Goal: Communication & Community: Answer question/provide support

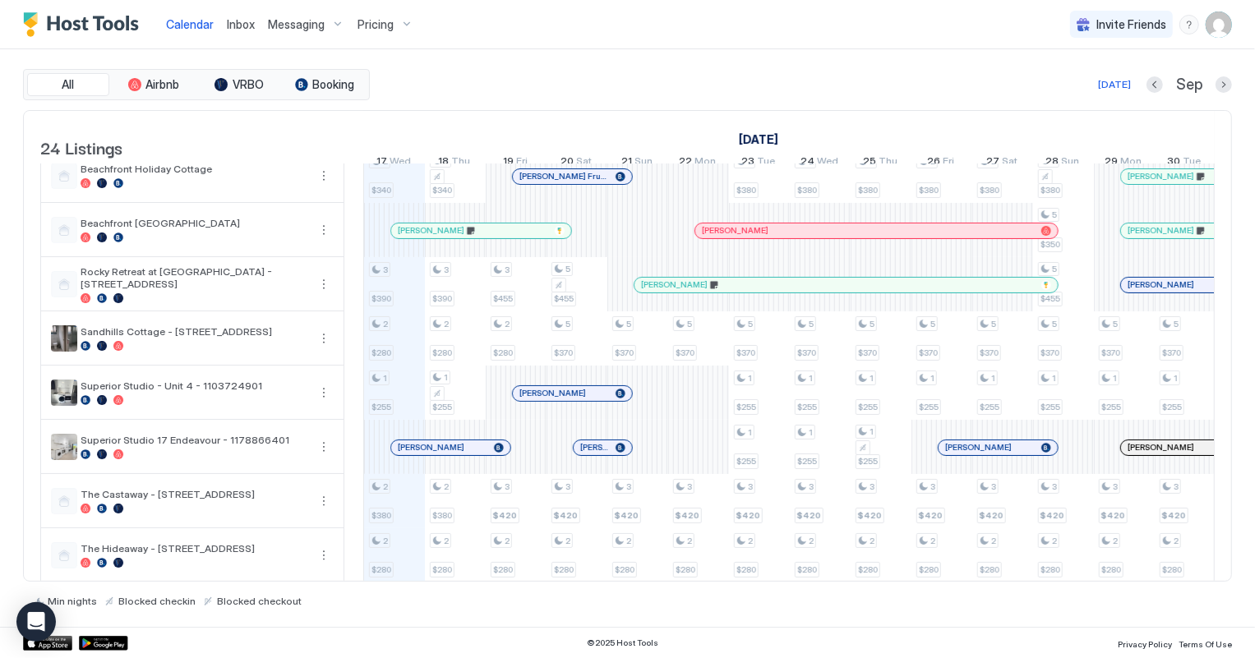
scroll to position [373, 0]
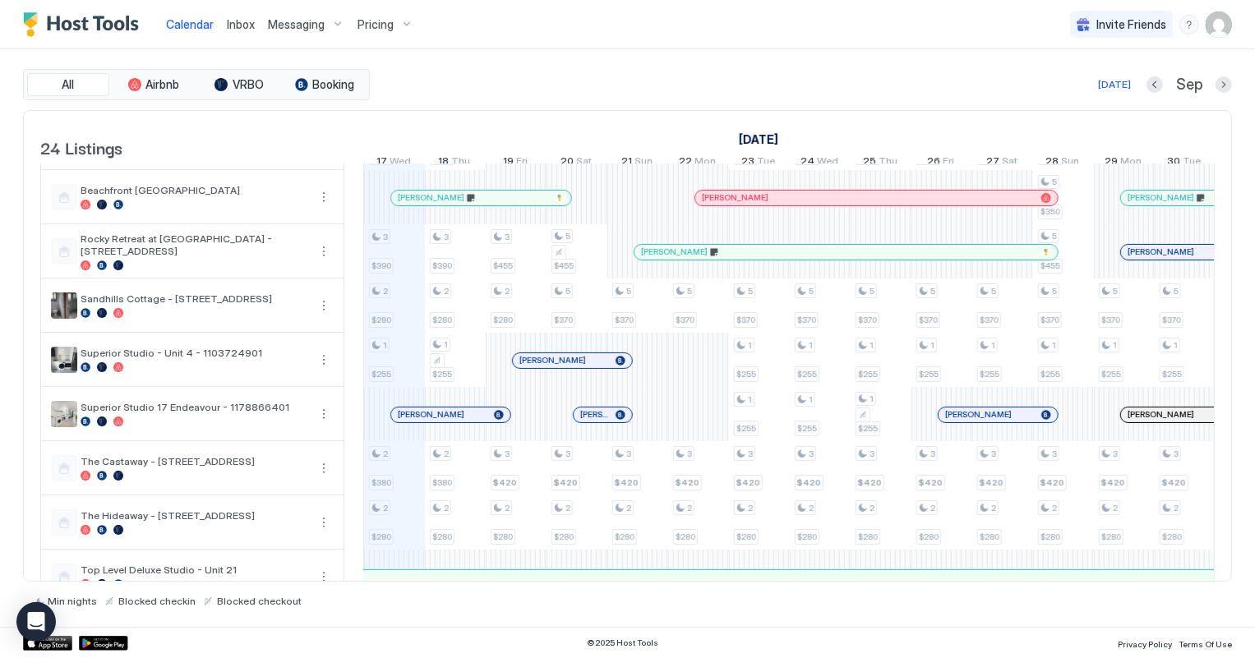
click at [606, 421] on div at bounding box center [607, 414] width 13 height 13
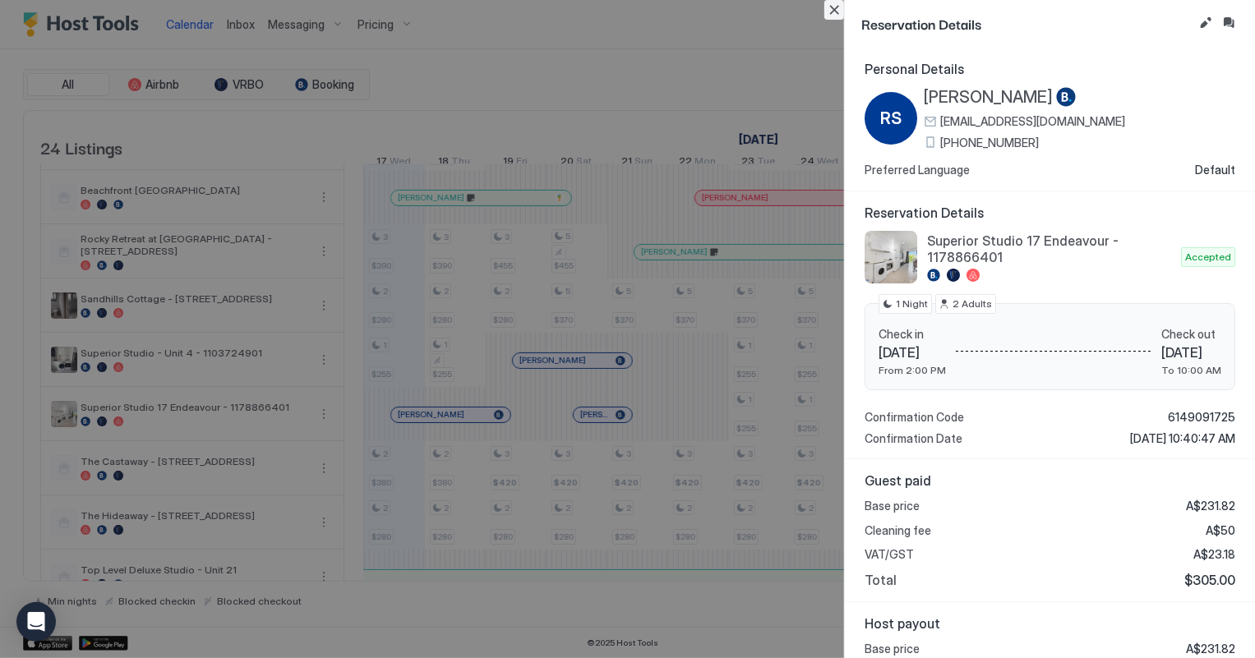
click at [830, 12] on button "Close" at bounding box center [834, 10] width 20 height 20
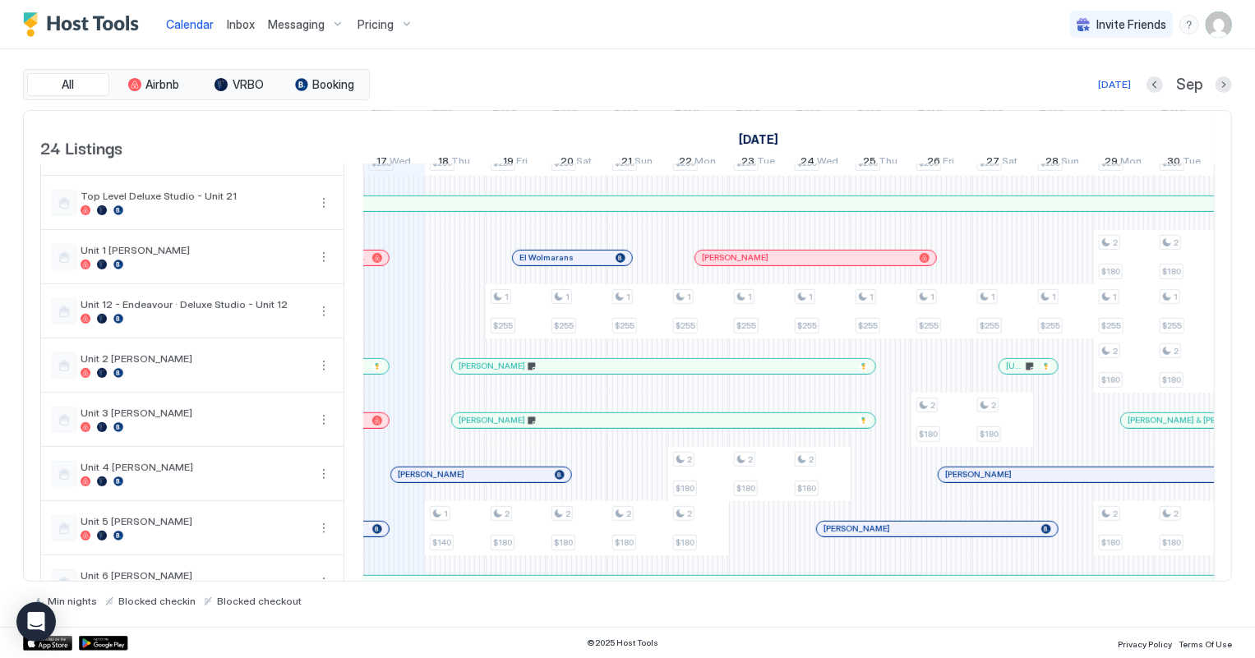
scroll to position [822, 0]
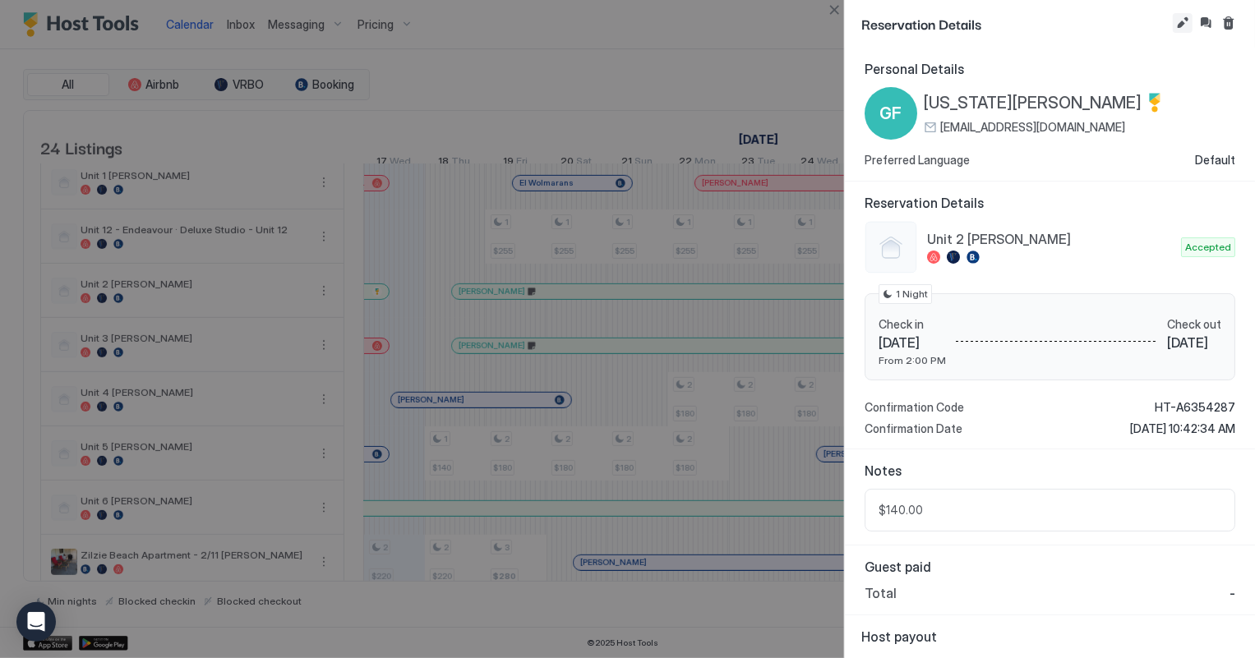
click at [1179, 22] on button "Edit reservation" at bounding box center [1182, 23] width 20 height 20
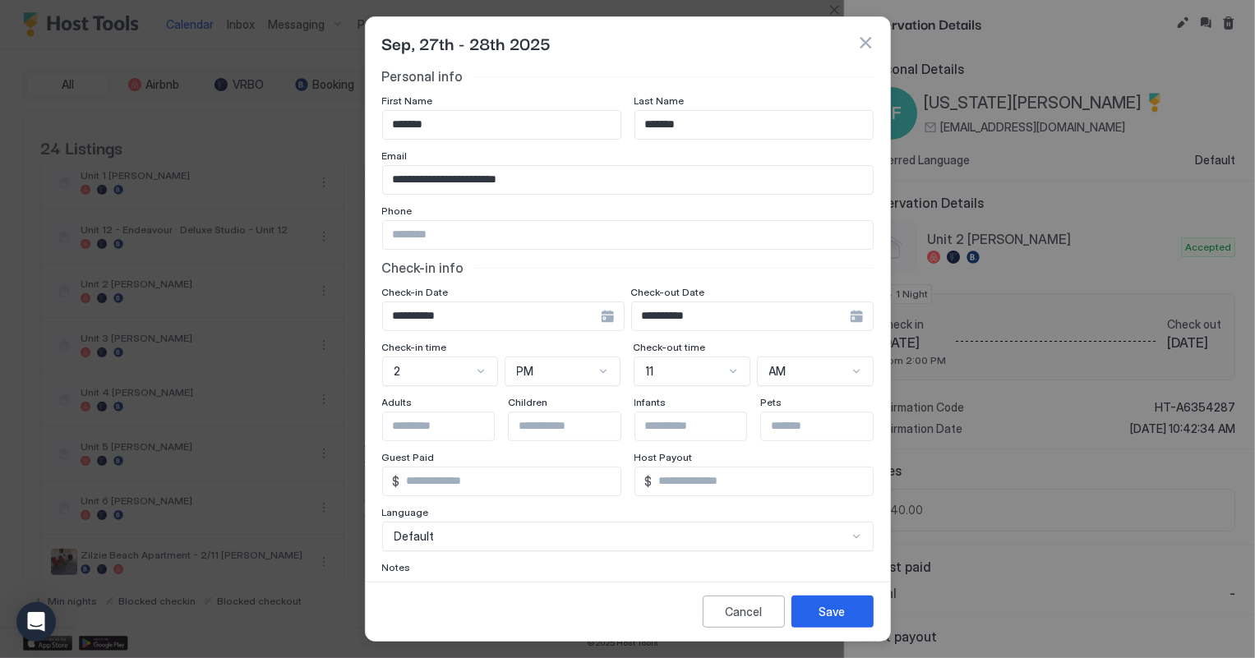
click at [444, 240] on input "Input Field" at bounding box center [628, 235] width 490 height 28
type input "**********"
click at [840, 607] on div "Save" at bounding box center [832, 611] width 26 height 17
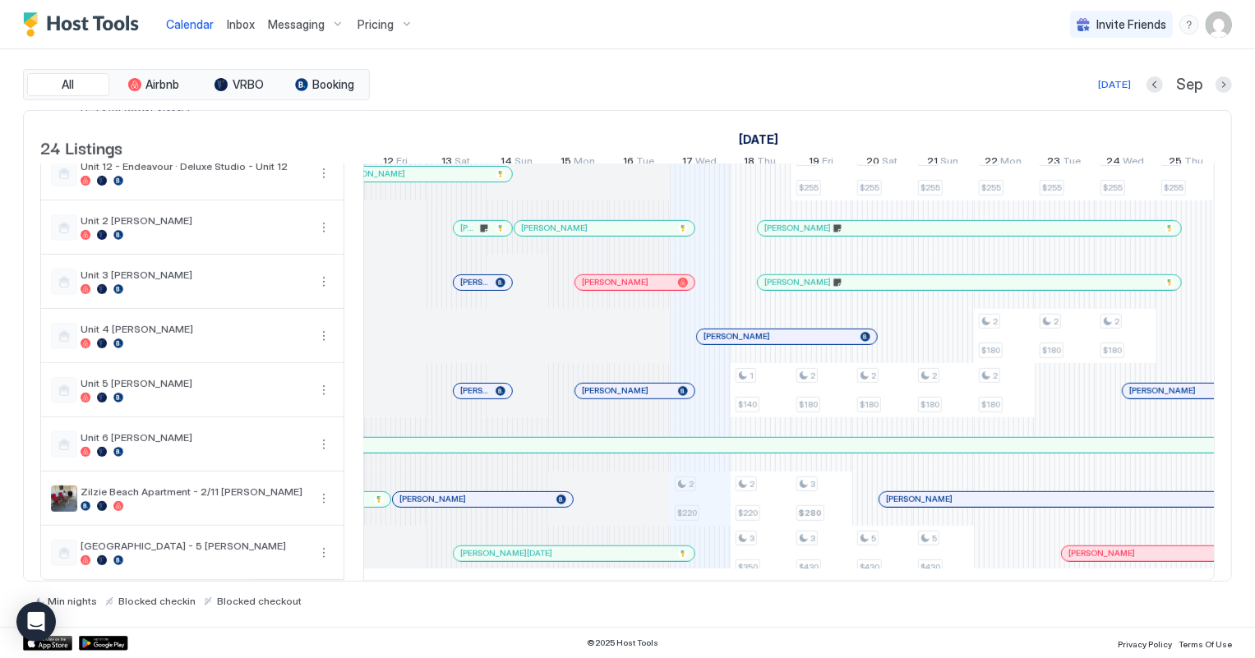
scroll to position [0, 580]
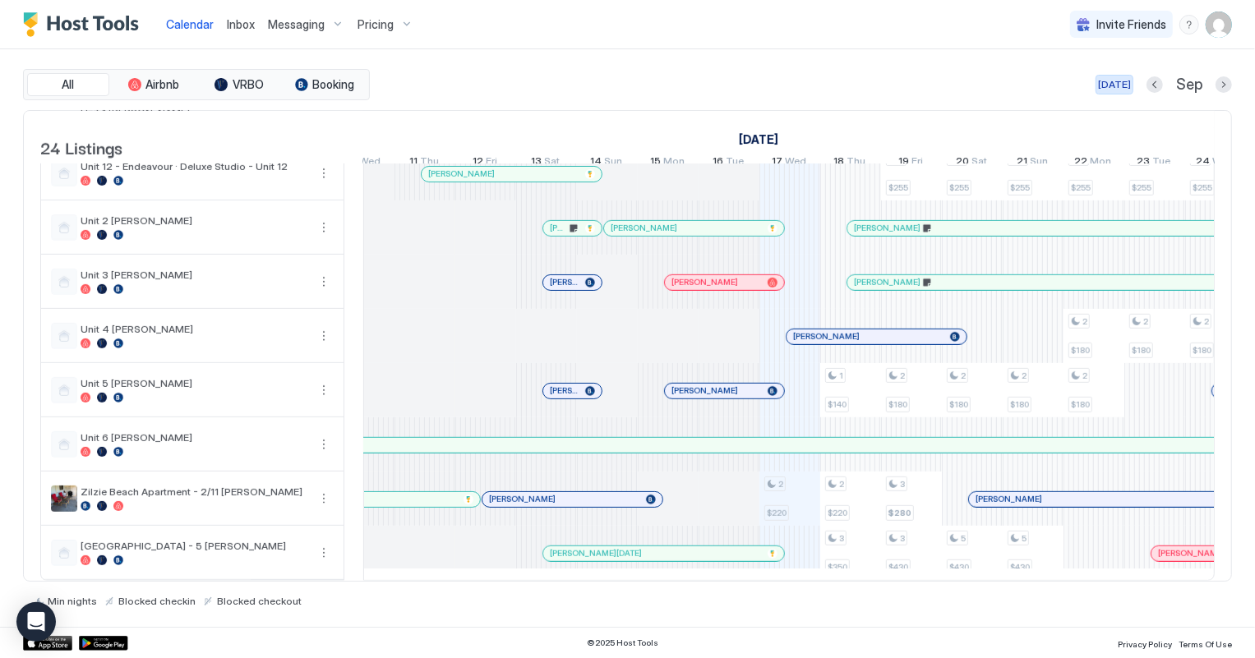
click at [1114, 81] on div "[DATE]" at bounding box center [1114, 84] width 33 height 15
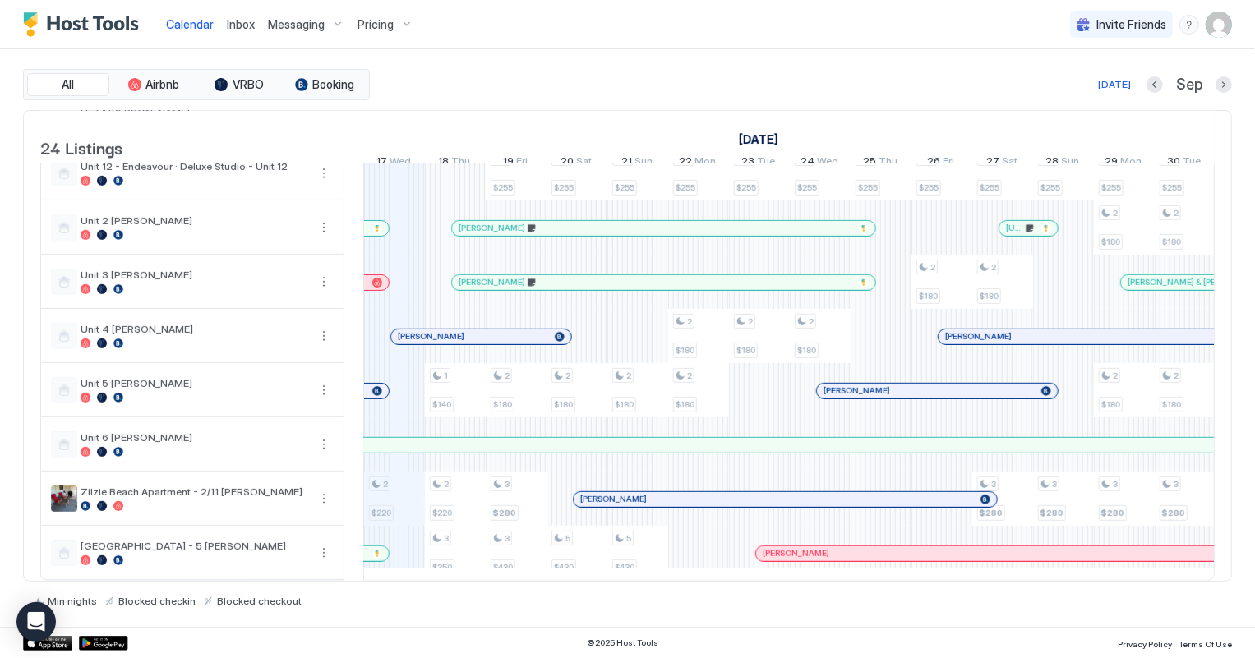
click at [378, 223] on div at bounding box center [377, 228] width 10 height 10
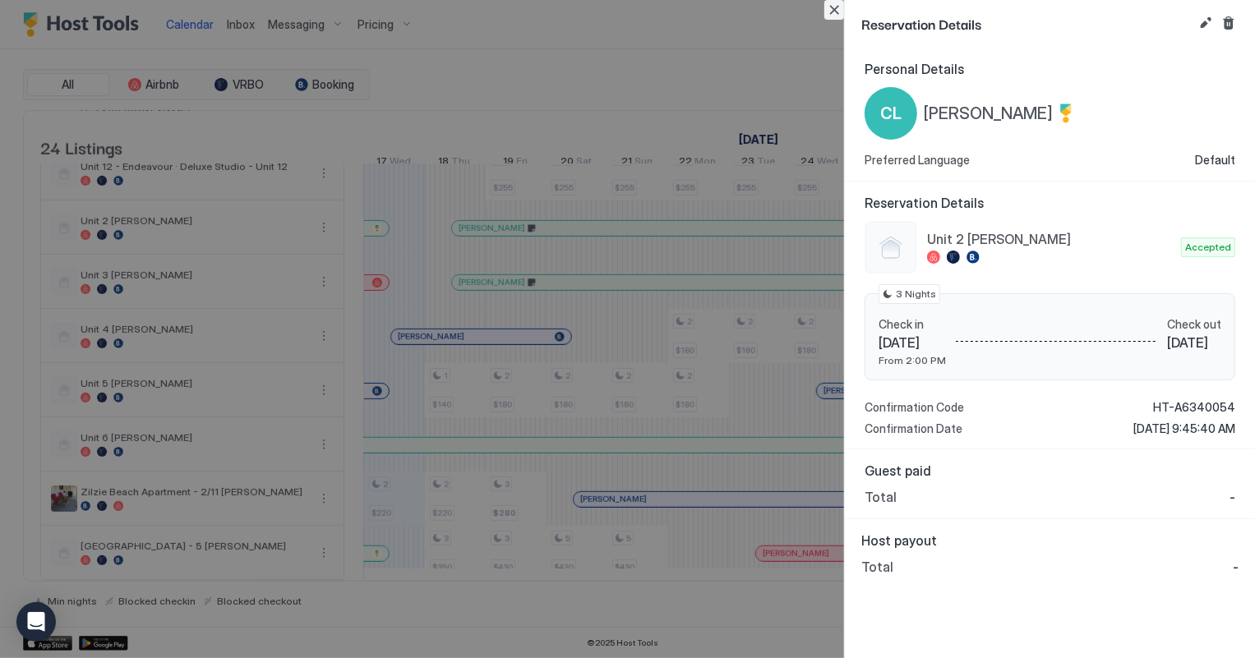
click at [834, 8] on button "Close" at bounding box center [834, 10] width 20 height 20
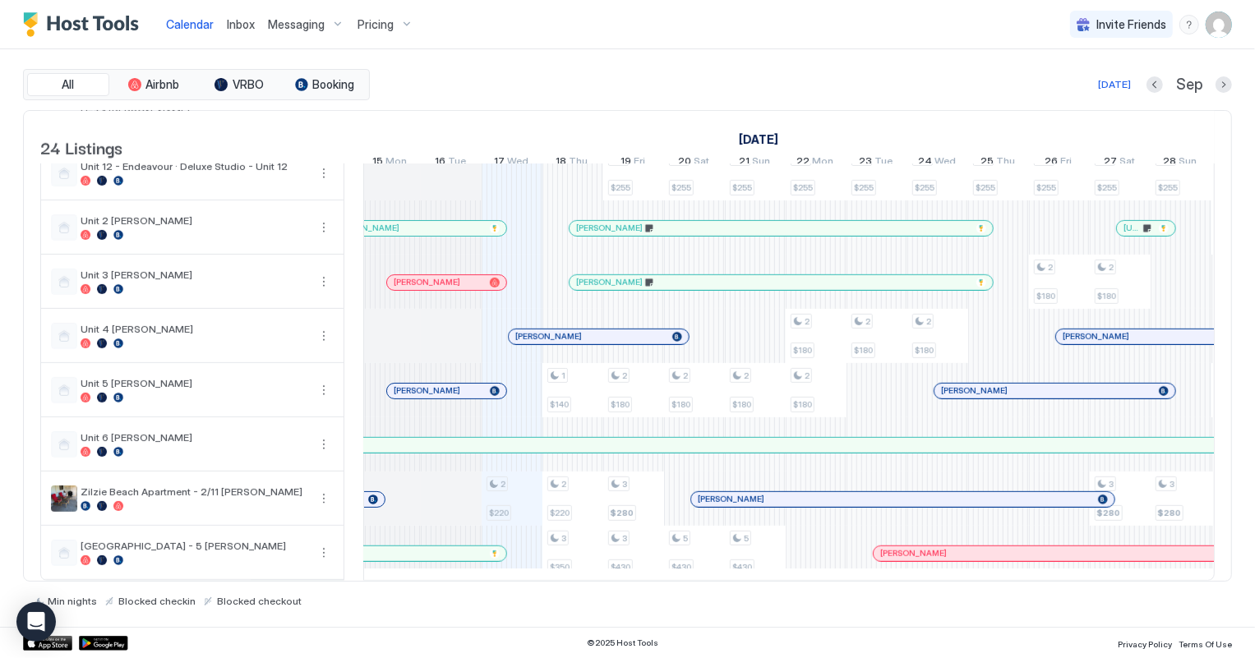
scroll to position [0, 715]
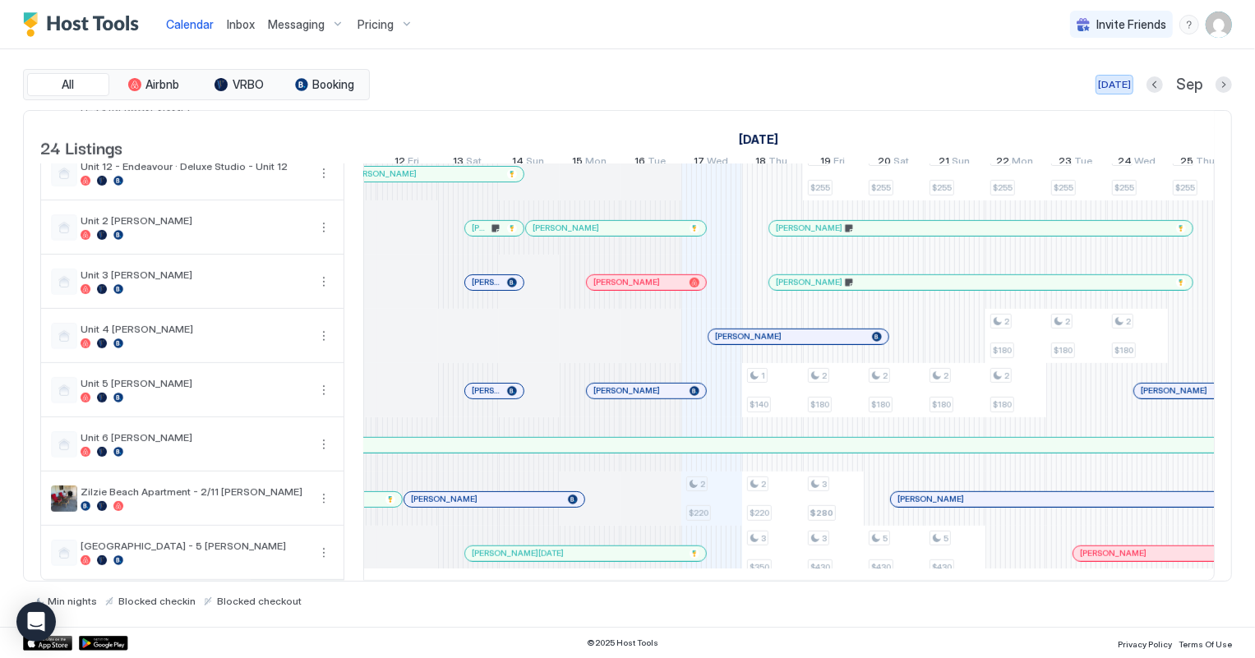
click at [1117, 78] on div "[DATE]" at bounding box center [1114, 84] width 33 height 15
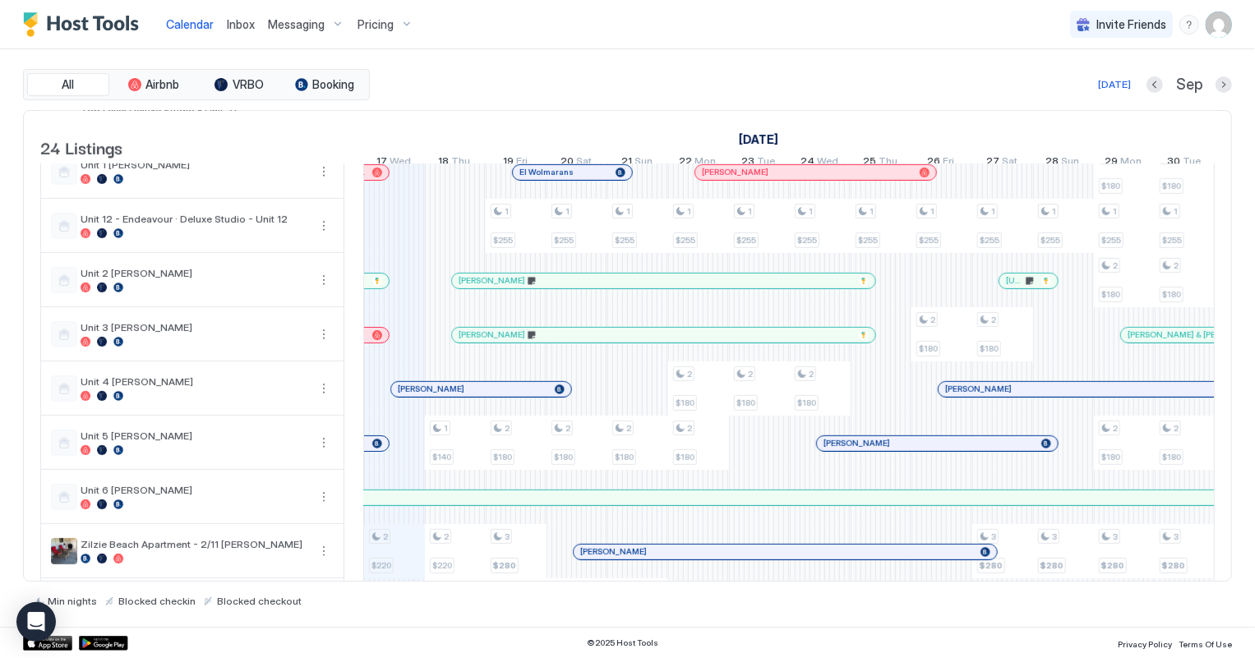
scroll to position [904, 0]
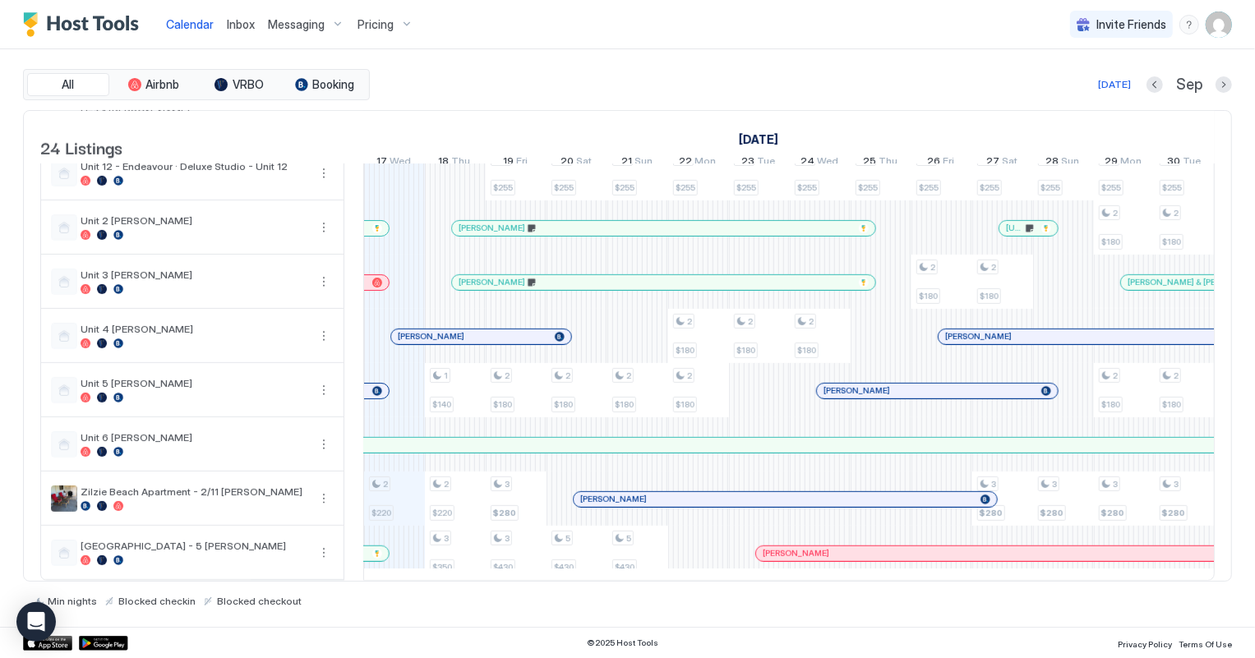
click at [237, 25] on span "Inbox" at bounding box center [241, 24] width 28 height 14
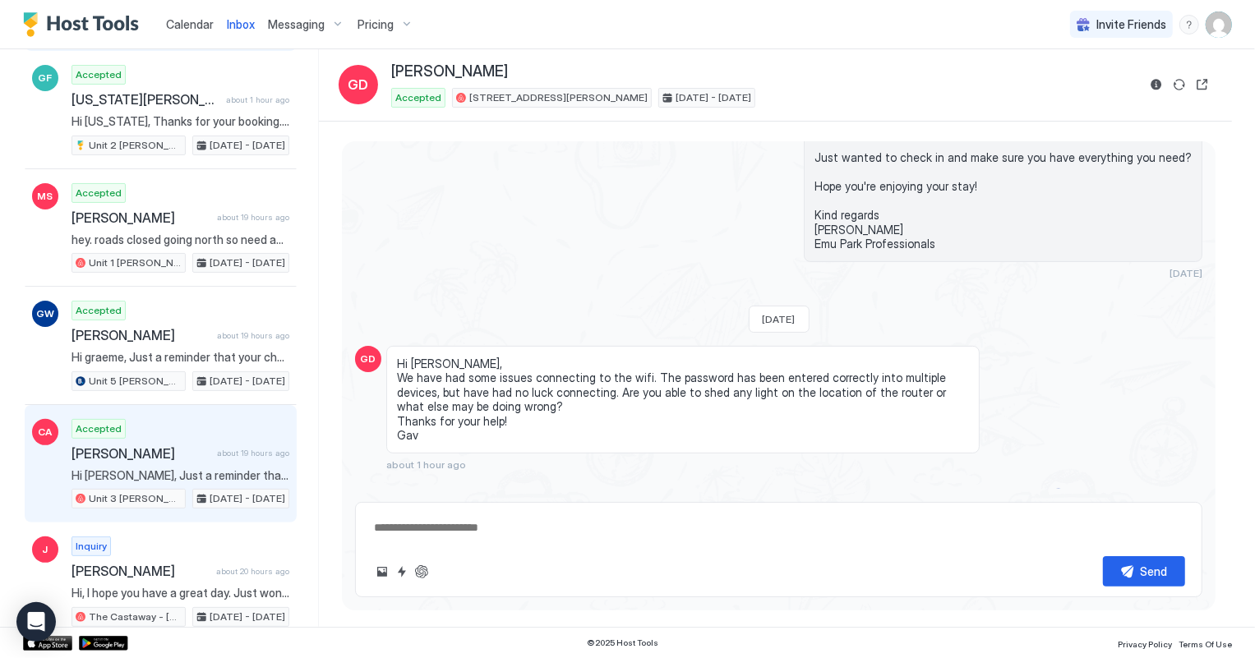
scroll to position [298, 0]
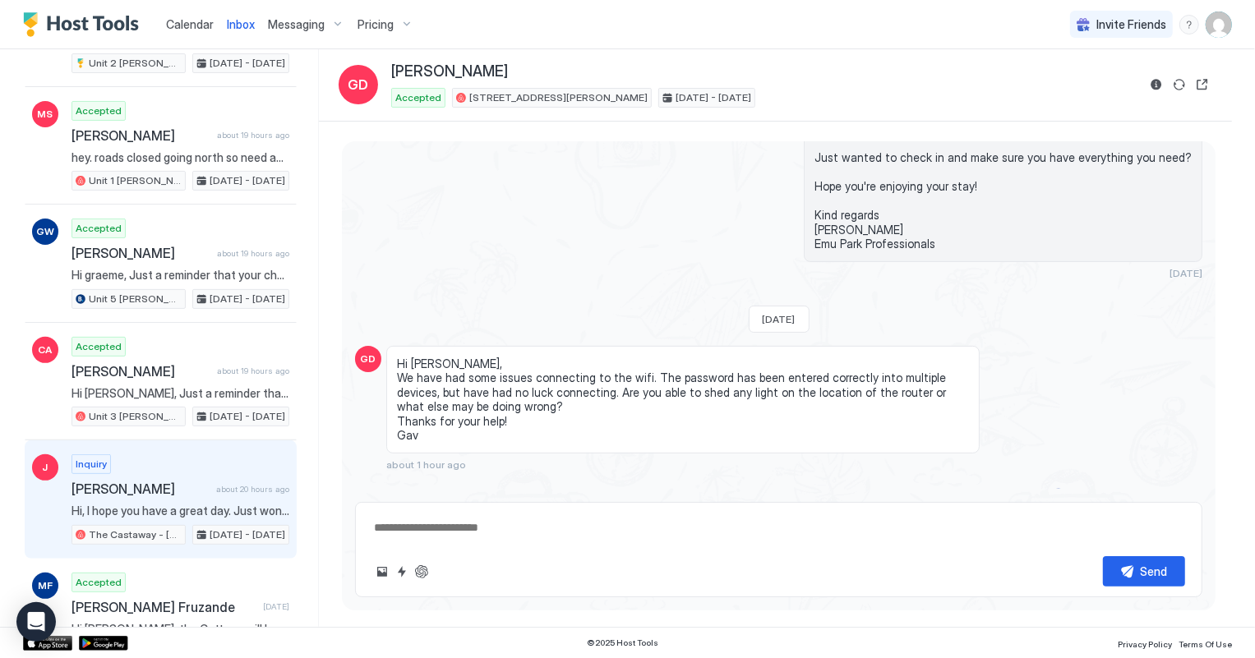
click at [188, 464] on div "Inquiry Jeanette about 20 hours ago Hi, I hope you have a great day. Just wonde…" at bounding box center [180, 499] width 218 height 90
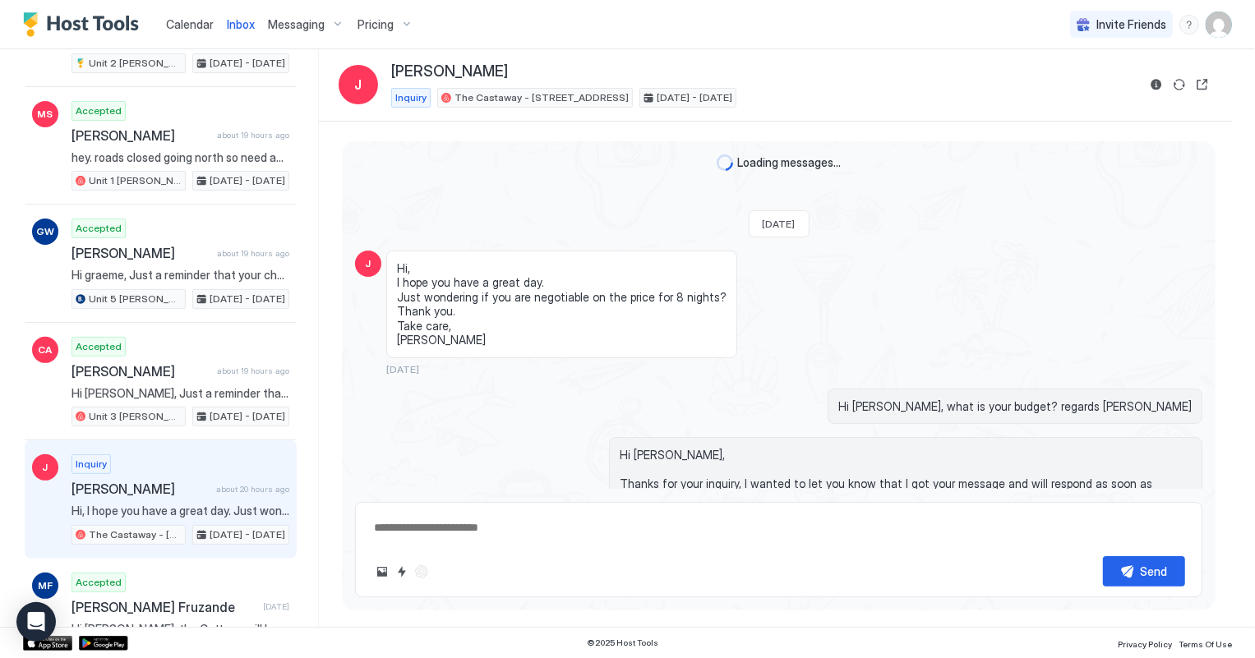
scroll to position [275, 0]
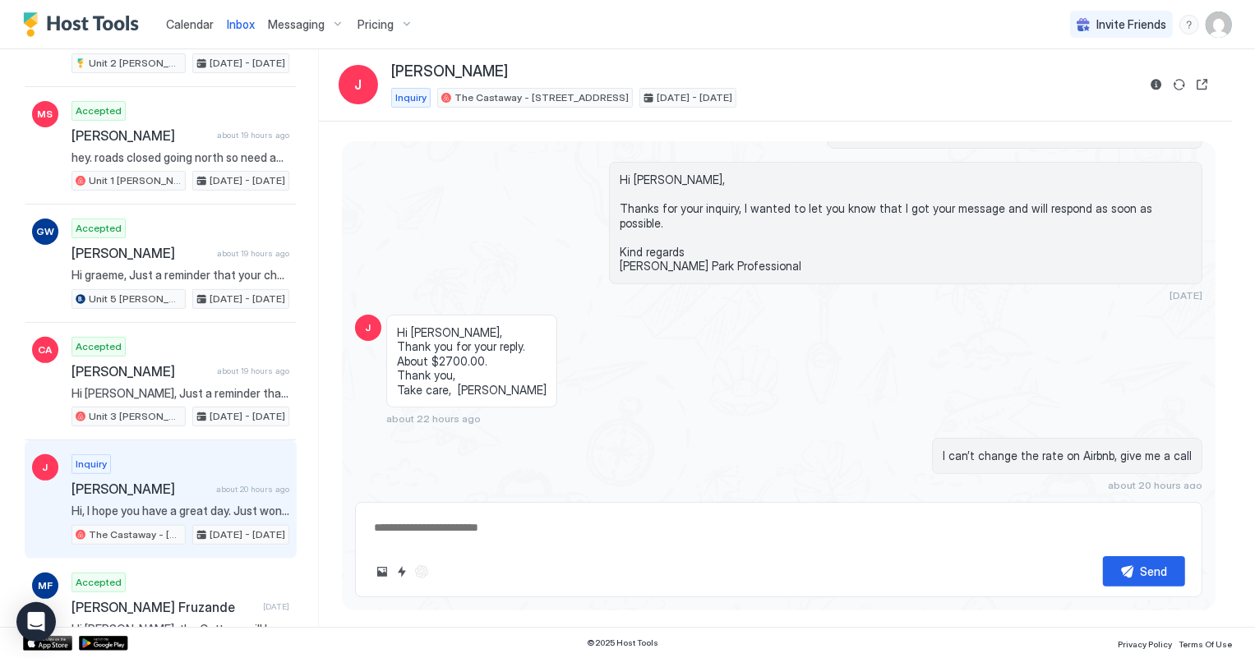
click at [185, 24] on span "Calendar" at bounding box center [190, 24] width 48 height 14
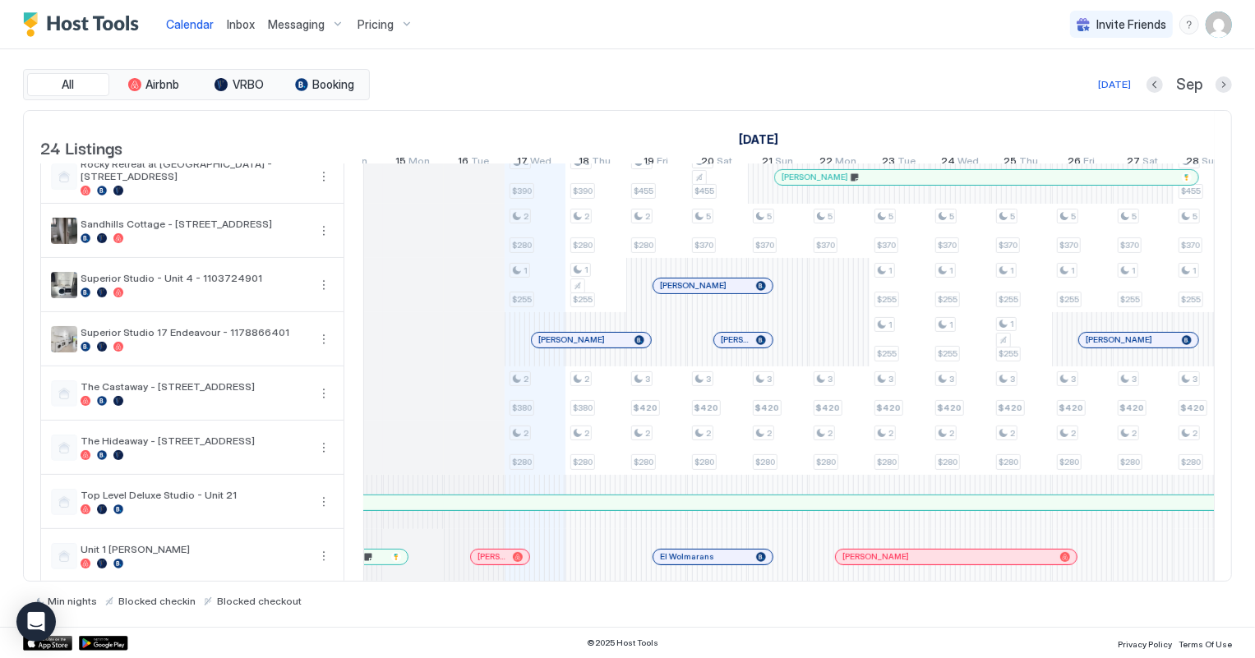
scroll to position [0, 699]
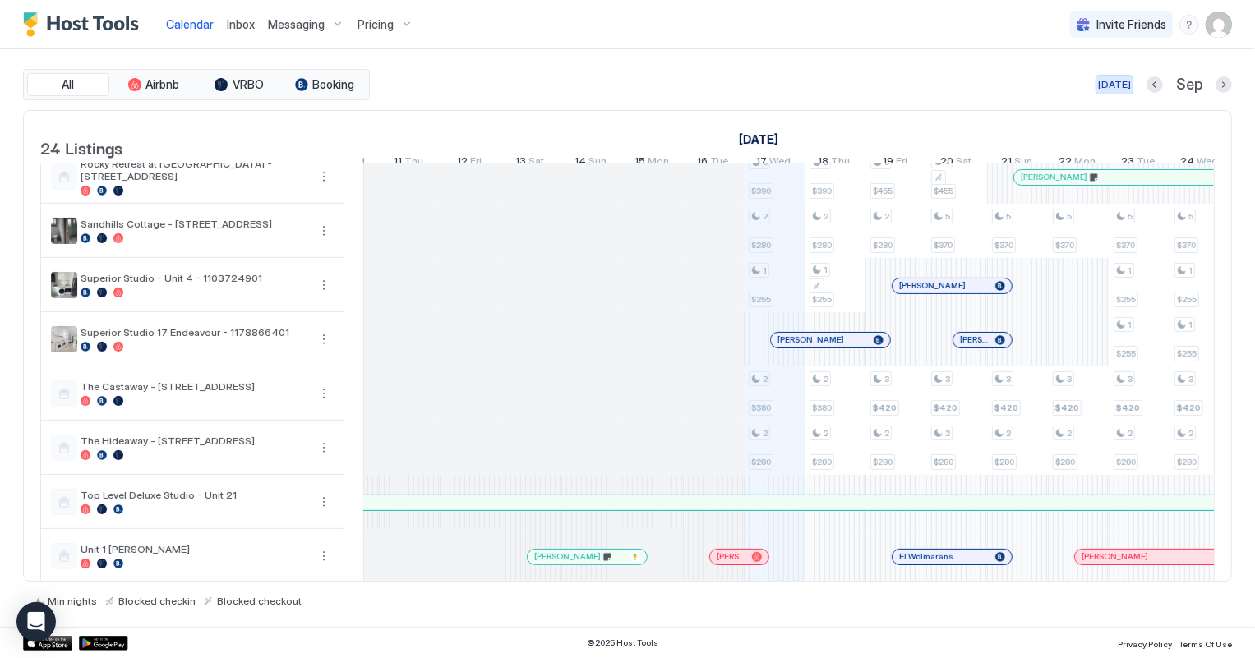
click at [1116, 83] on div "[DATE]" at bounding box center [1114, 84] width 33 height 15
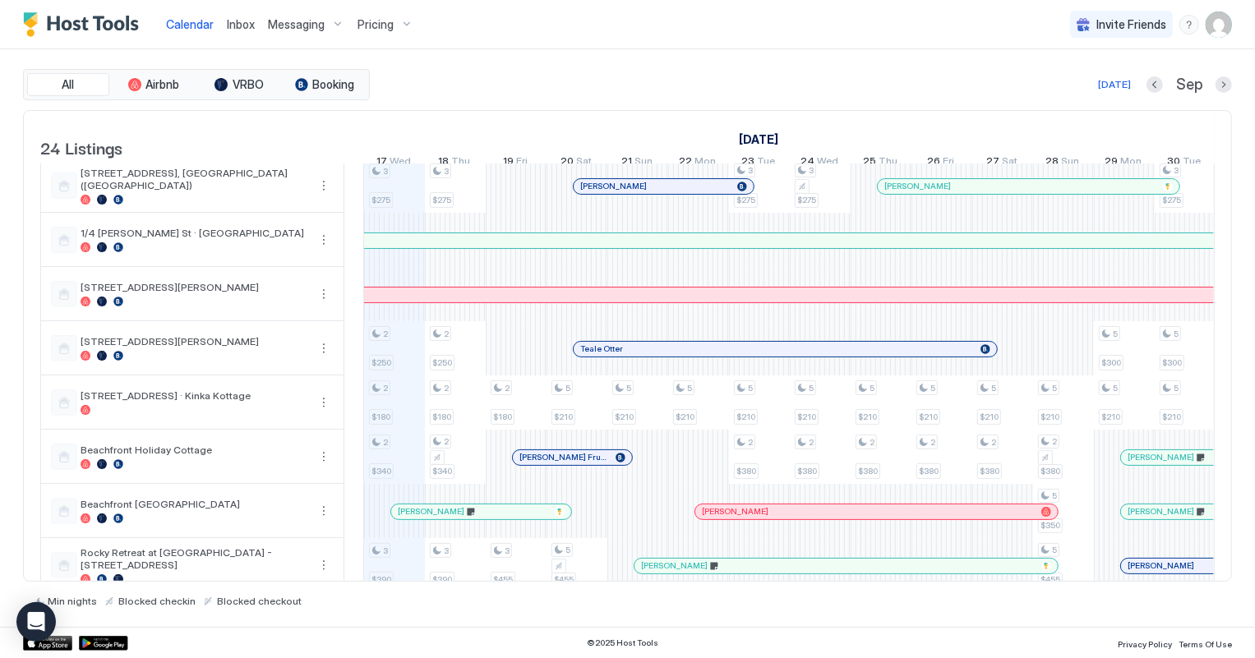
scroll to position [0, 0]
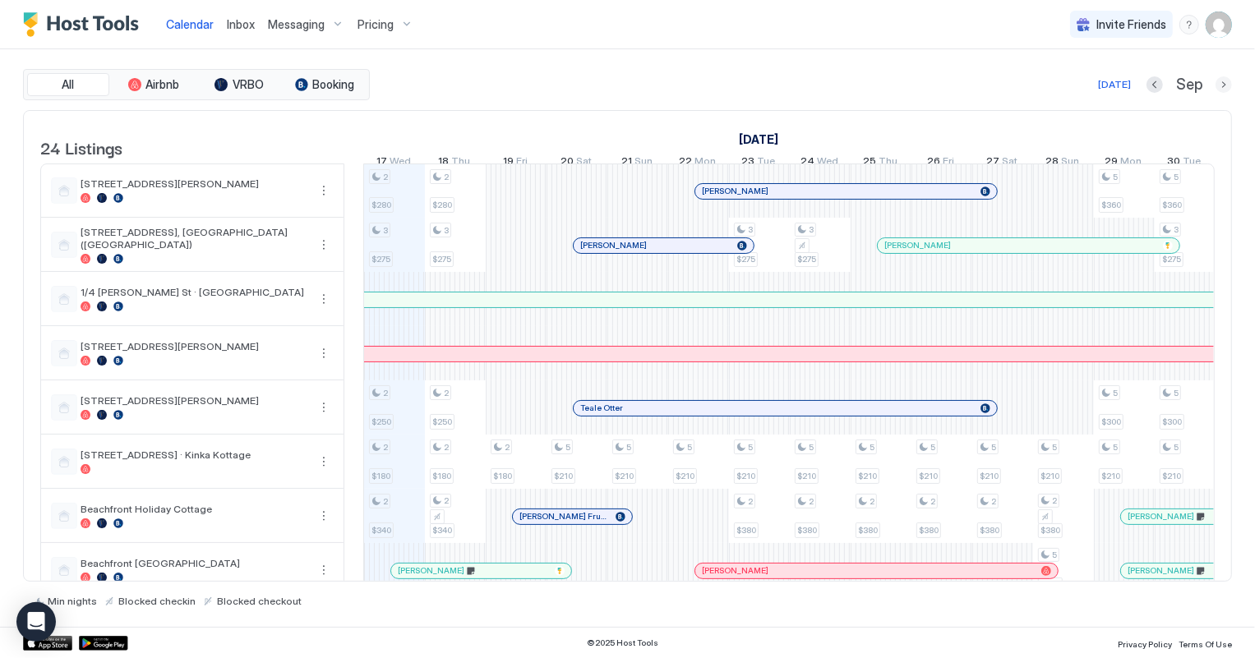
click at [1224, 83] on button "Next month" at bounding box center [1223, 84] width 16 height 16
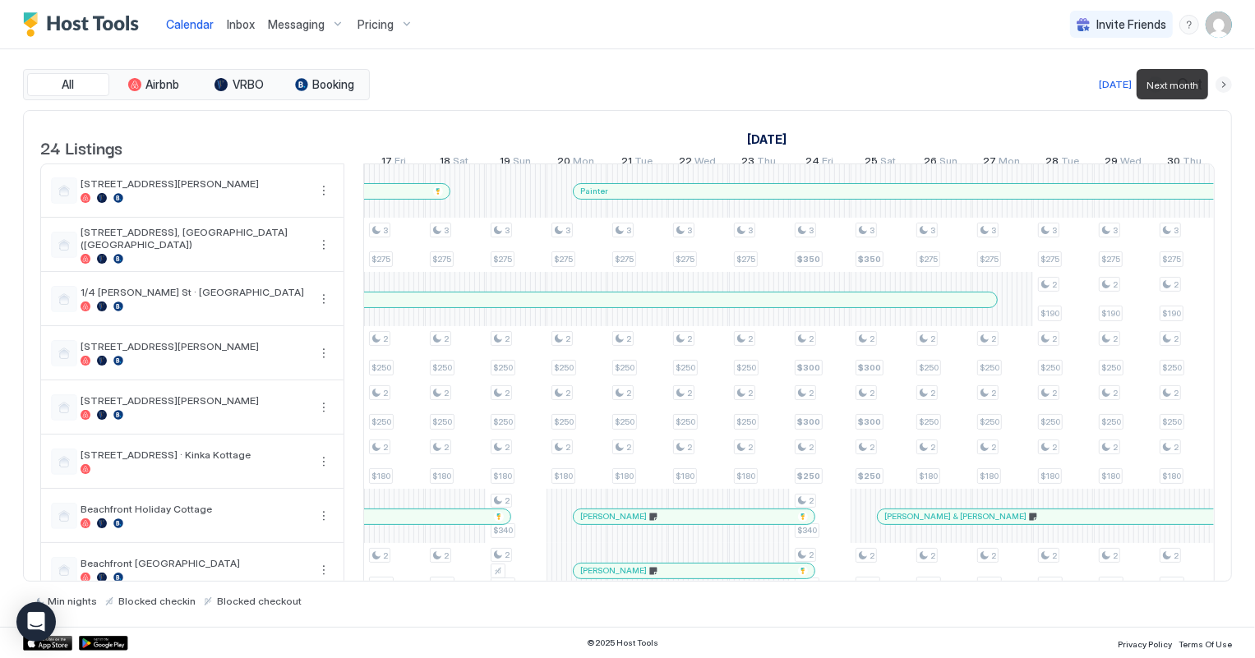
click at [1224, 83] on button "Next month" at bounding box center [1223, 84] width 16 height 16
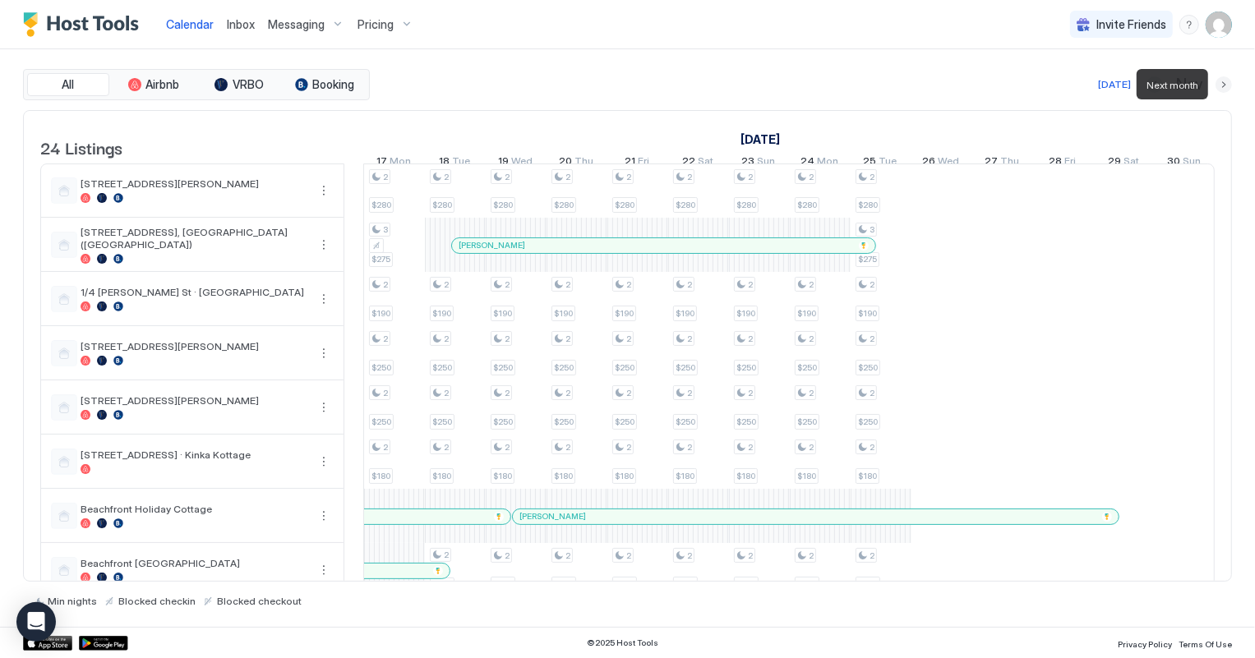
click at [1224, 83] on button "Next month" at bounding box center [1223, 84] width 16 height 16
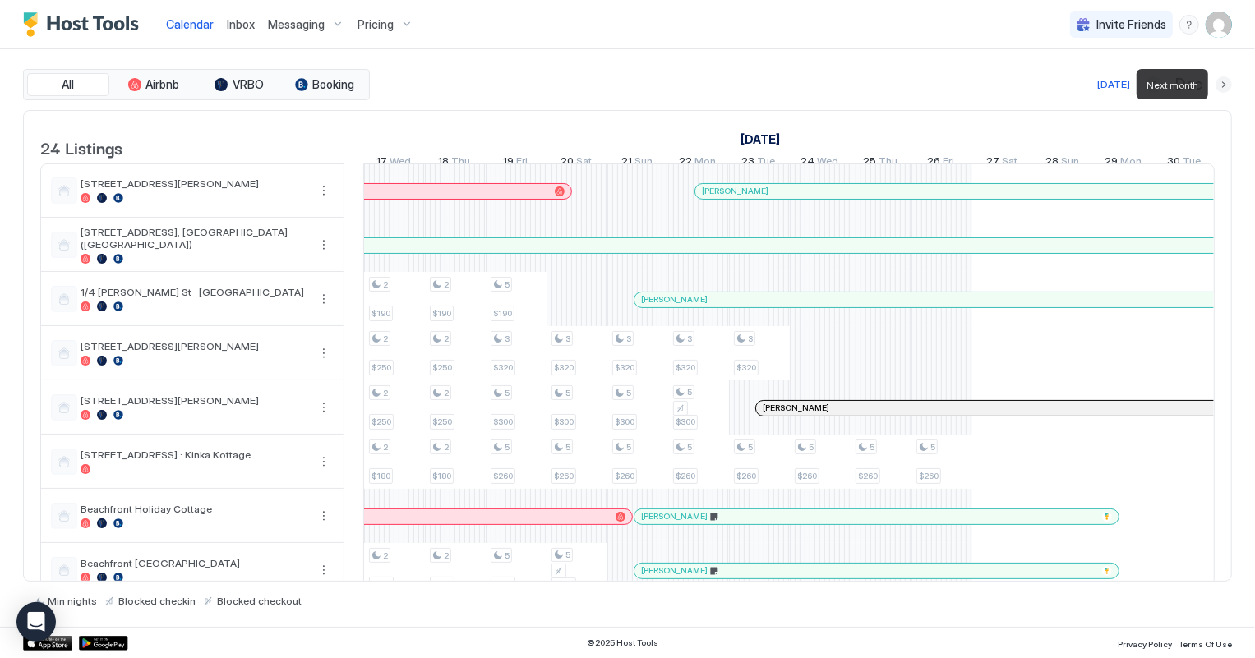
click at [1224, 83] on button "Next month" at bounding box center [1223, 84] width 16 height 16
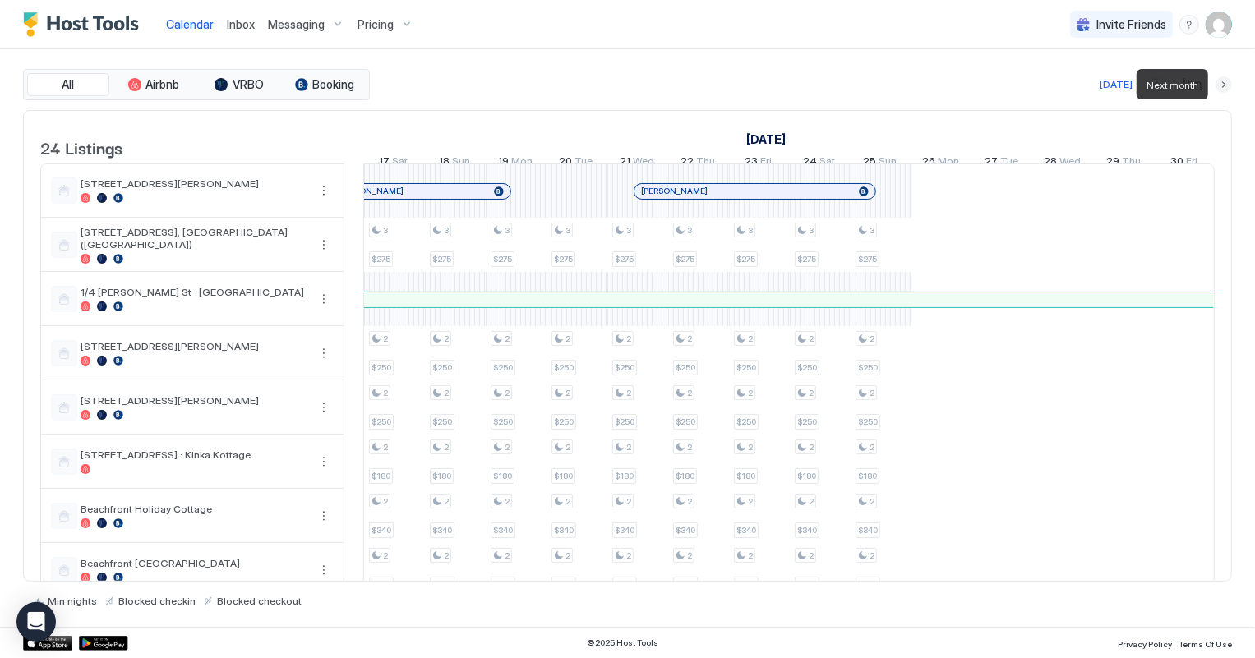
click at [1224, 83] on button "Next month" at bounding box center [1223, 84] width 16 height 16
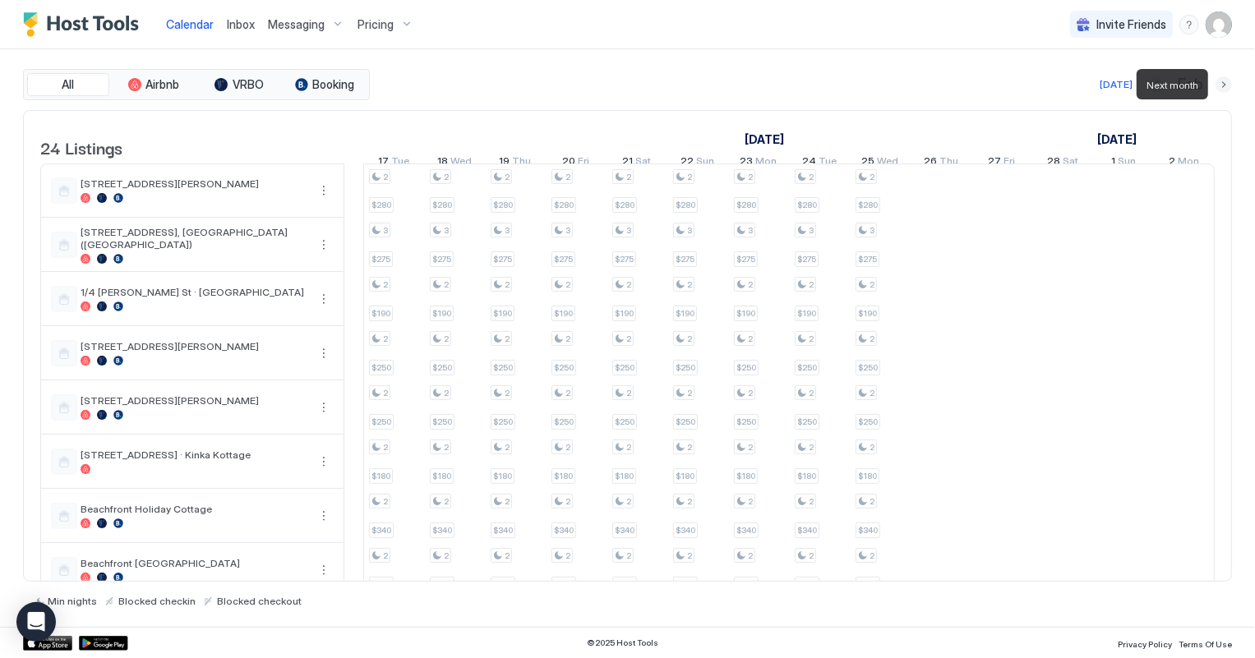
click at [1224, 83] on button "Next month" at bounding box center [1223, 84] width 16 height 16
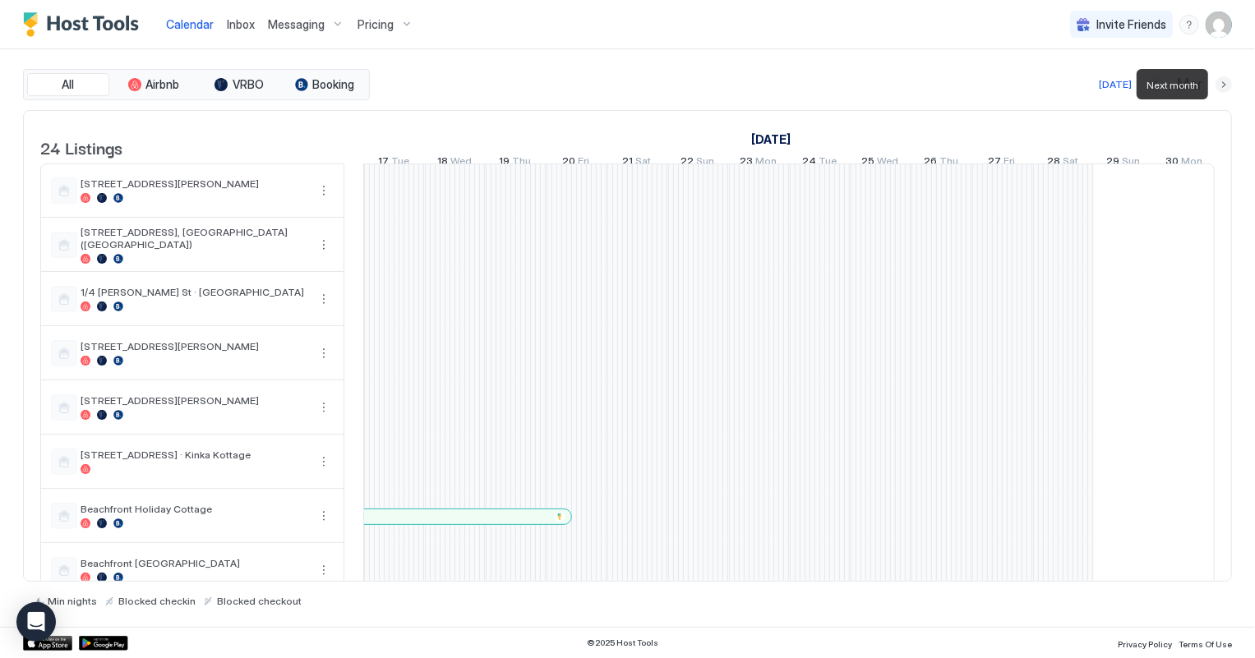
click at [1224, 83] on button "Next month" at bounding box center [1223, 84] width 16 height 16
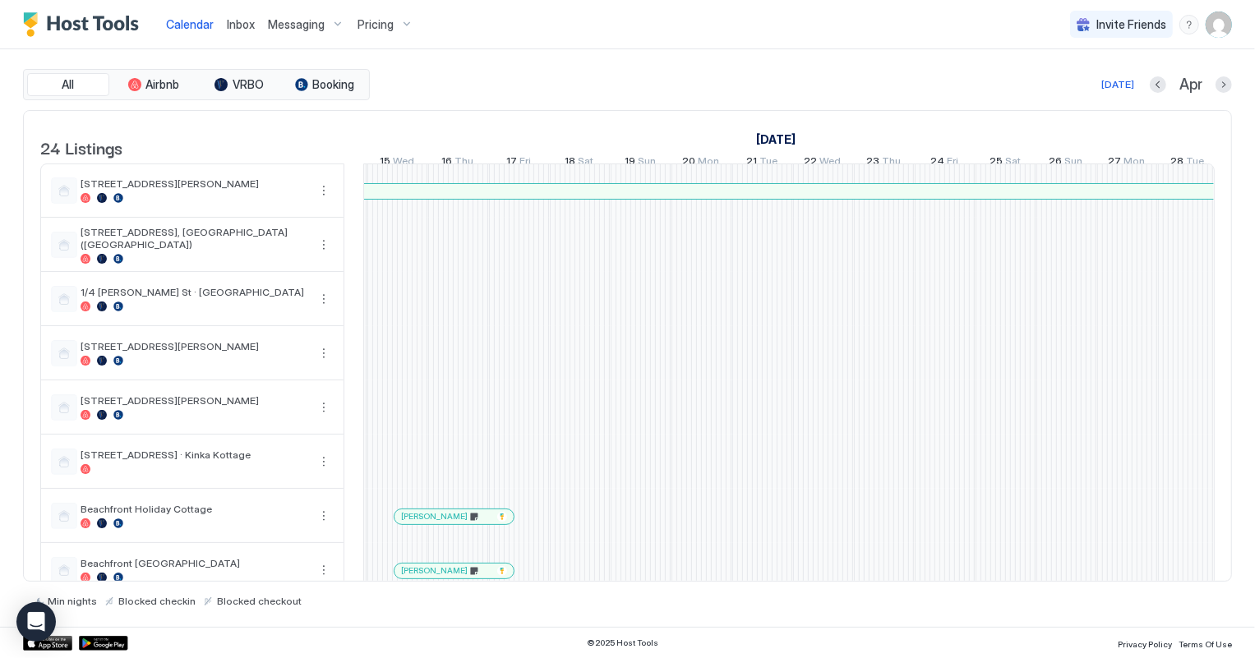
scroll to position [0, 698]
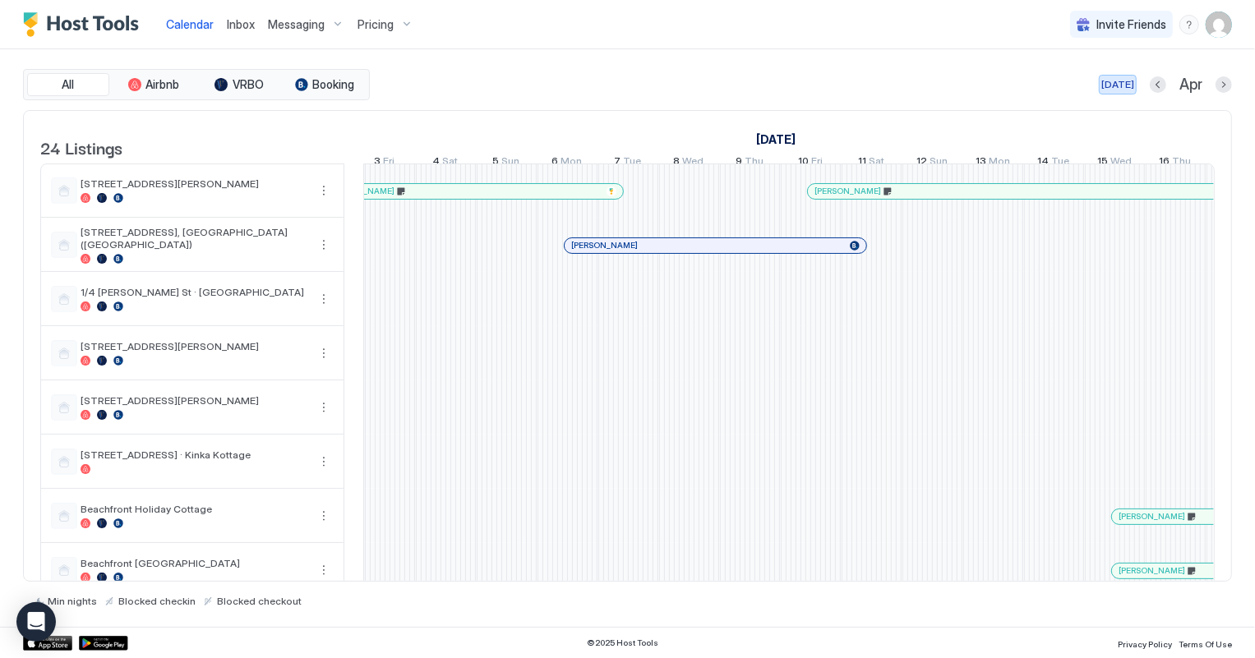
click at [1116, 89] on div "[DATE]" at bounding box center [1117, 84] width 33 height 15
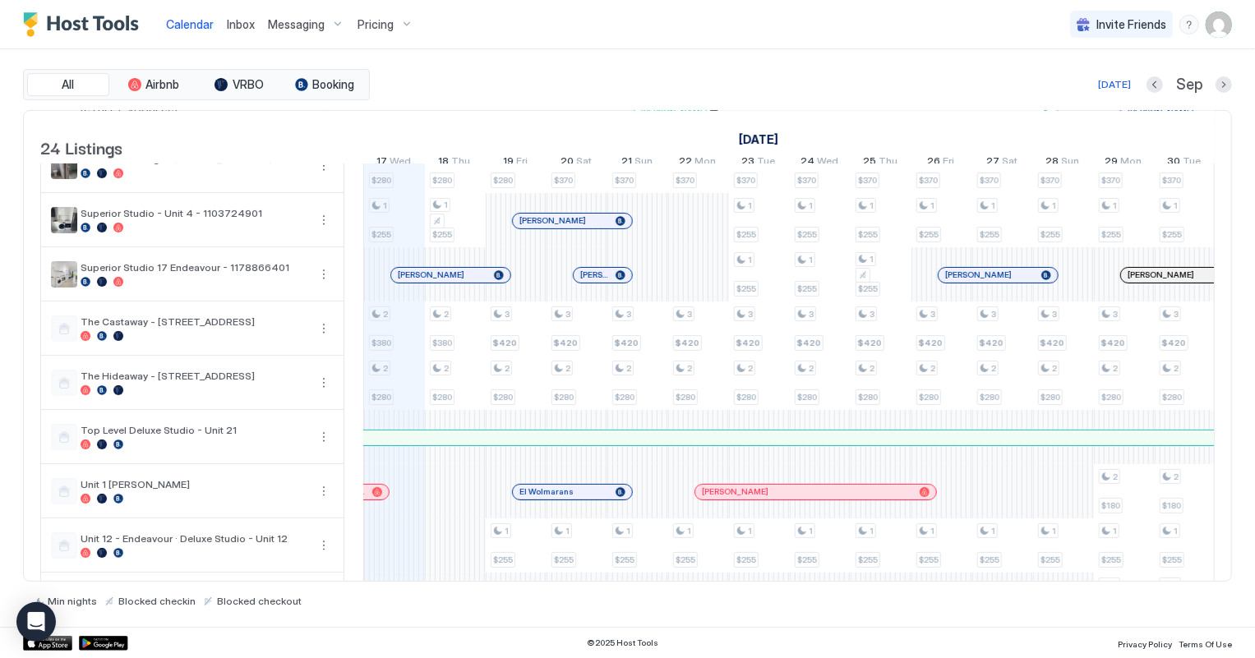
scroll to position [523, 0]
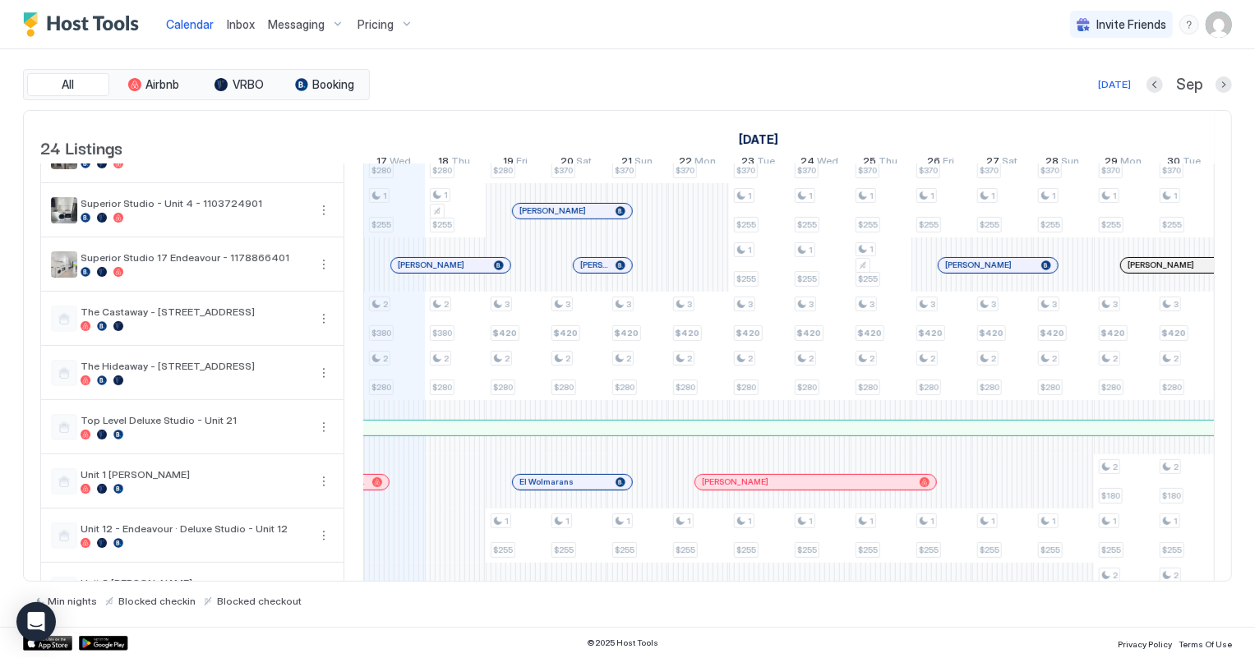
click at [424, 272] on div at bounding box center [424, 265] width 13 height 13
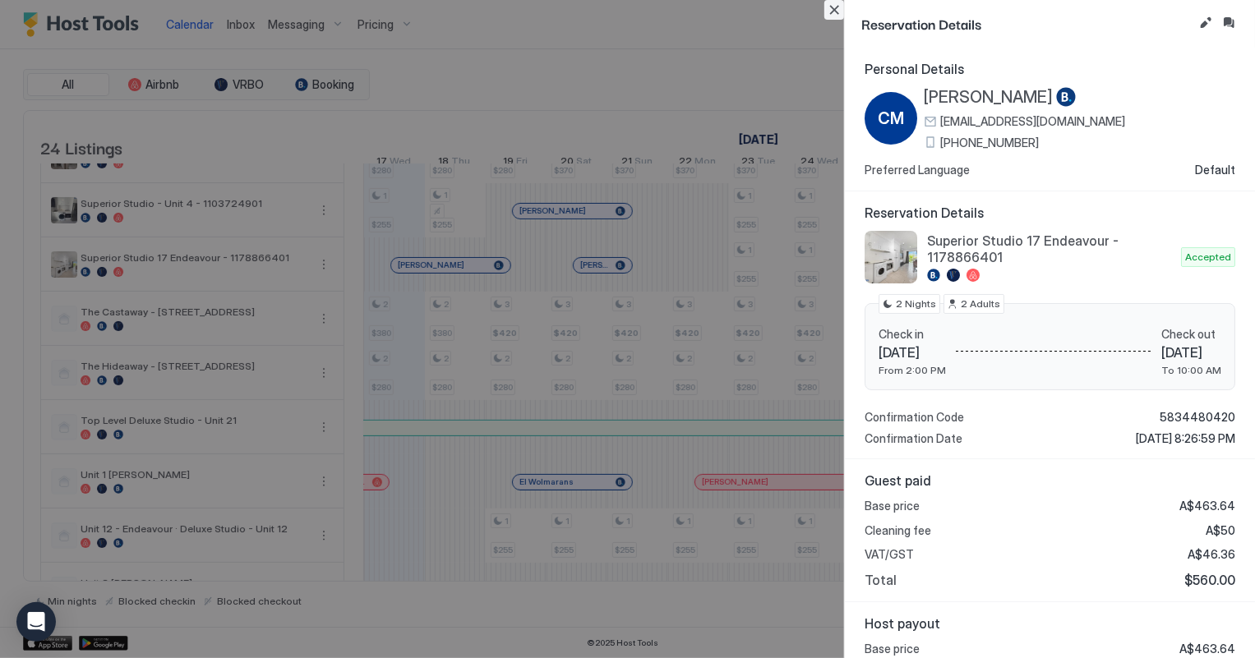
click at [840, 13] on button "Close" at bounding box center [834, 10] width 20 height 20
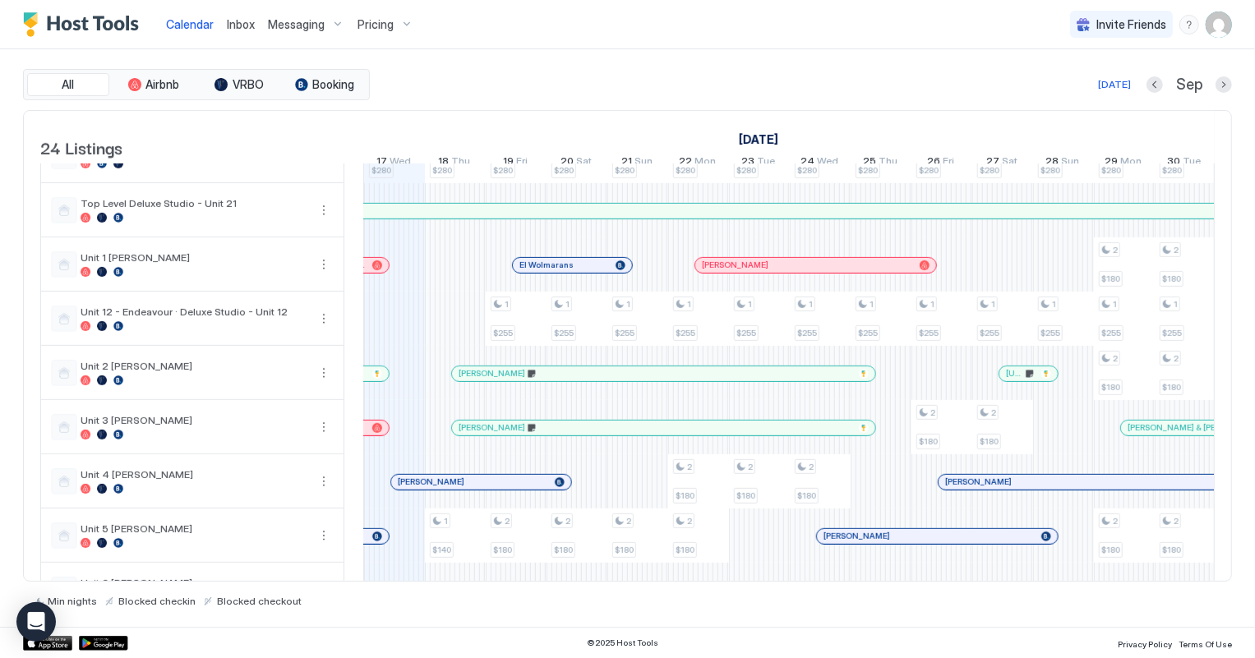
scroll to position [822, 0]
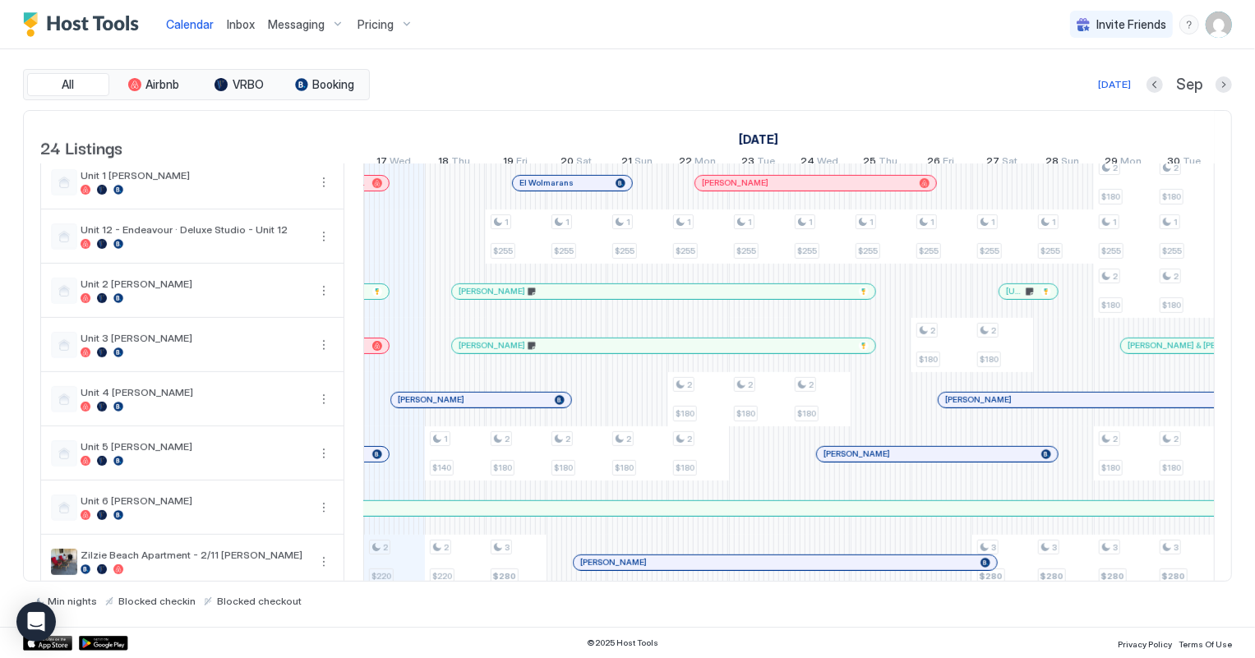
click at [440, 407] on div at bounding box center [441, 400] width 13 height 13
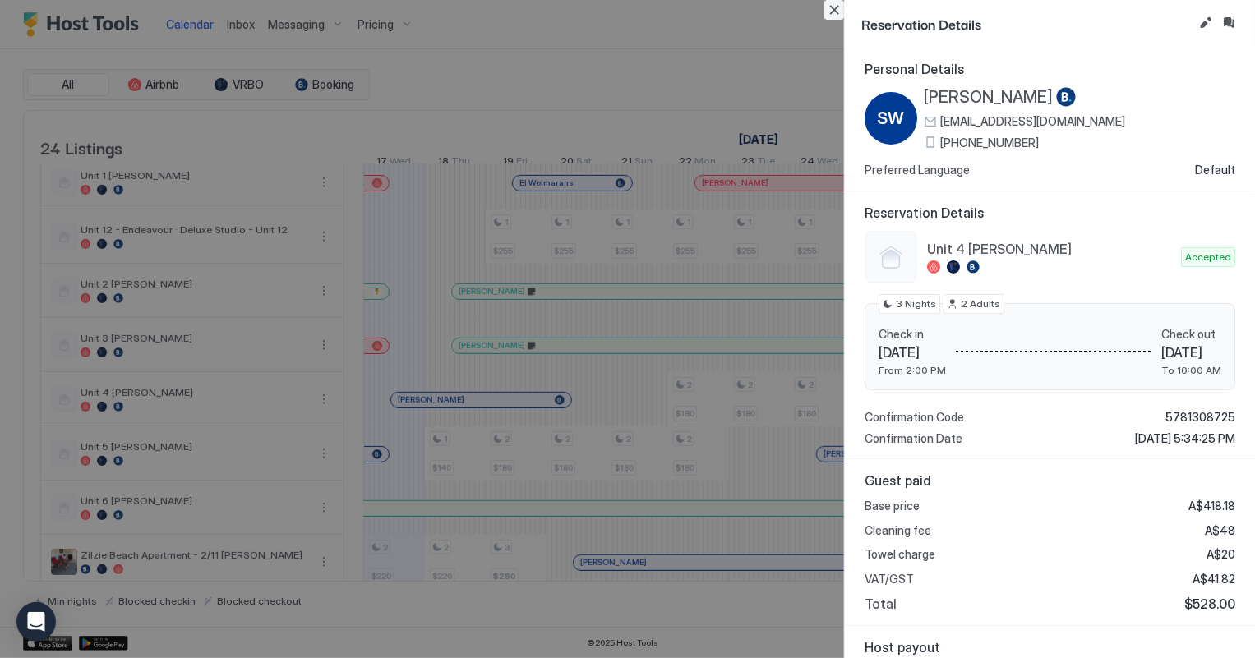
click at [835, 12] on button "Close" at bounding box center [834, 10] width 20 height 20
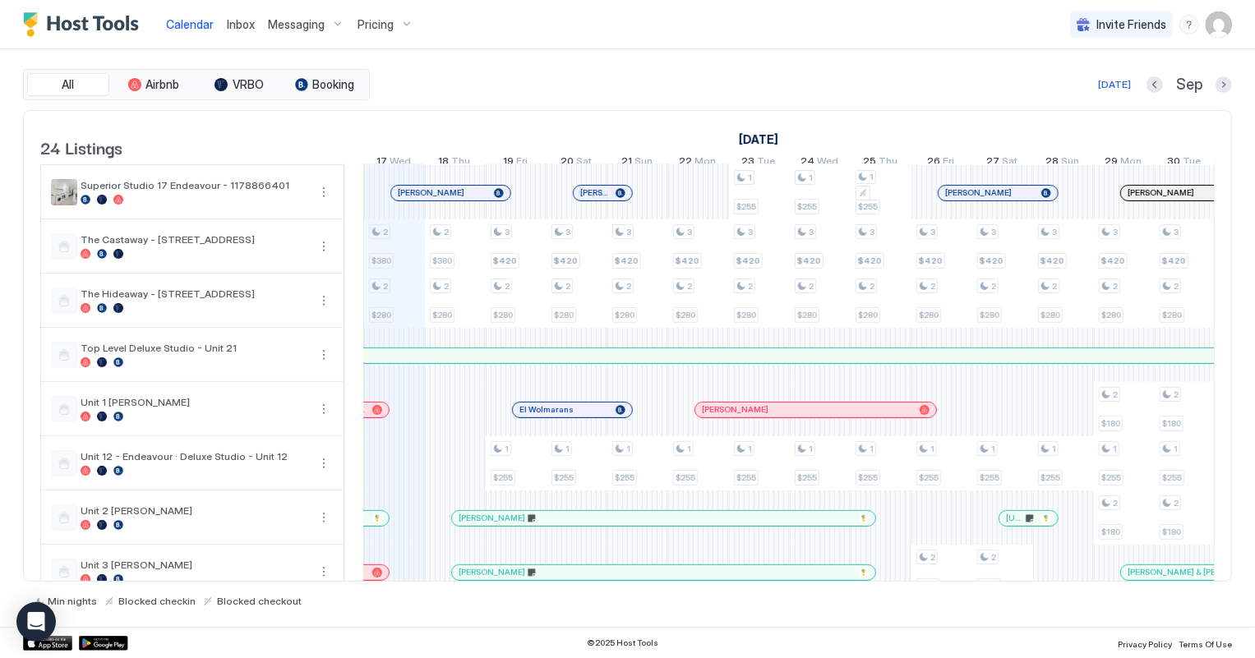
scroll to position [606, 0]
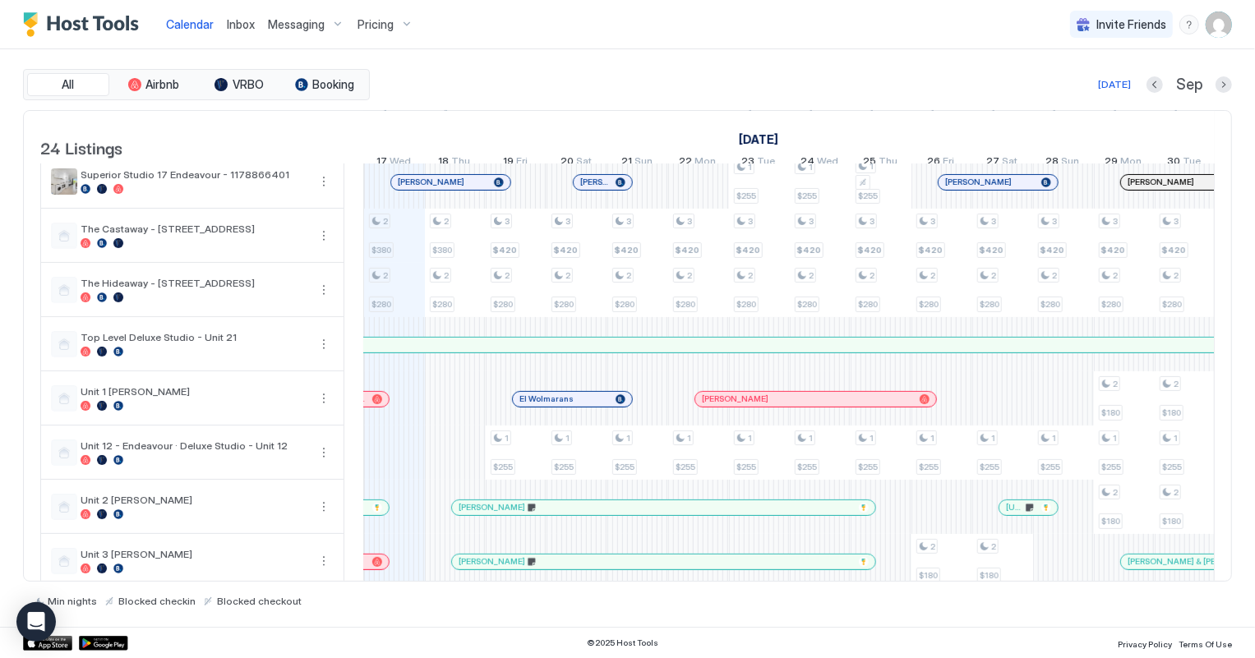
click at [376, 404] on div at bounding box center [377, 399] width 10 height 10
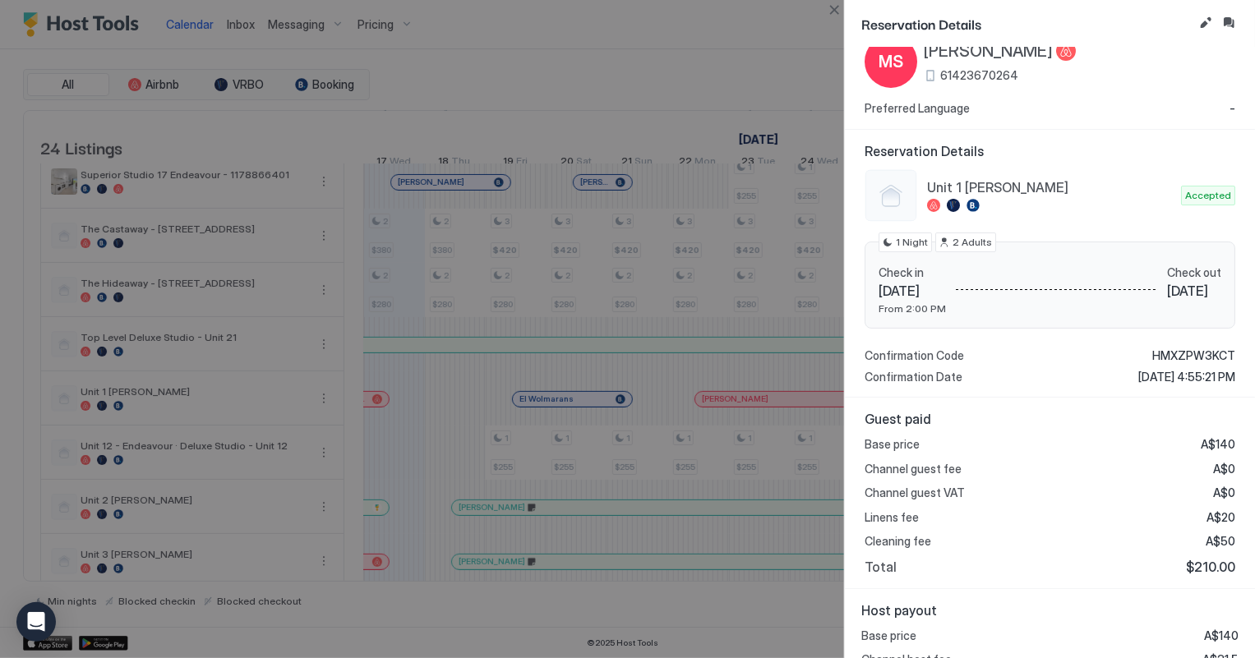
scroll to position [172, 0]
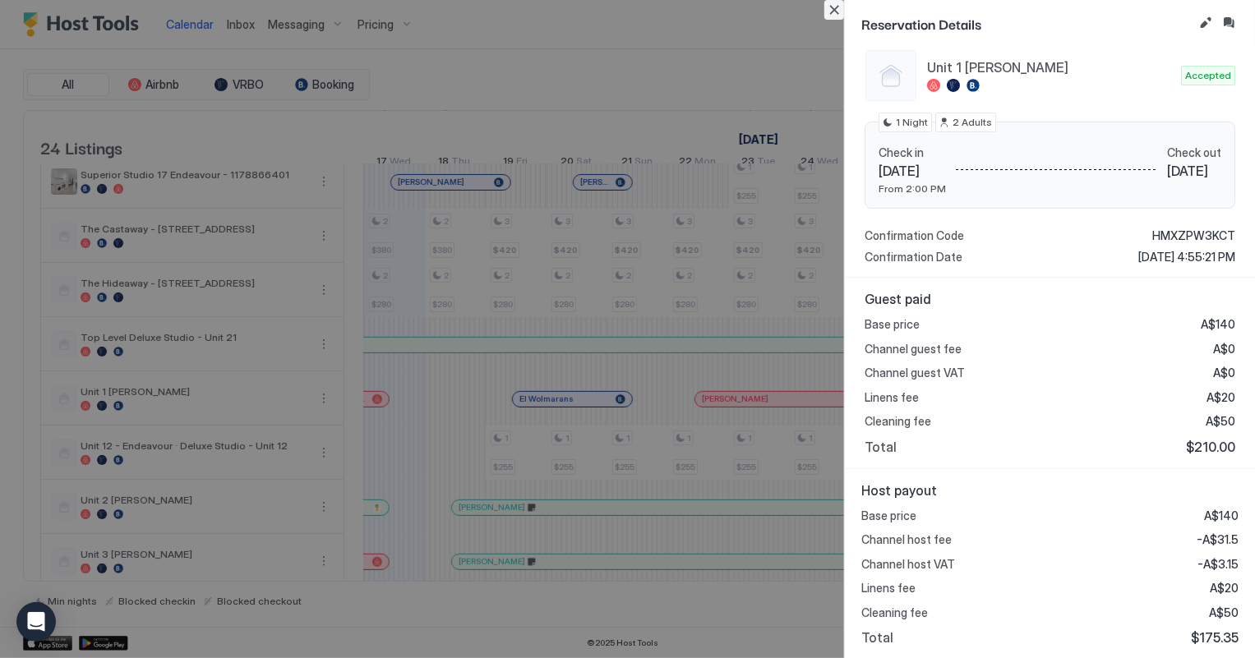
click at [835, 11] on button "Close" at bounding box center [834, 10] width 20 height 20
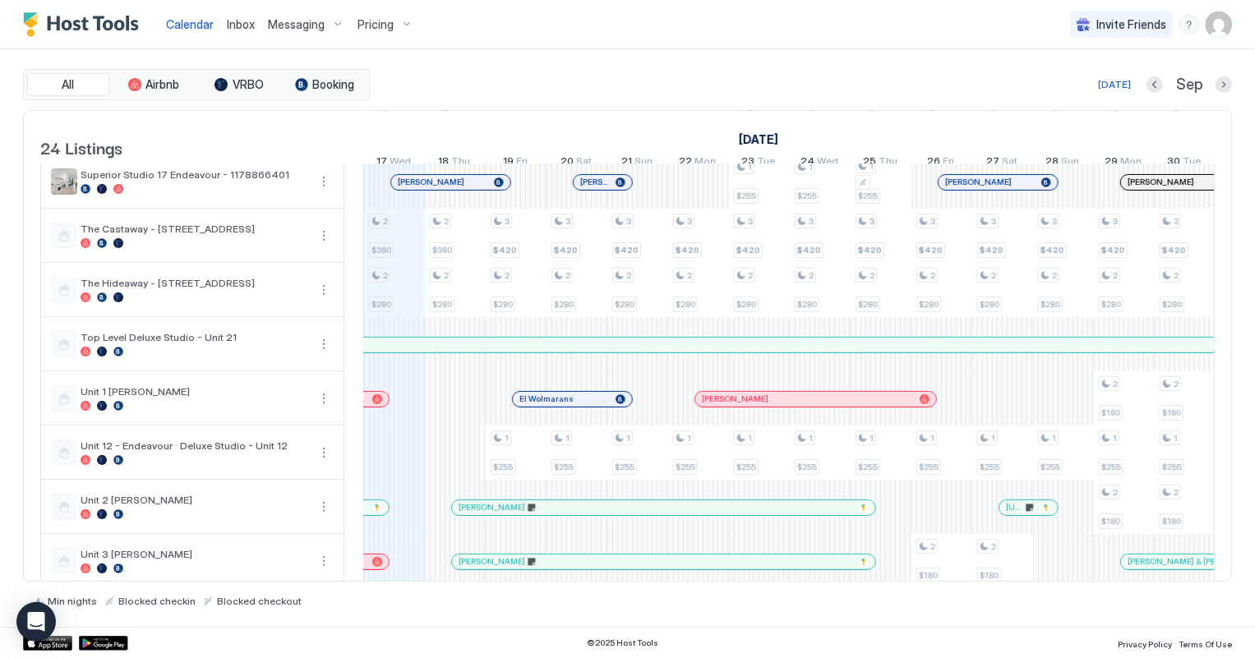
click at [238, 16] on link "Inbox" at bounding box center [241, 24] width 28 height 17
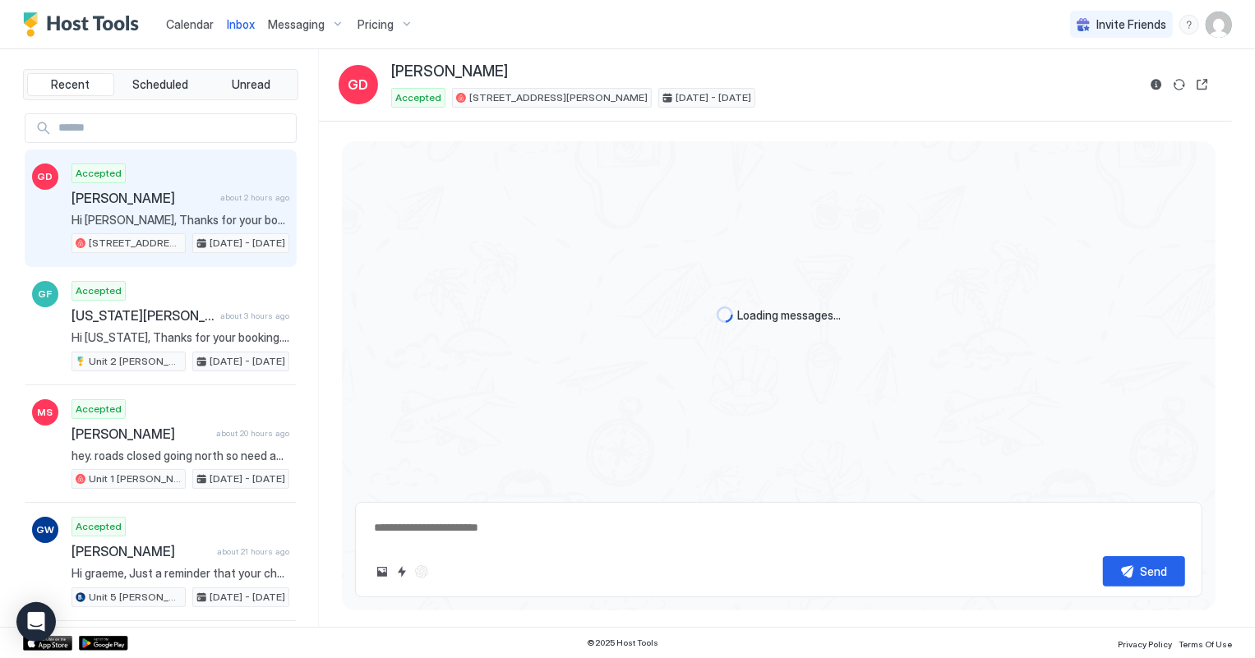
scroll to position [374, 0]
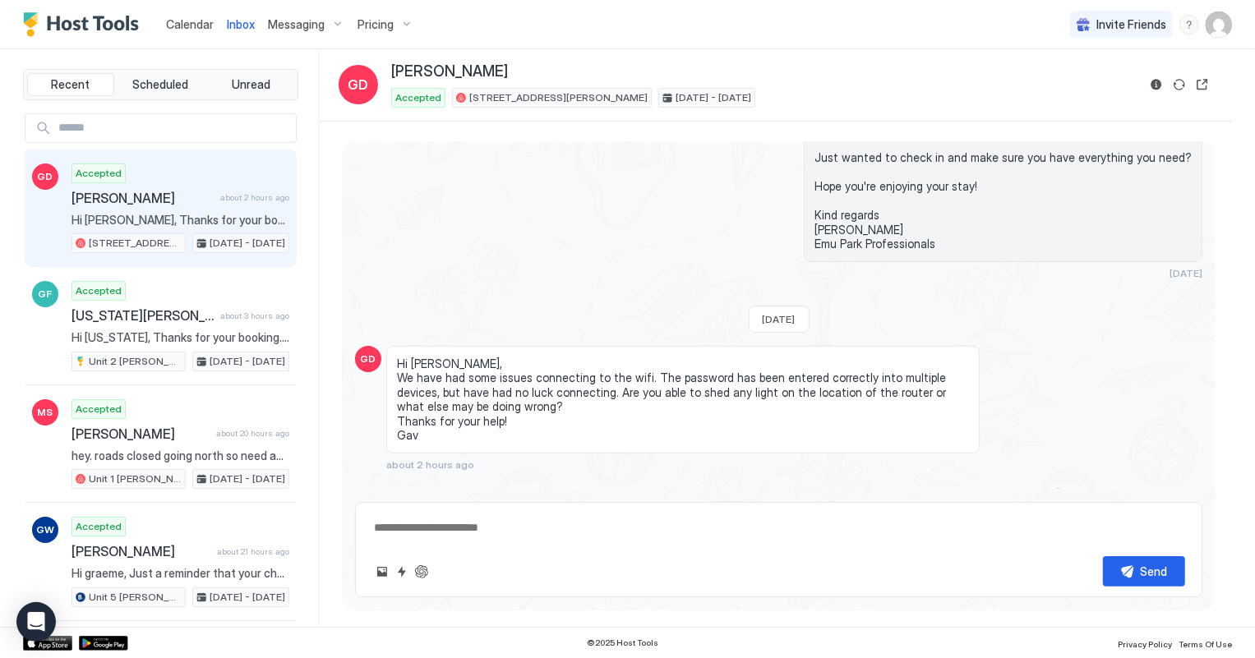
click at [163, 215] on span "Hi [PERSON_NAME], Thanks for your booking. Please come to [GEOGRAPHIC_DATA], [S…" at bounding box center [180, 220] width 218 height 15
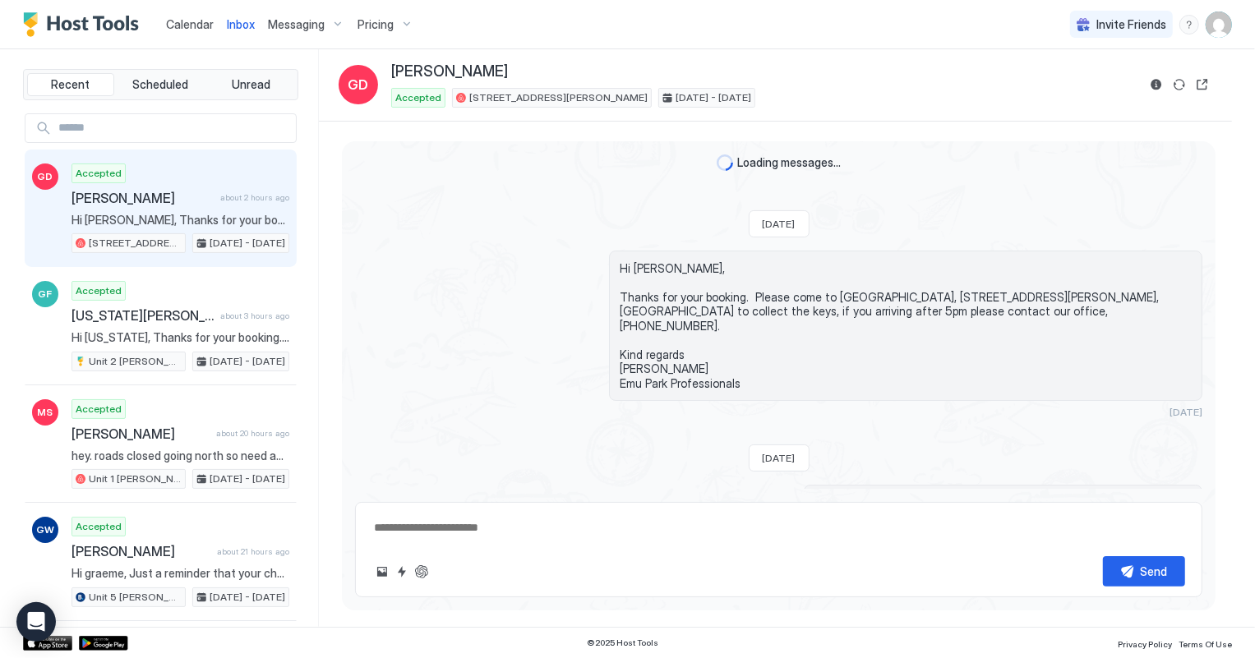
scroll to position [0, 0]
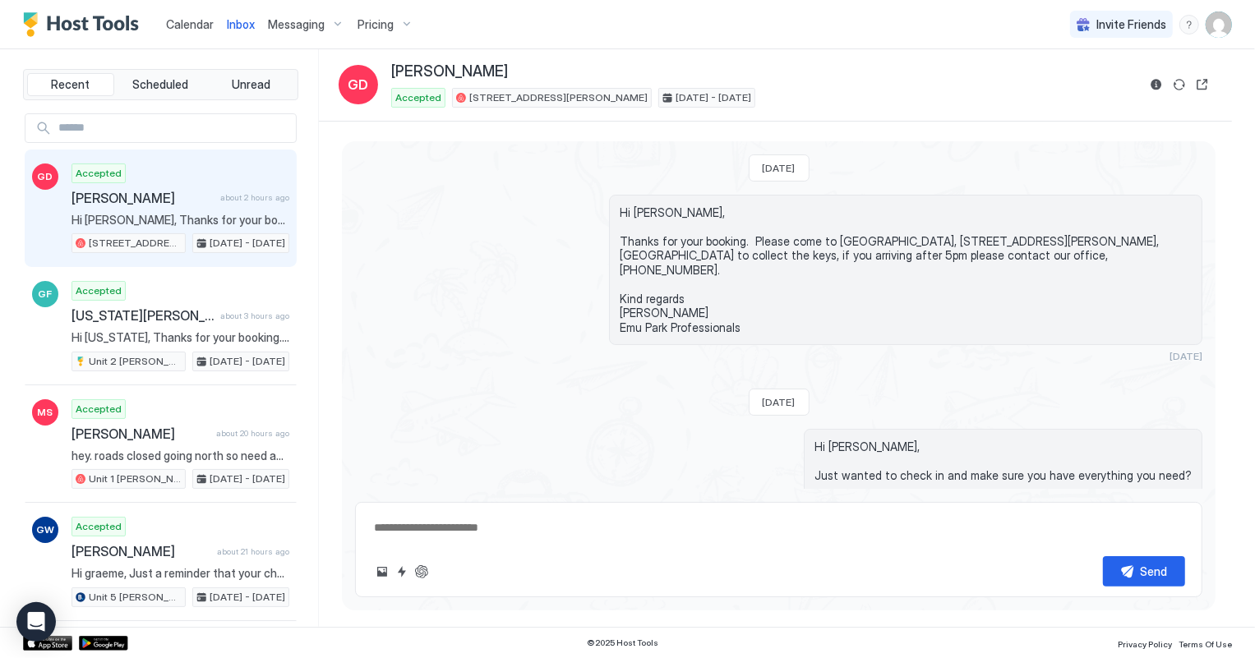
click at [191, 21] on span "Calendar" at bounding box center [190, 24] width 48 height 14
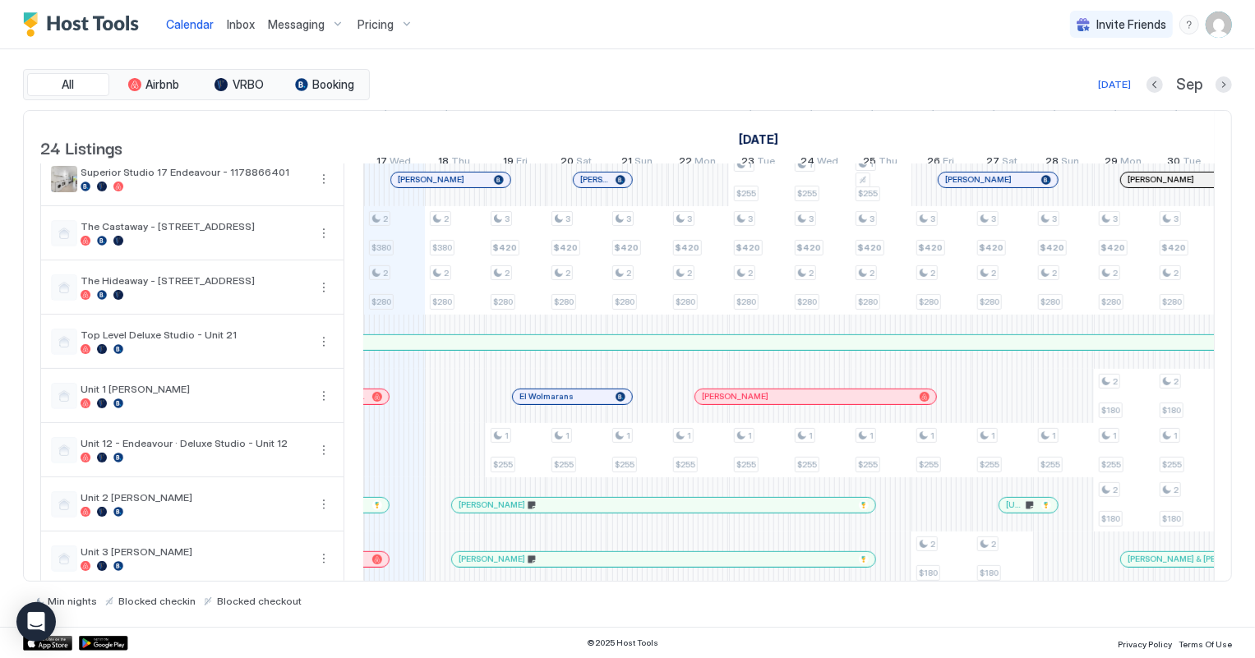
scroll to position [597, 0]
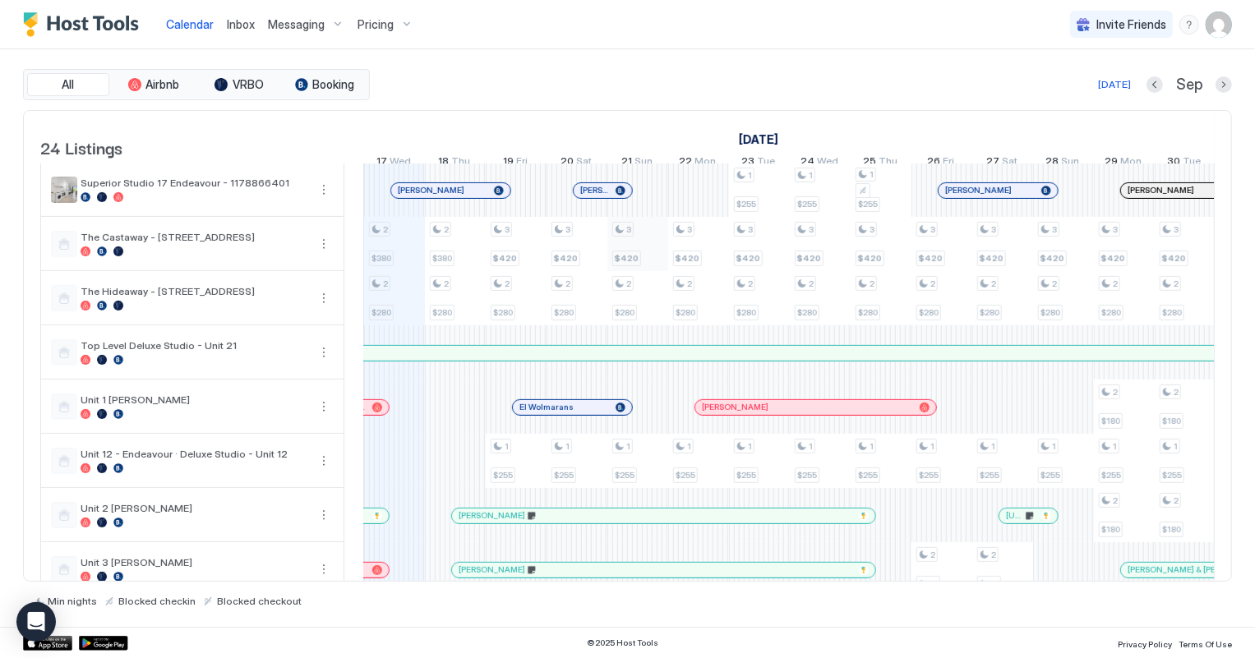
click at [643, 254] on div "2 $280 3 $275 2 $250 2 $180 2 $340 3 $390 2 $280 1 $255 2 $380 2 $280 2 $220 2 …" at bounding box center [1093, 217] width 3283 height 1301
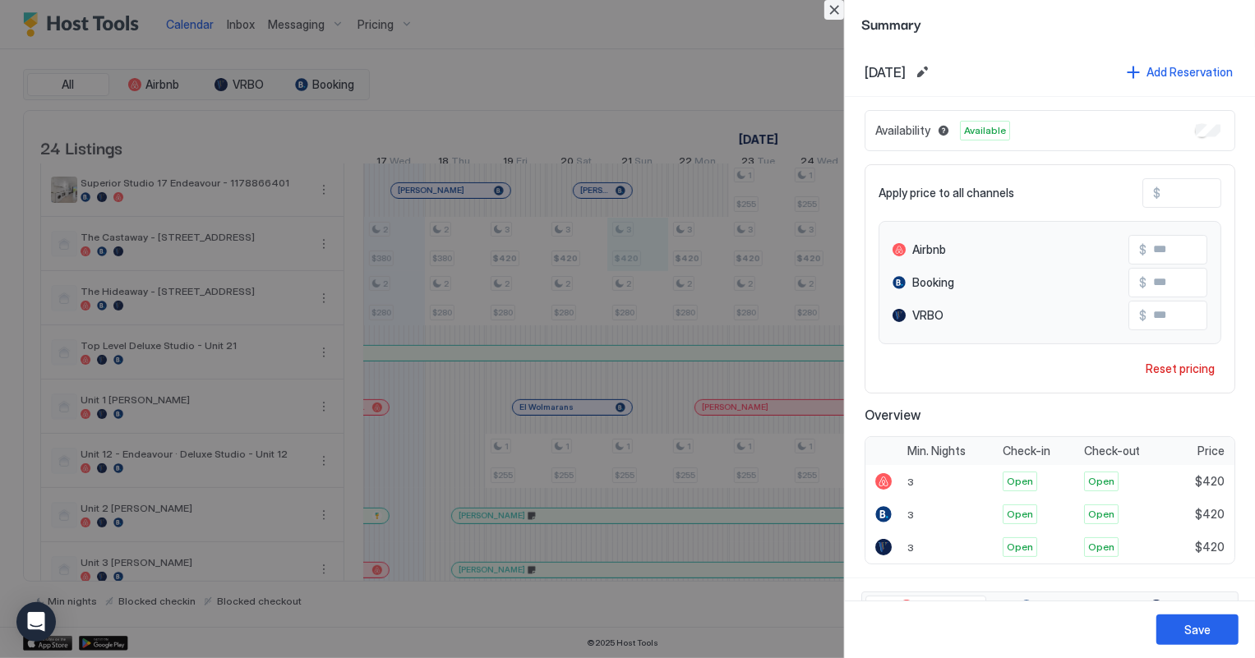
click at [840, 8] on button "Close" at bounding box center [834, 10] width 20 height 20
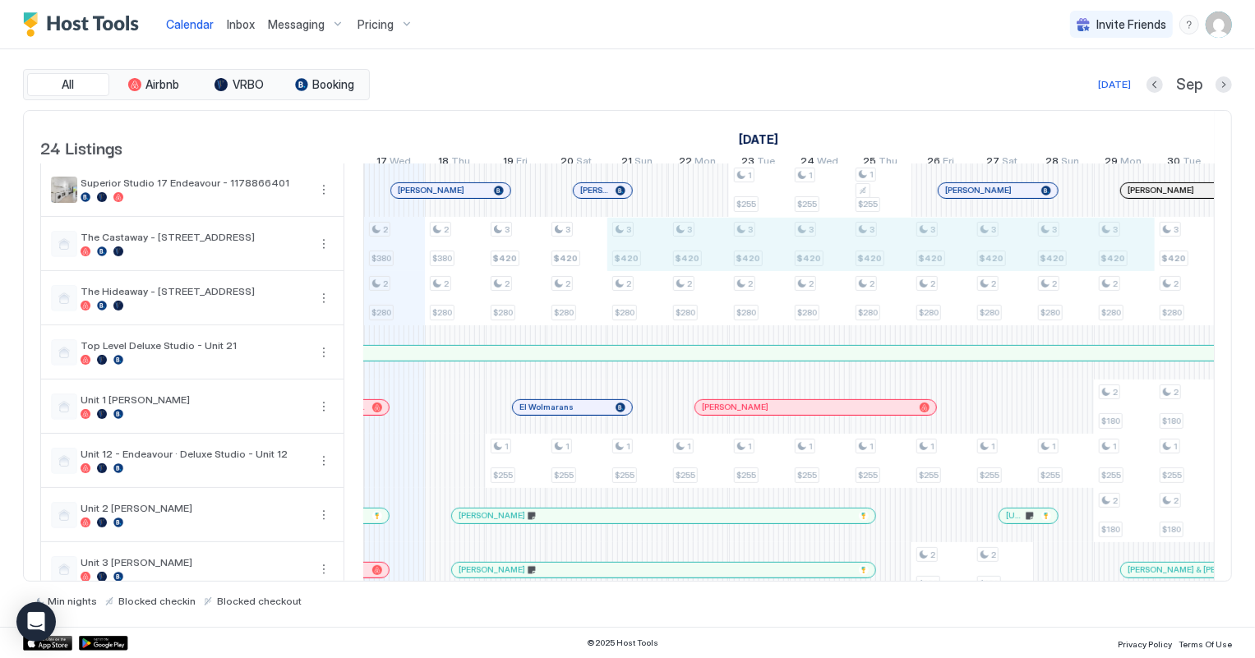
drag, startPoint x: 647, startPoint y: 263, endPoint x: 1116, endPoint y: 263, distance: 468.3
click at [1116, 263] on div "2 $280 3 $275 2 $250 2 $180 2 $340 3 $390 2 $280 1 $255 2 $380 2 $280 2 $220 2 …" at bounding box center [1093, 217] width 3283 height 1301
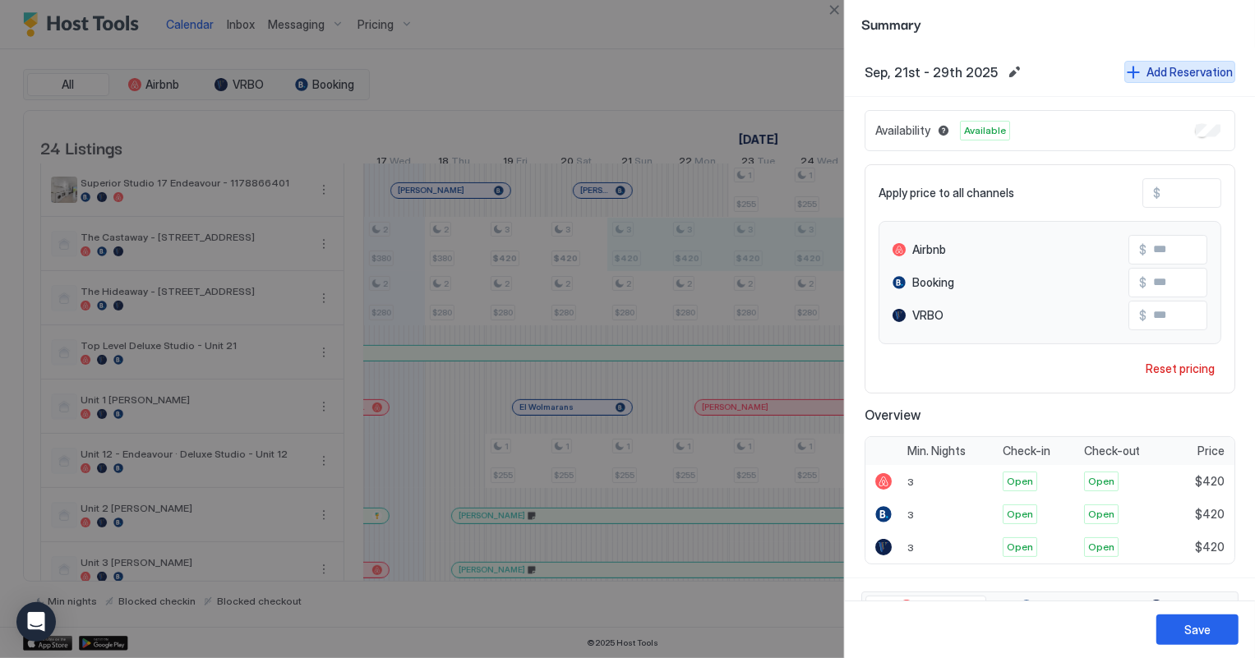
click at [1152, 71] on div "Add Reservation" at bounding box center [1189, 71] width 86 height 17
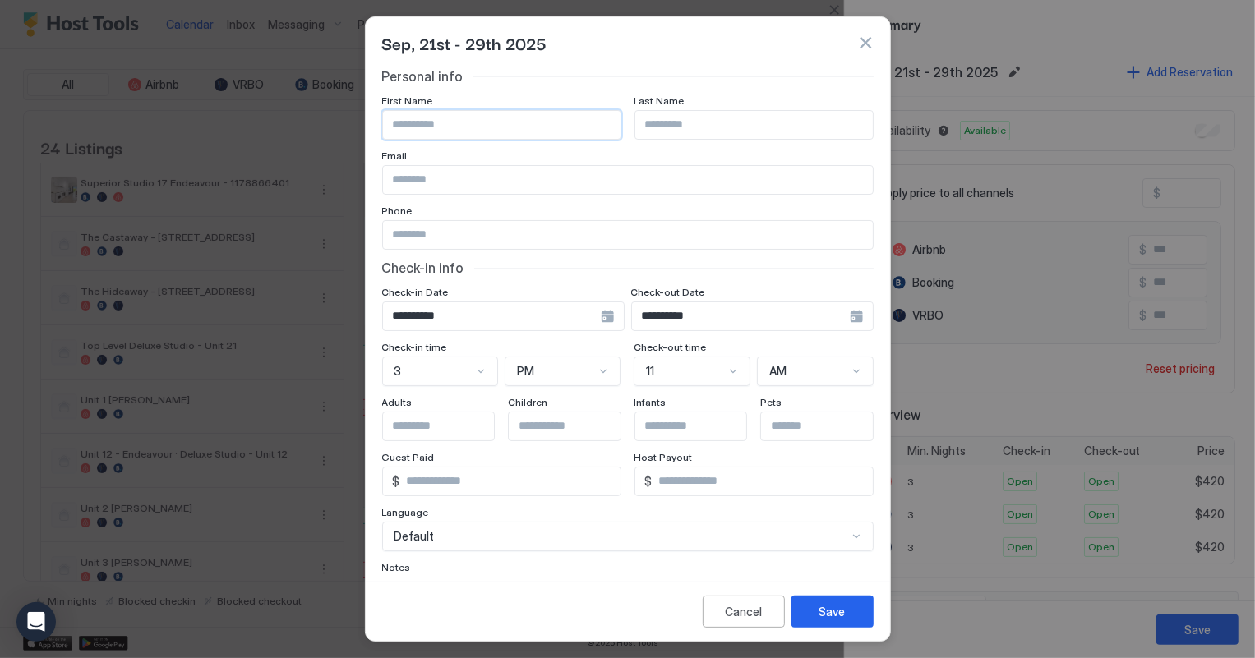
click at [431, 123] on input "Input Field" at bounding box center [501, 125] width 237 height 28
type input "********"
click at [668, 126] on input "Input Field" at bounding box center [753, 125] width 237 height 28
type input "*******"
click at [444, 173] on input "Input Field" at bounding box center [628, 180] width 490 height 28
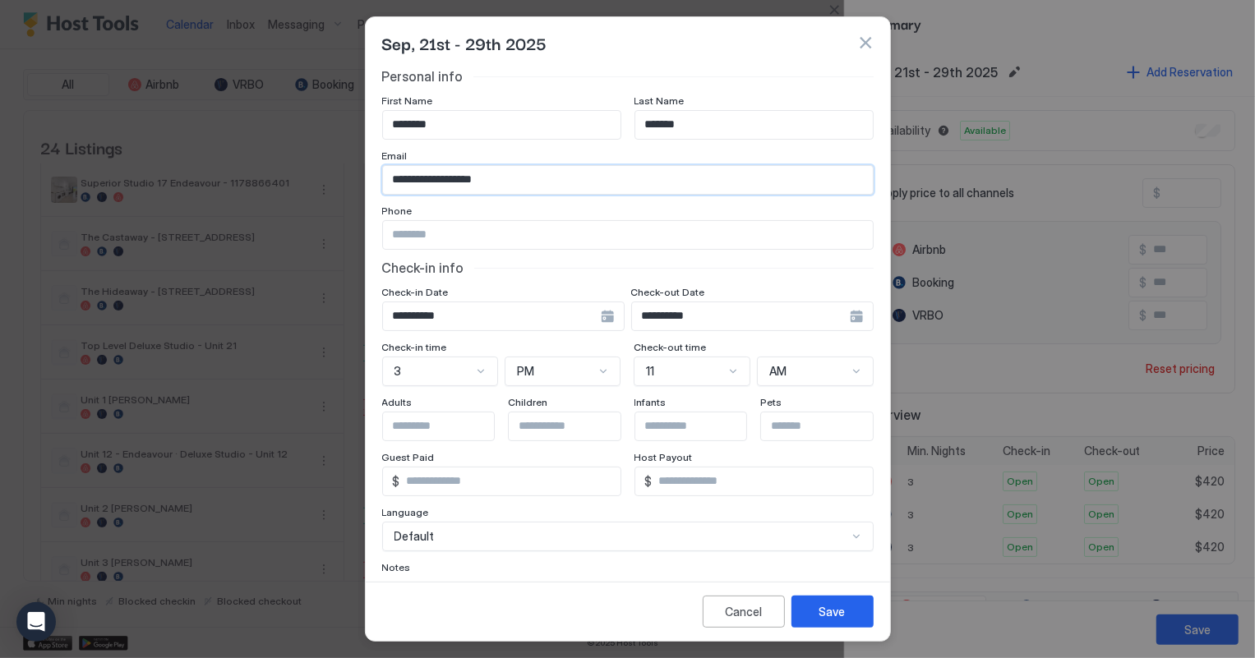
type input "**********"
click at [438, 236] on input "Input Field" at bounding box center [628, 235] width 490 height 28
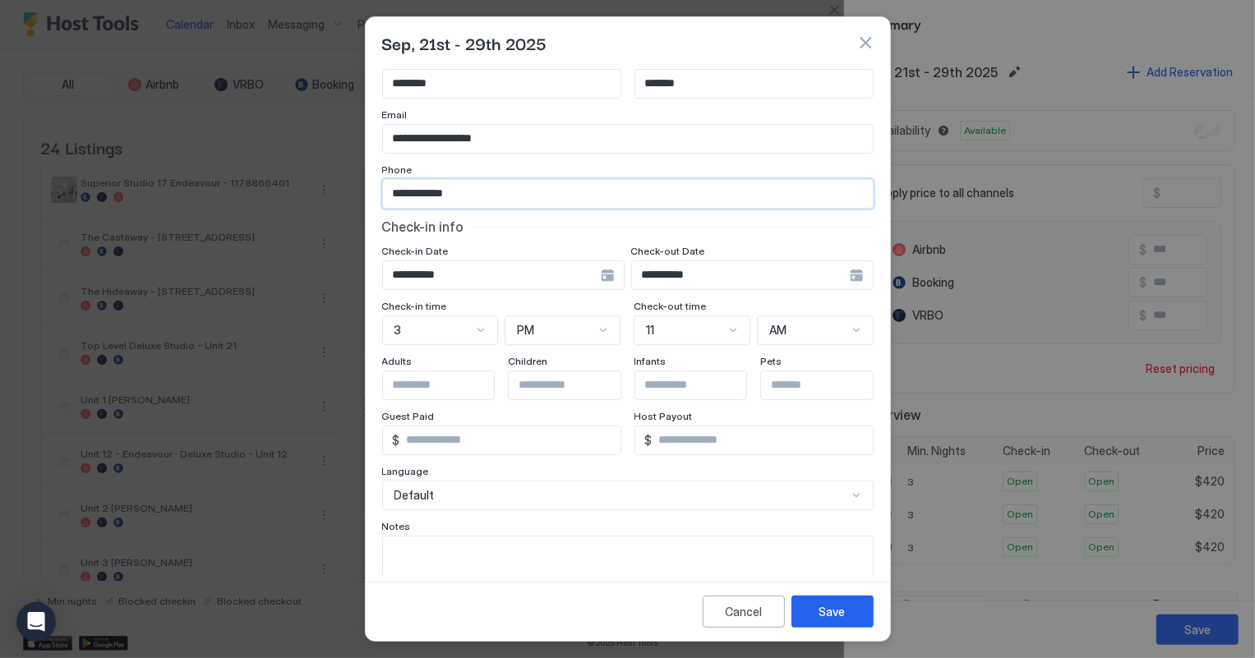
scroll to position [99, 0]
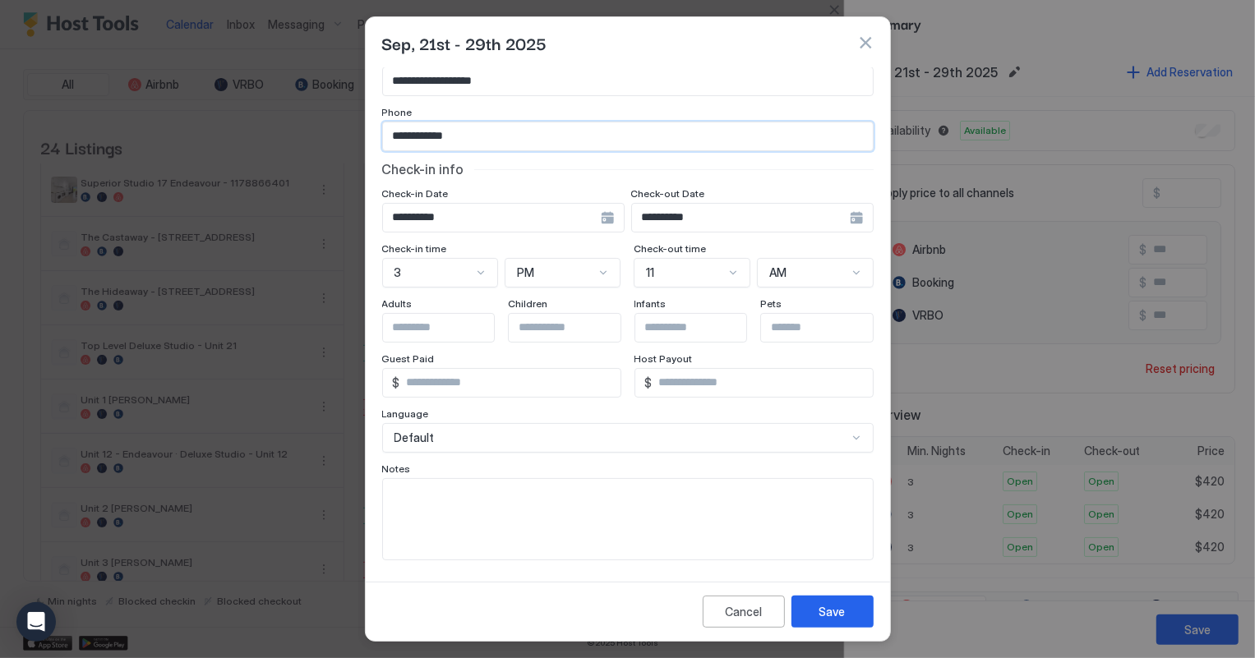
type input "**********"
click at [390, 495] on textarea "Input Field" at bounding box center [628, 519] width 490 height 81
click at [394, 490] on textarea "*******" at bounding box center [622, 519] width 479 height 81
type textarea "********"
drag, startPoint x: 832, startPoint y: 605, endPoint x: 845, endPoint y: 597, distance: 15.1
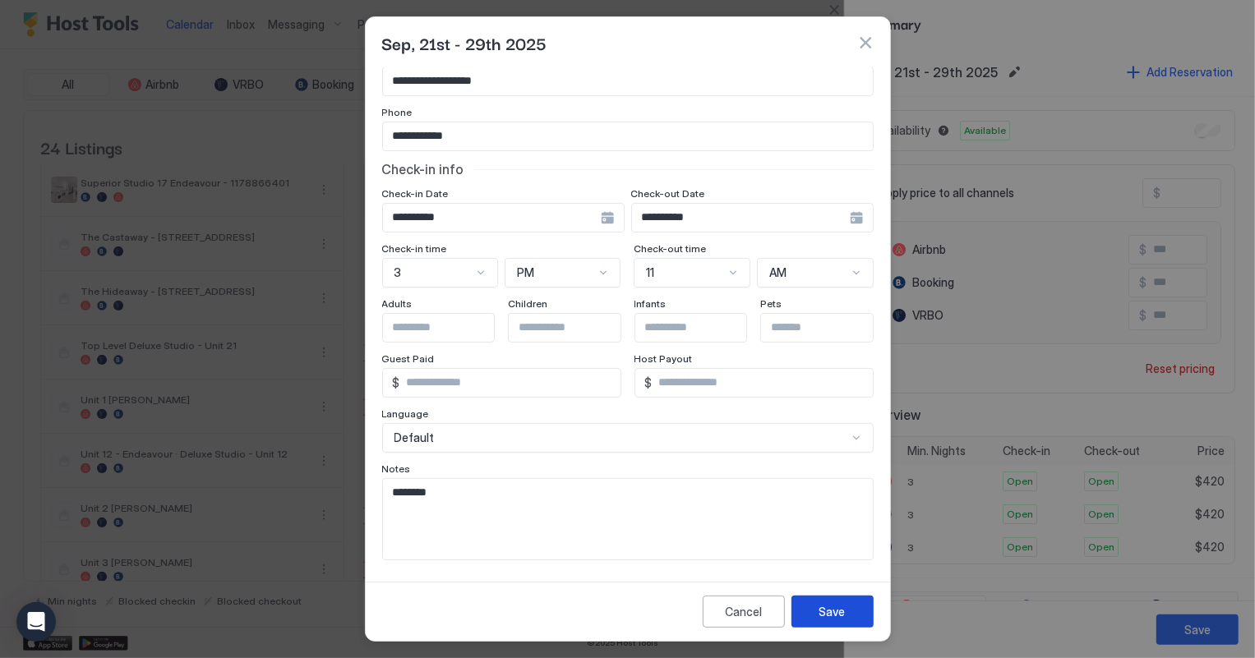
click at [838, 601] on button "Save" at bounding box center [832, 612] width 82 height 32
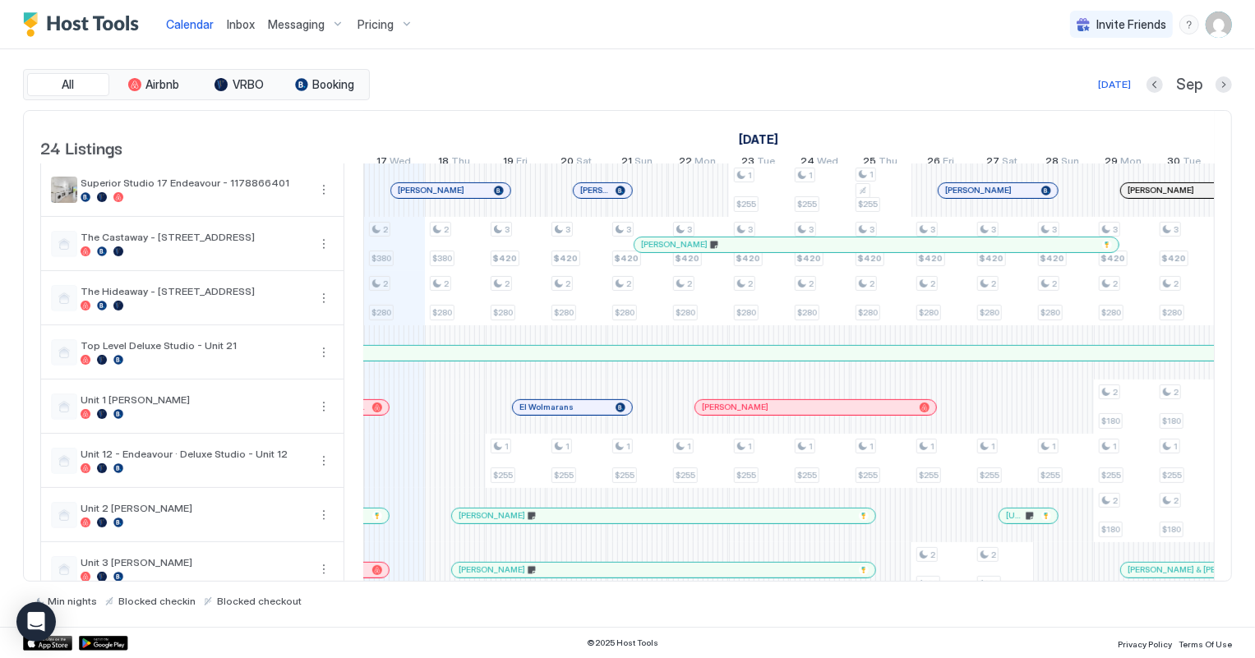
click at [852, 251] on div at bounding box center [852, 244] width 13 height 13
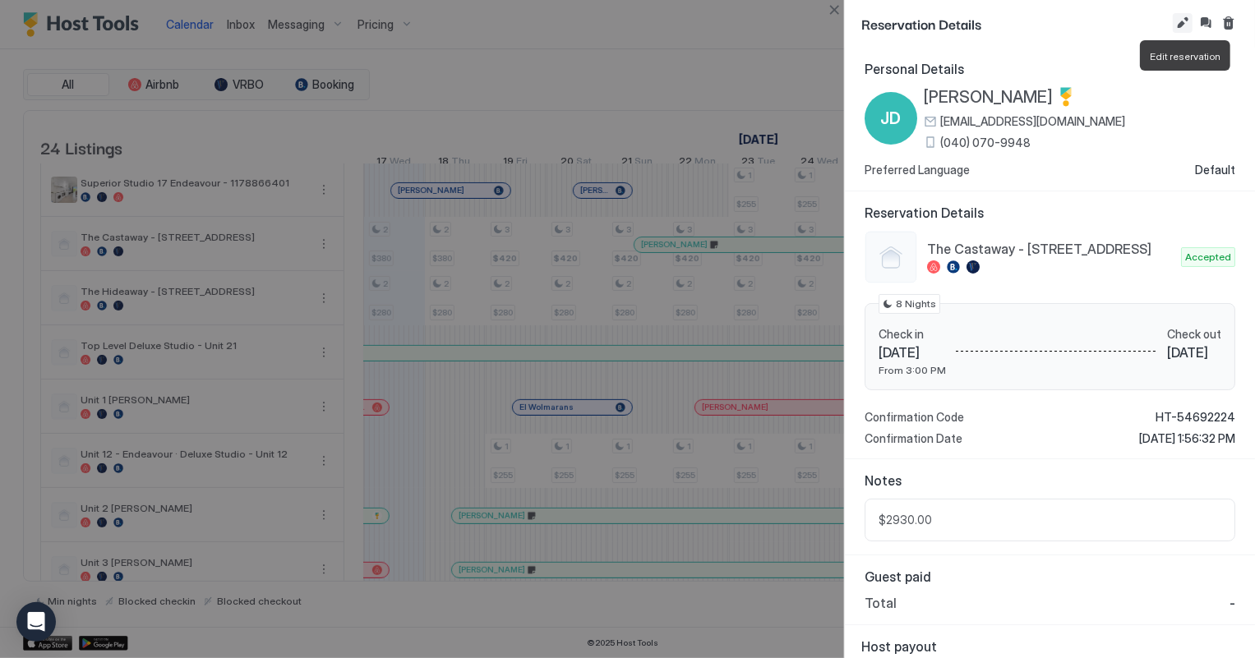
click at [1177, 20] on button "Edit reservation" at bounding box center [1182, 23] width 20 height 20
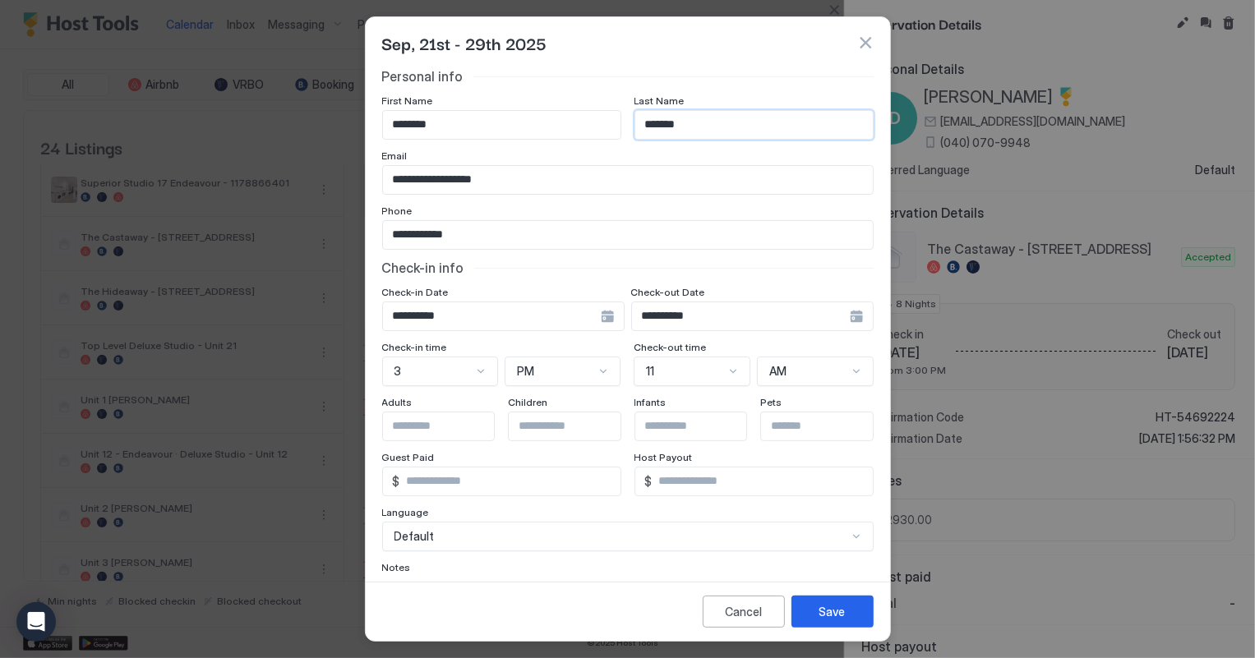
click at [676, 124] on input "*******" at bounding box center [753, 125] width 237 height 28
type input "******"
click at [850, 615] on button "Save" at bounding box center [832, 612] width 82 height 32
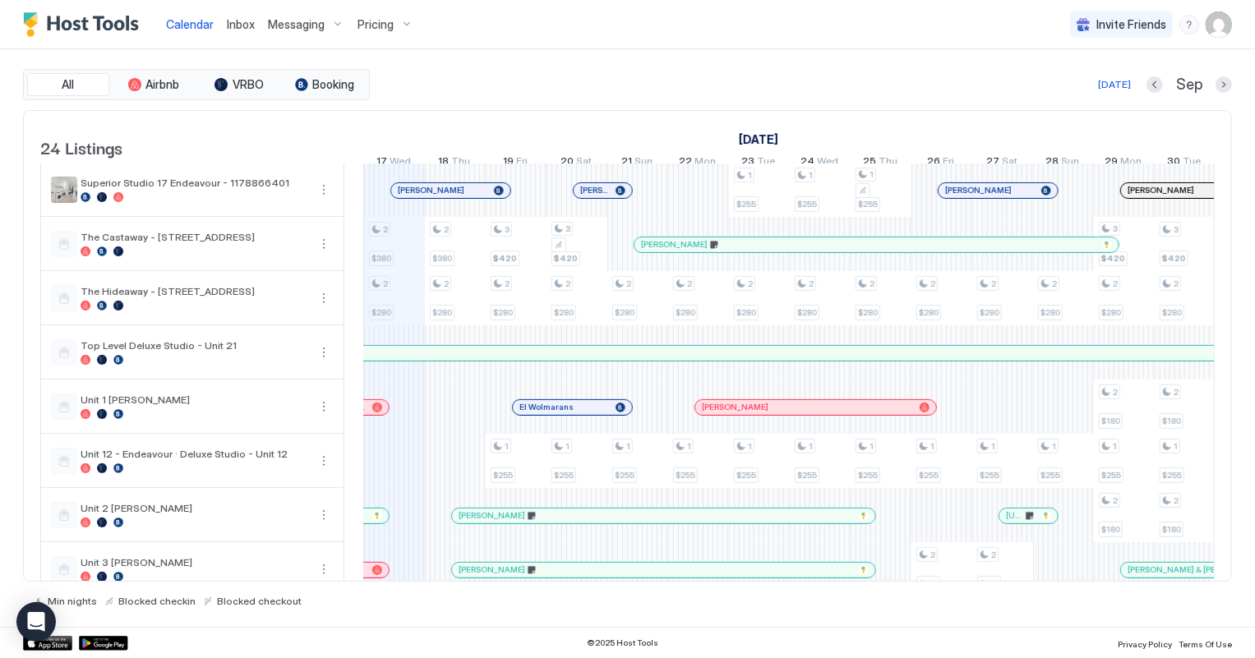
click at [767, 250] on div at bounding box center [767, 244] width 13 height 13
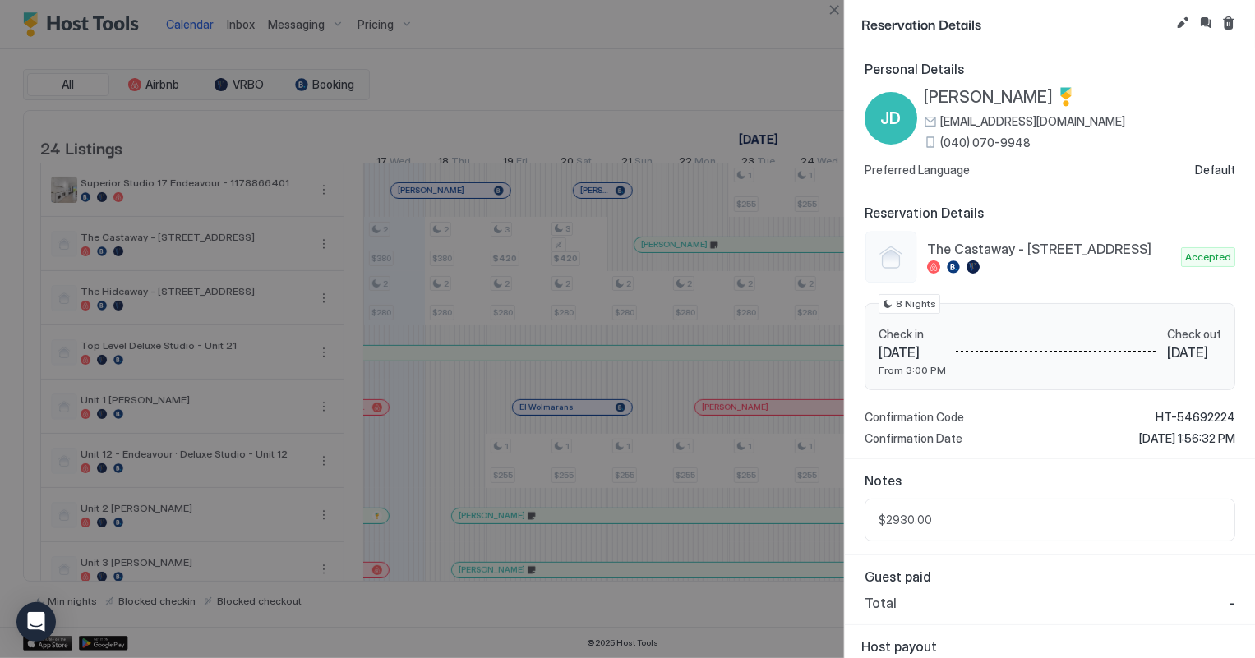
scroll to position [35, 0]
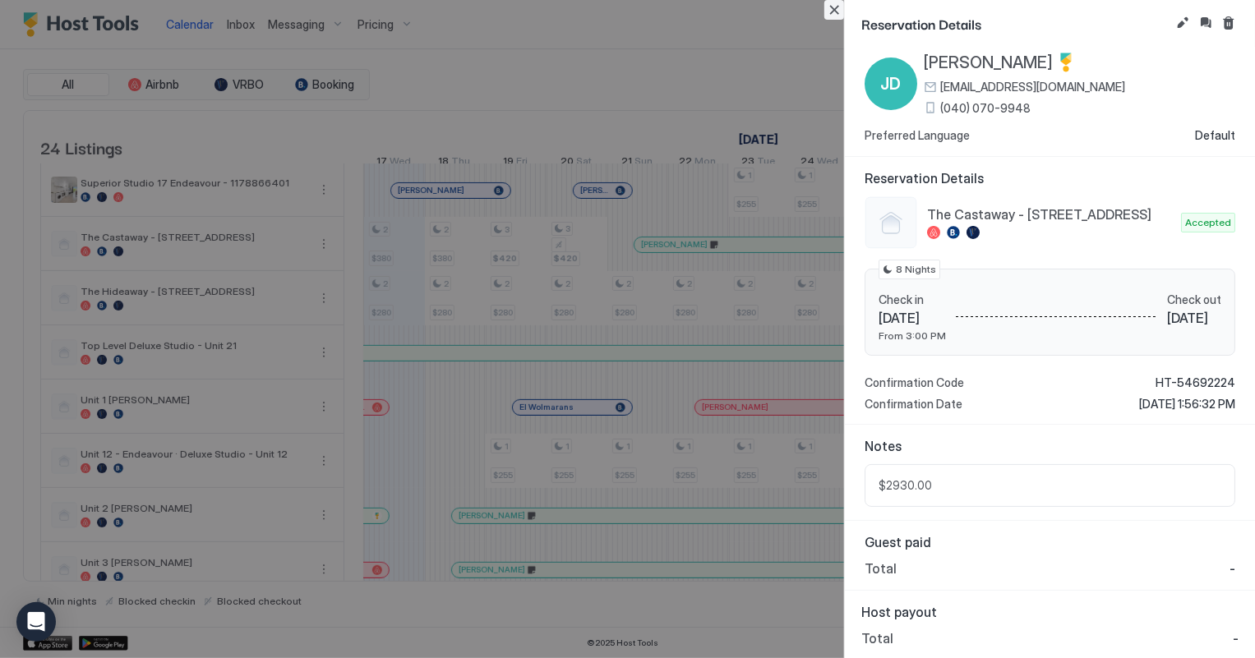
click at [832, 10] on button "Close" at bounding box center [834, 10] width 20 height 20
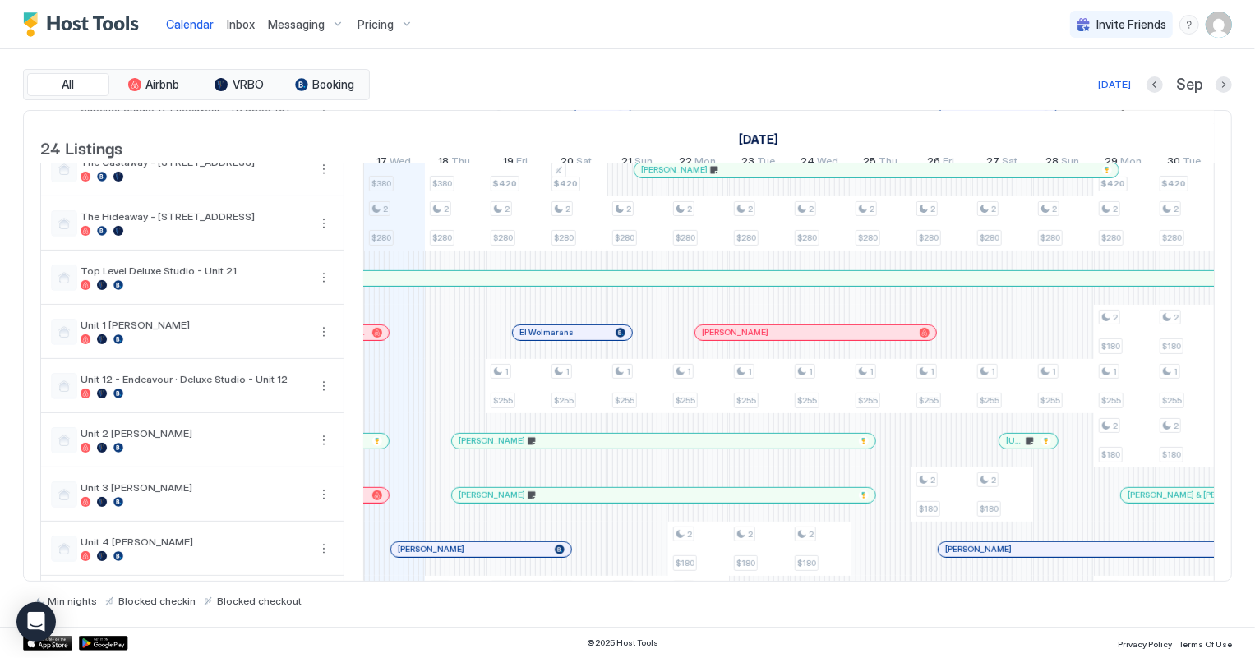
scroll to position [747, 0]
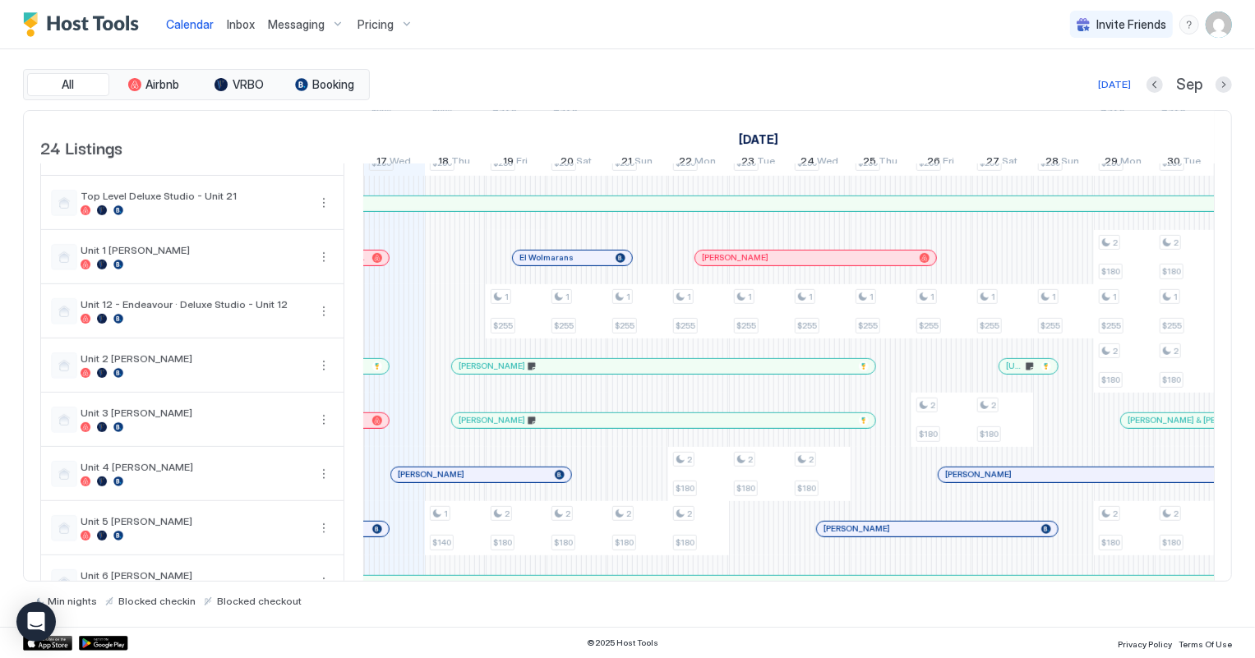
click at [242, 30] on span "Inbox" at bounding box center [241, 24] width 28 height 14
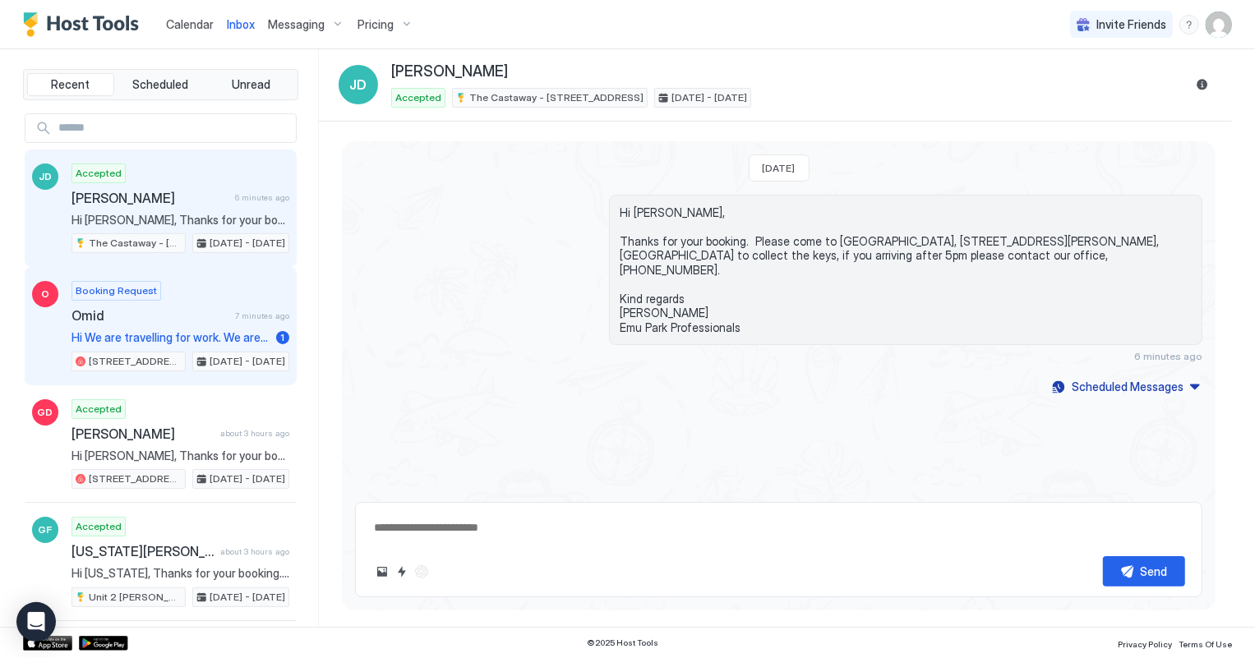
click at [168, 312] on span "Omid" at bounding box center [149, 315] width 157 height 16
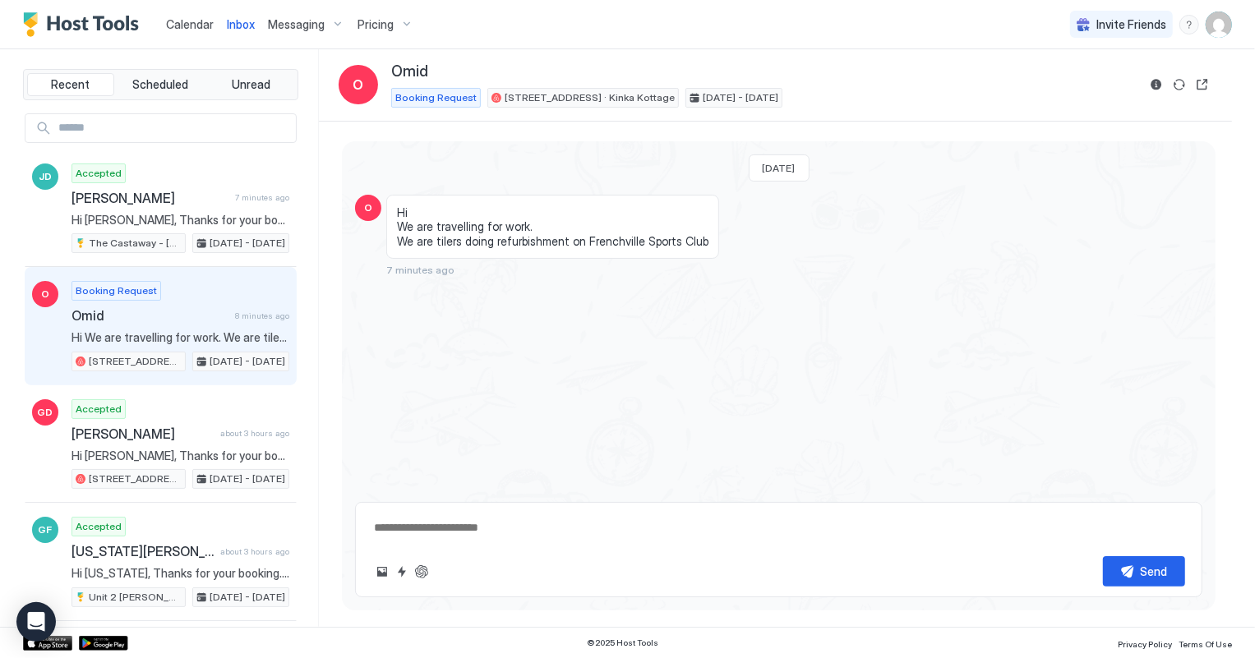
click at [196, 21] on span "Calendar" at bounding box center [190, 24] width 48 height 14
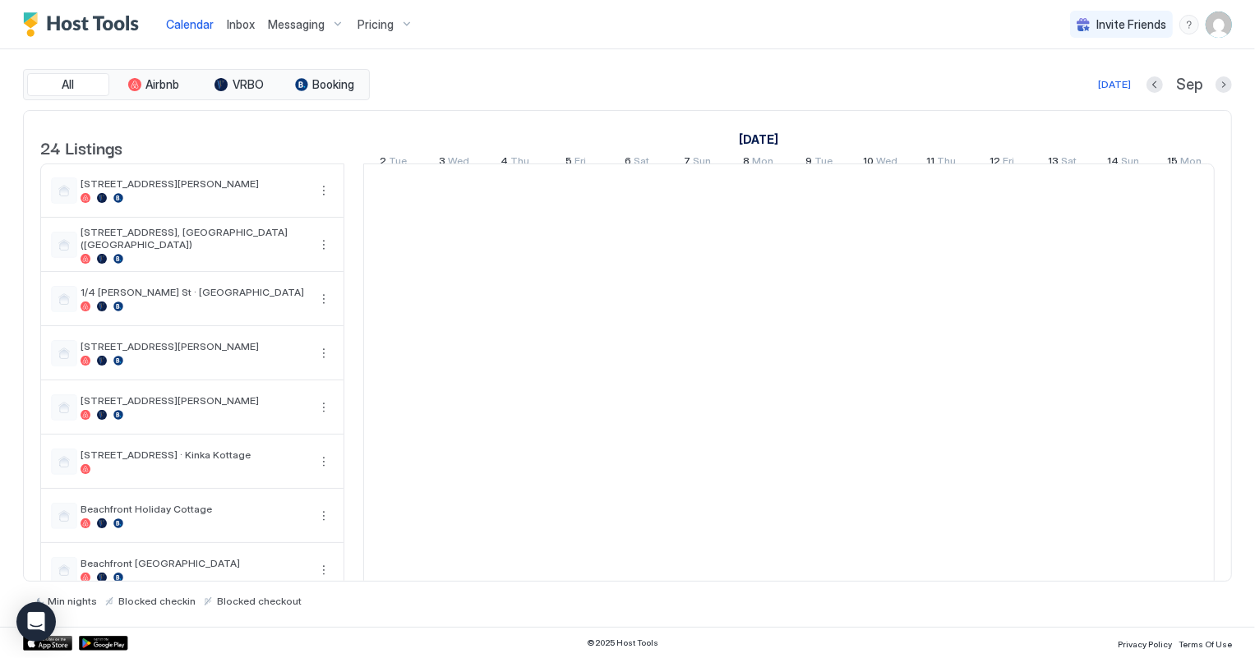
scroll to position [0, 912]
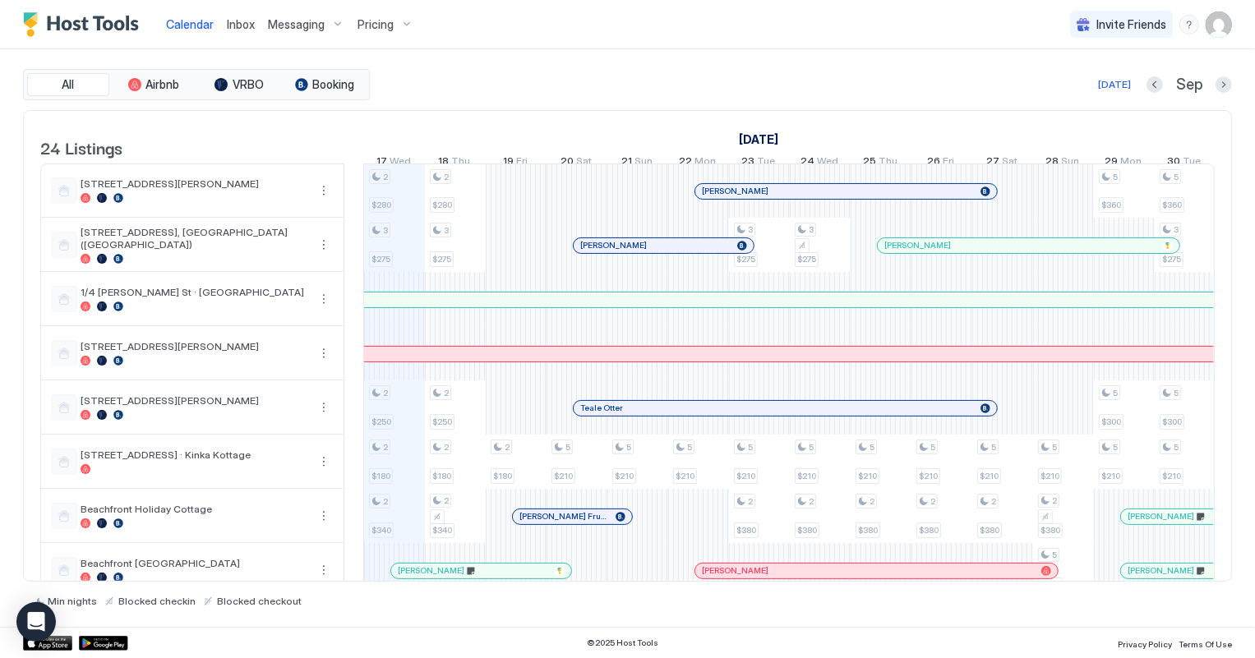
click at [232, 21] on span "Inbox" at bounding box center [241, 24] width 28 height 14
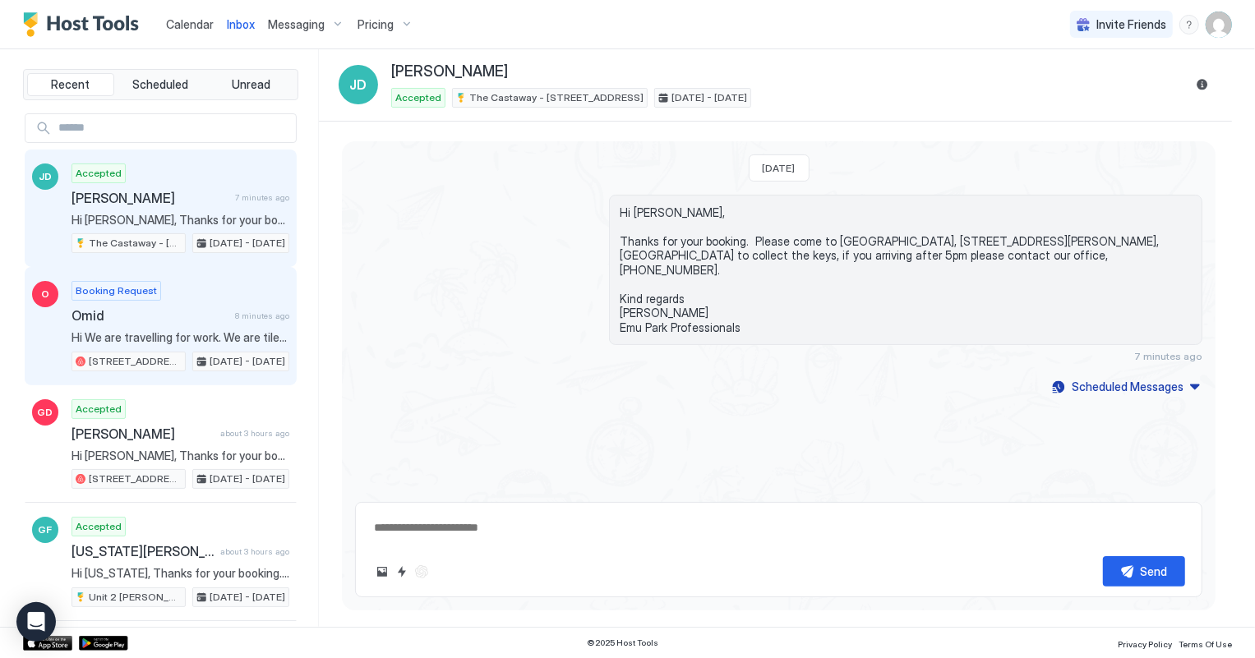
click at [147, 321] on span "Omid" at bounding box center [149, 315] width 157 height 16
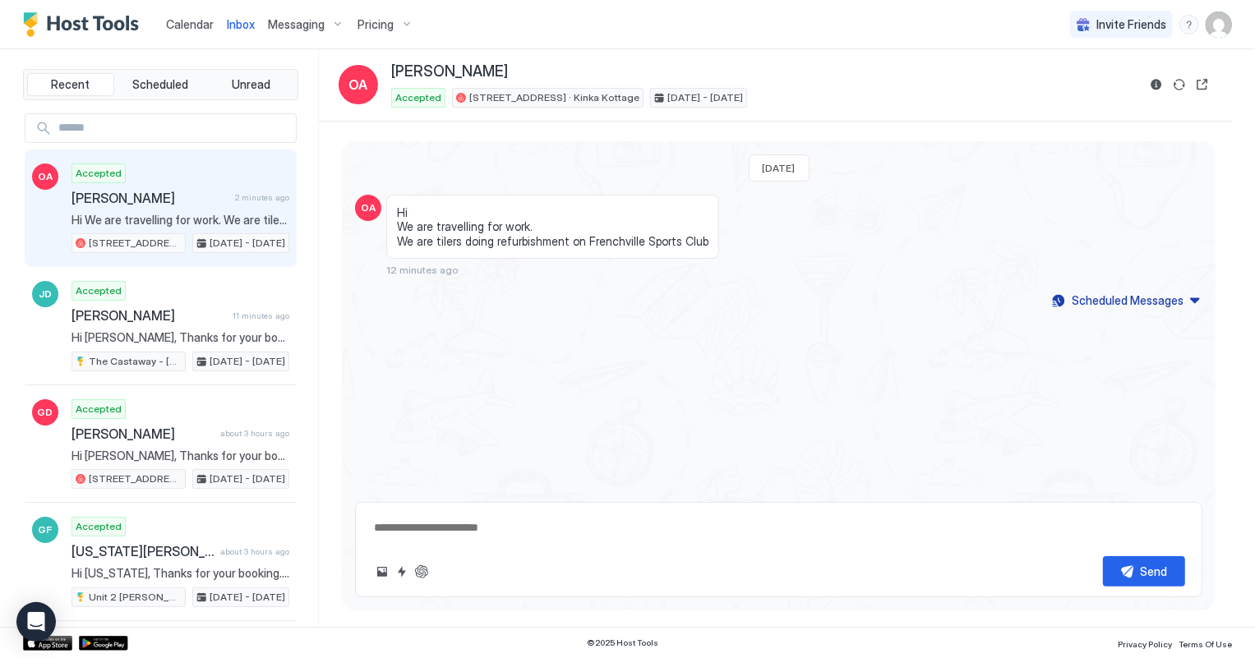
click at [186, 30] on span "Calendar" at bounding box center [190, 24] width 48 height 14
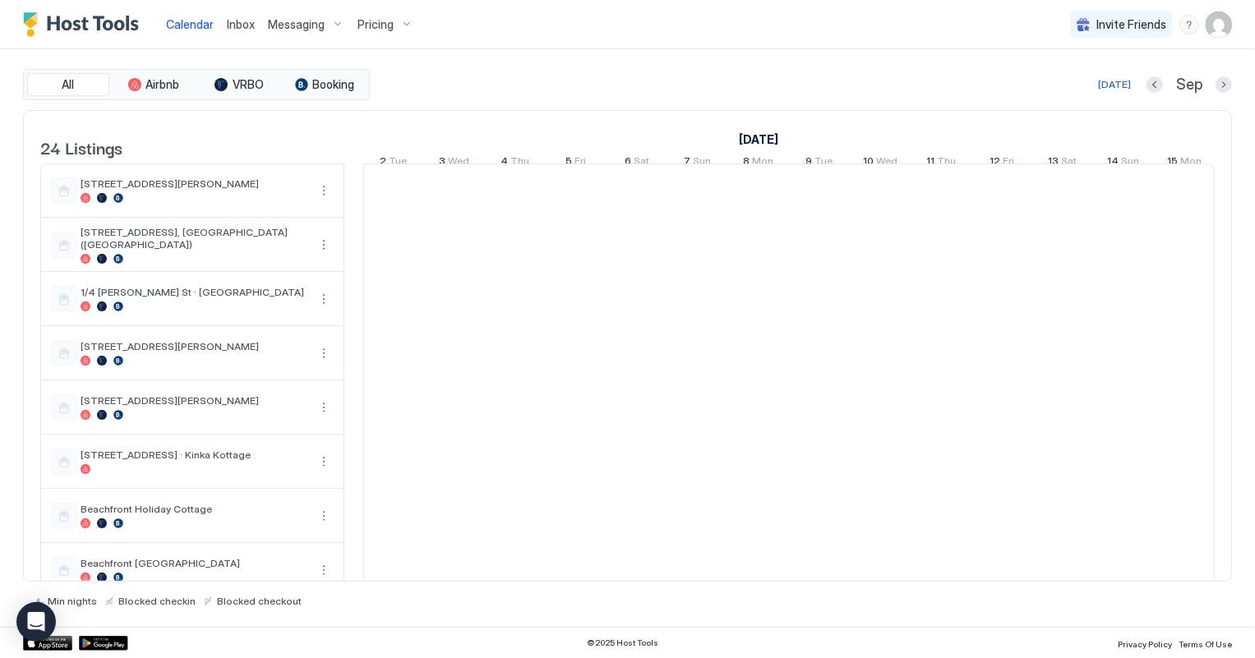
scroll to position [0, 912]
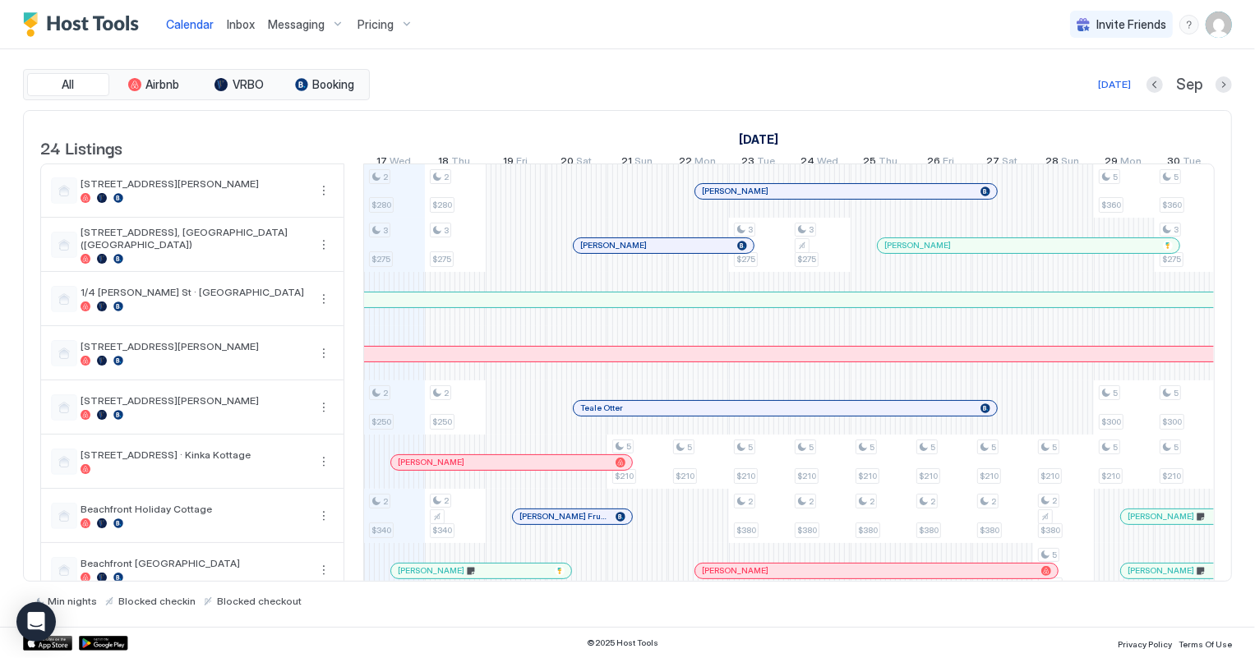
click at [482, 469] on div at bounding box center [483, 462] width 13 height 13
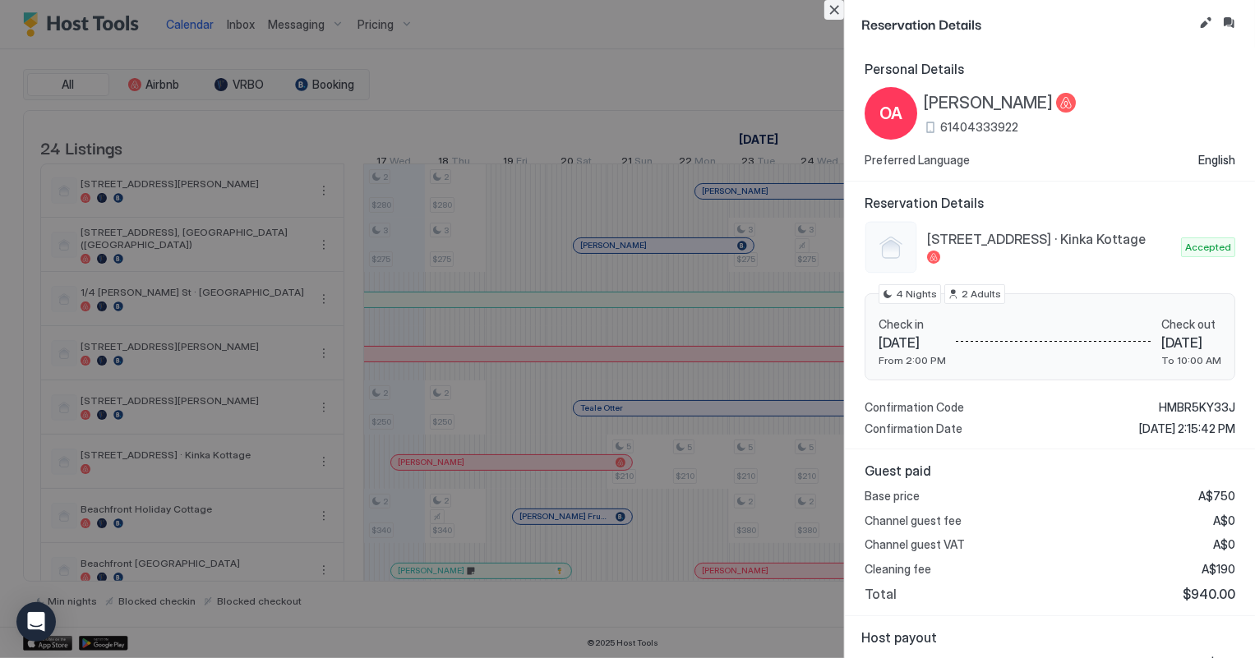
click at [833, 7] on button "Close" at bounding box center [834, 10] width 20 height 20
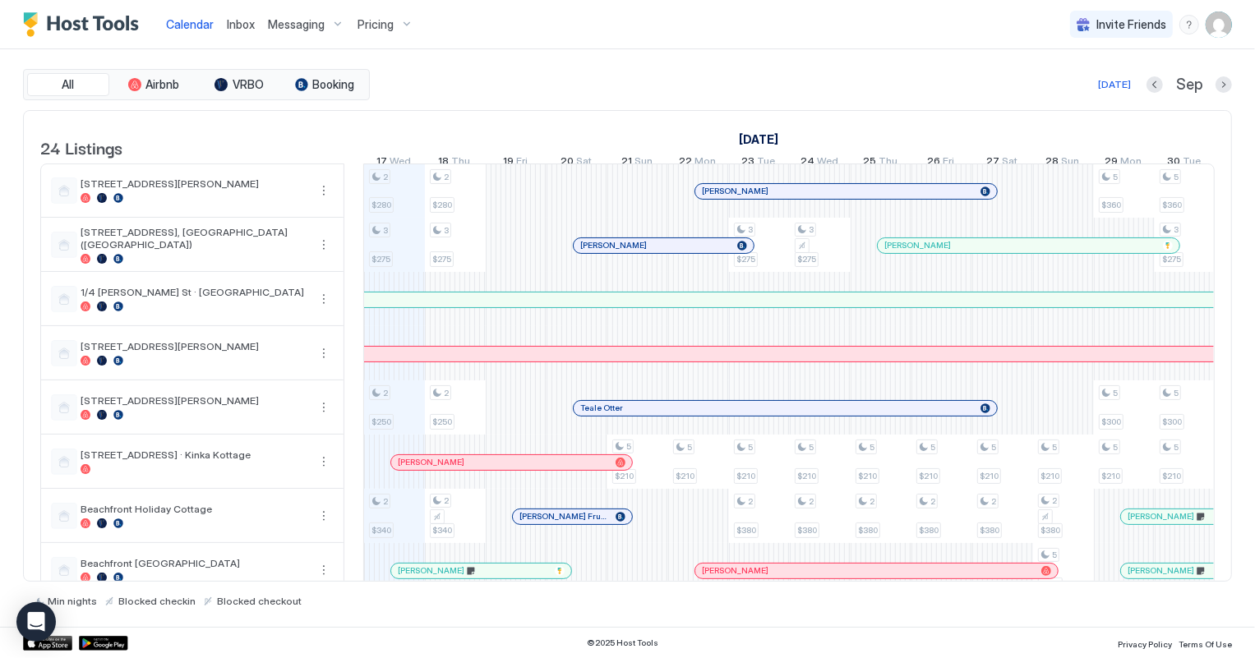
click at [509, 469] on div at bounding box center [509, 462] width 13 height 13
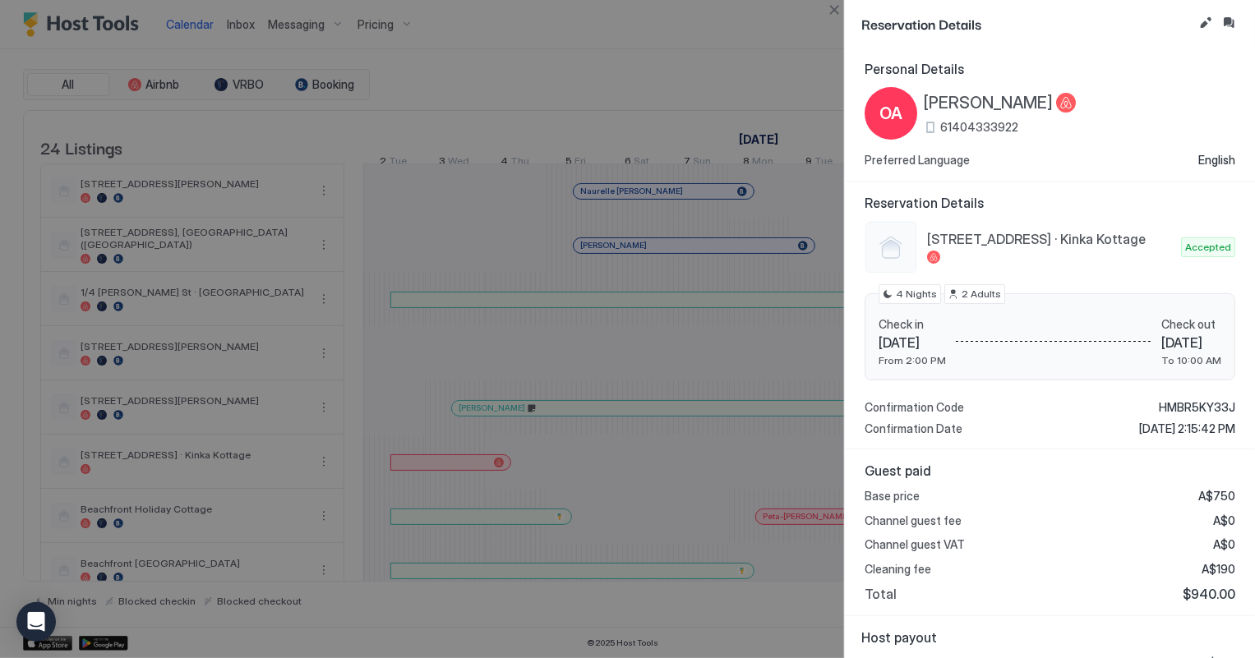
scroll to position [0, 912]
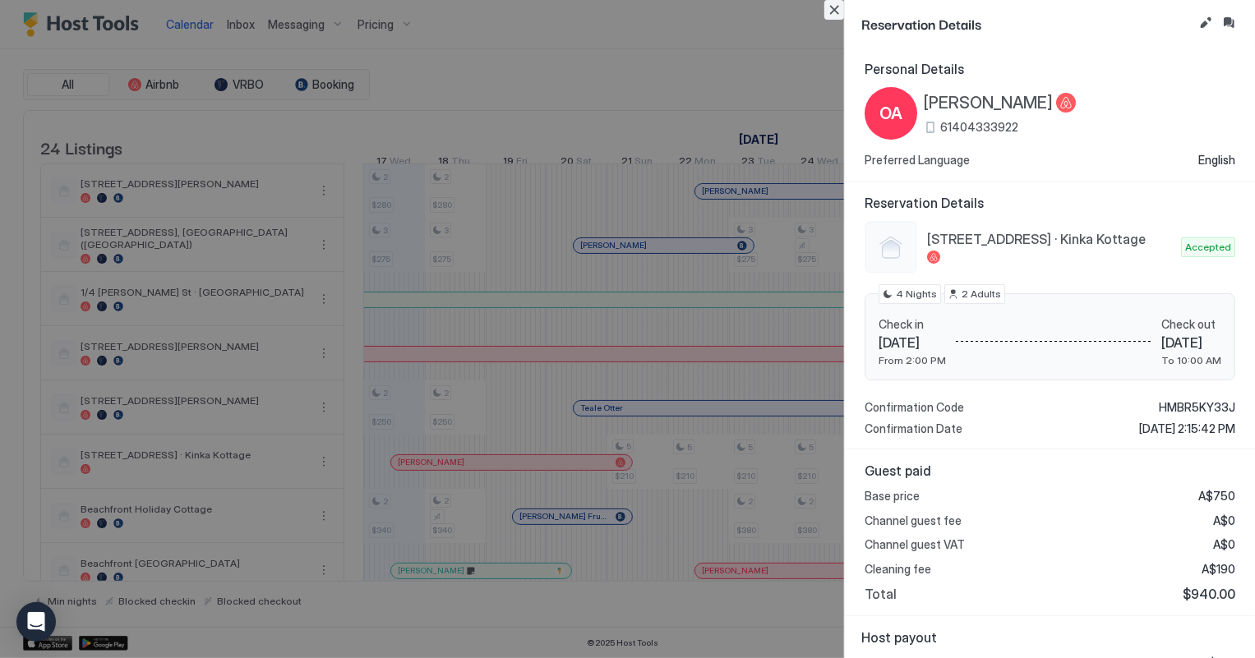
click at [834, 9] on button "Close" at bounding box center [834, 10] width 20 height 20
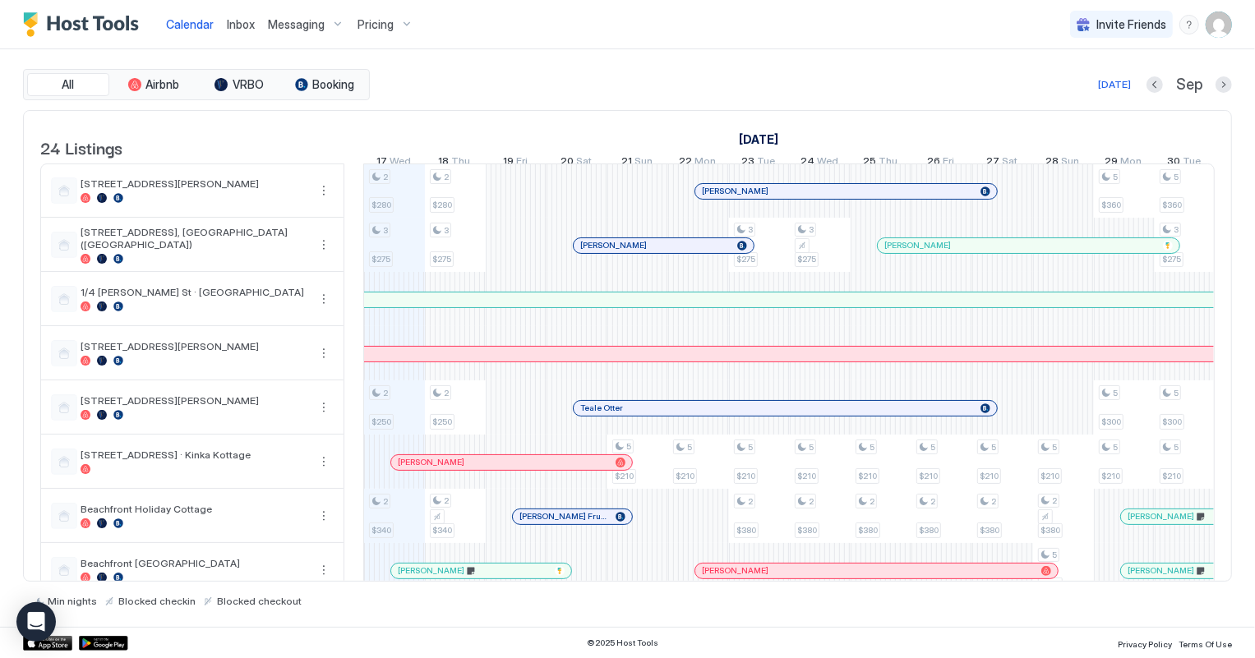
click at [481, 467] on div at bounding box center [481, 462] width 13 height 13
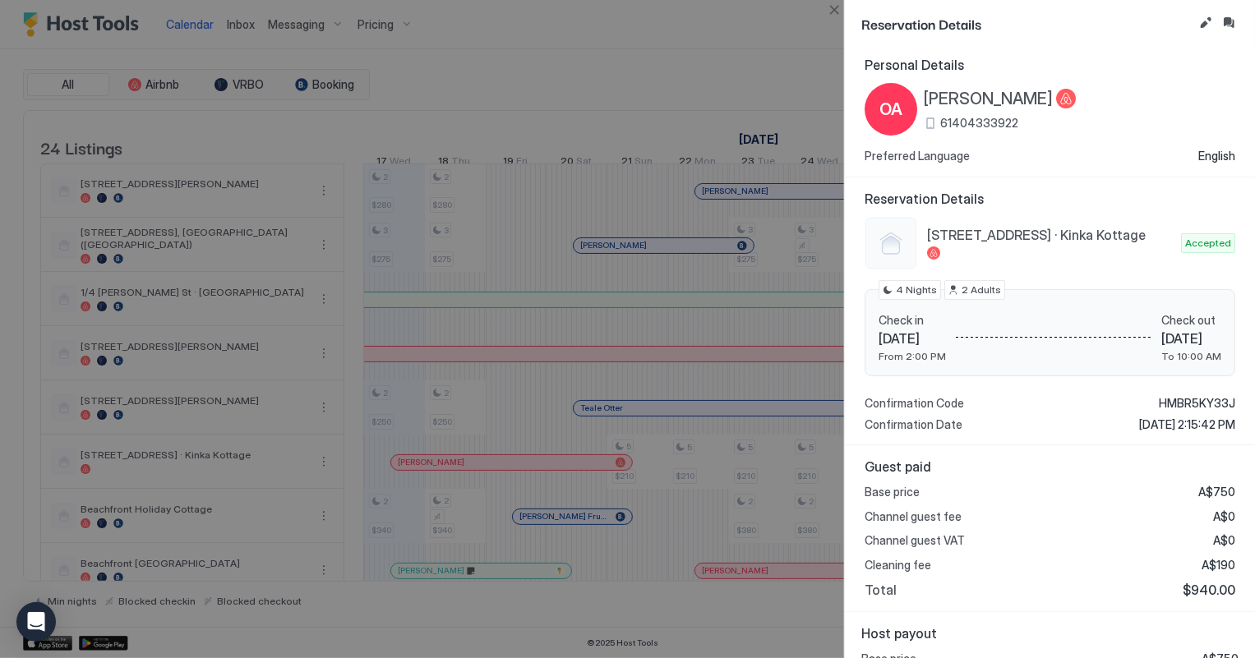
scroll to position [0, 0]
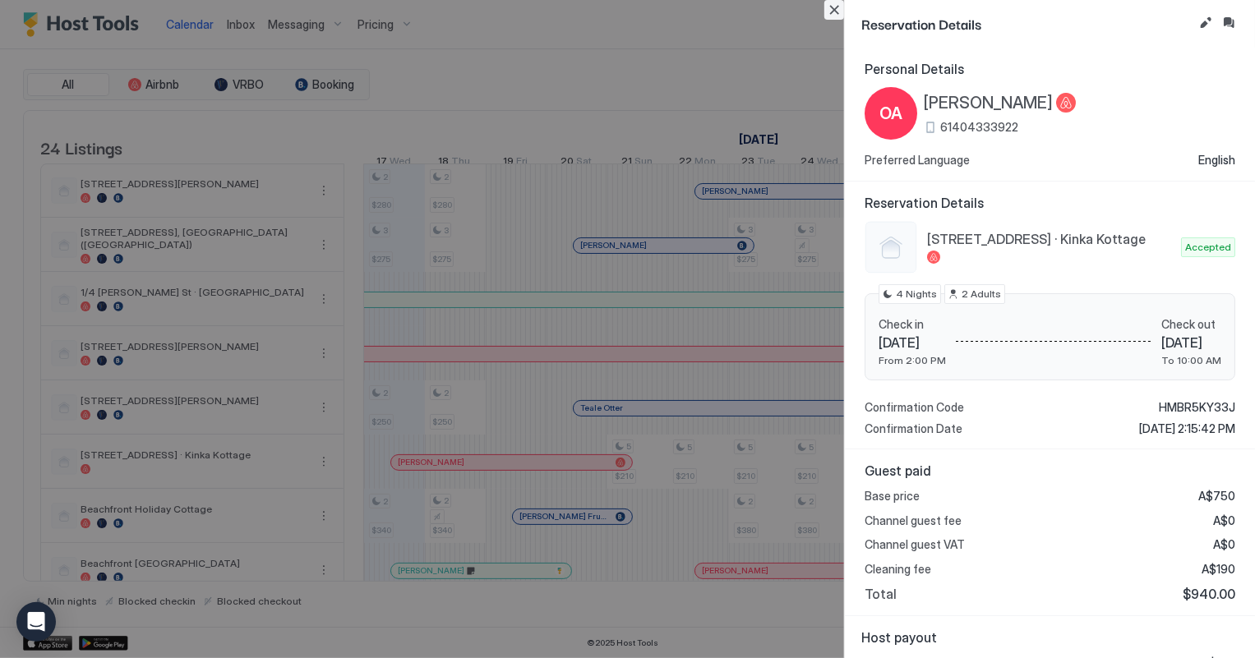
click at [832, 12] on button "Close" at bounding box center [834, 10] width 20 height 20
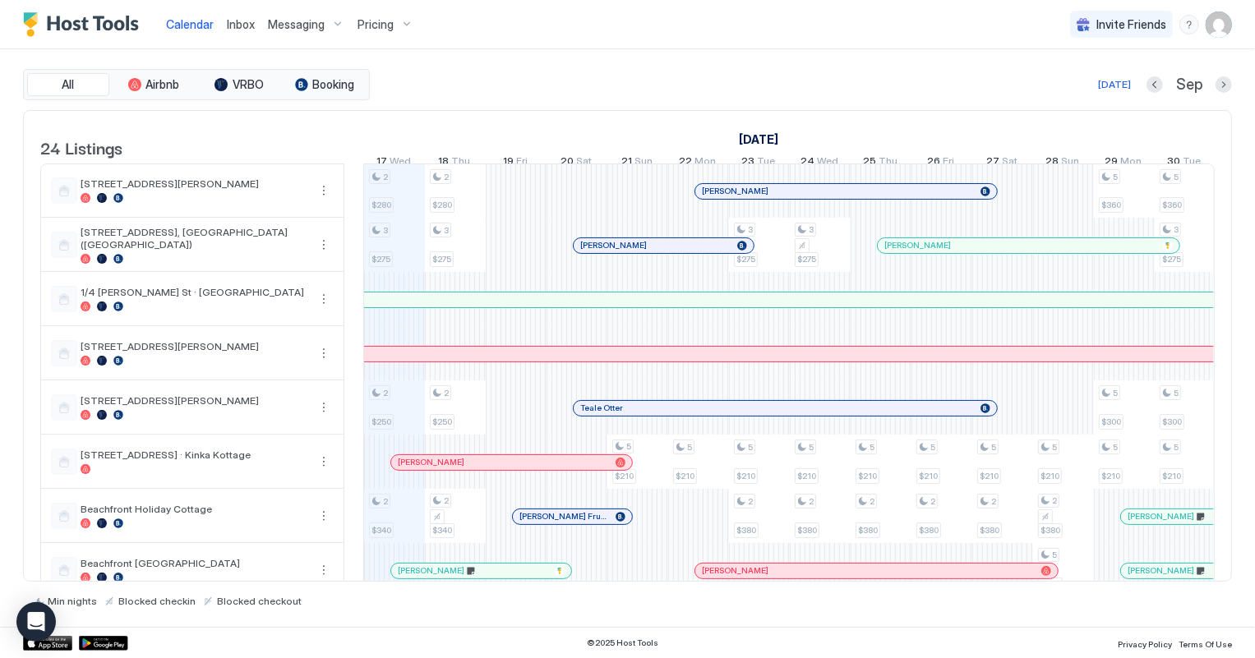
click at [513, 469] on div at bounding box center [513, 462] width 13 height 13
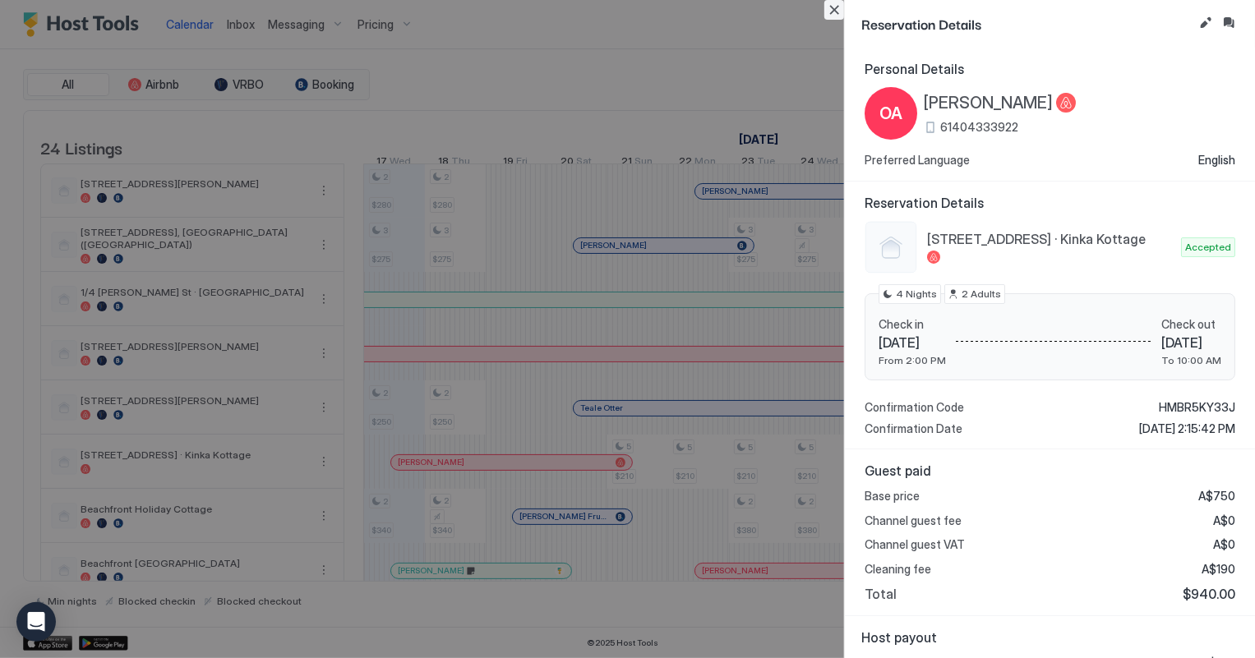
click at [831, 16] on button "Close" at bounding box center [834, 10] width 20 height 20
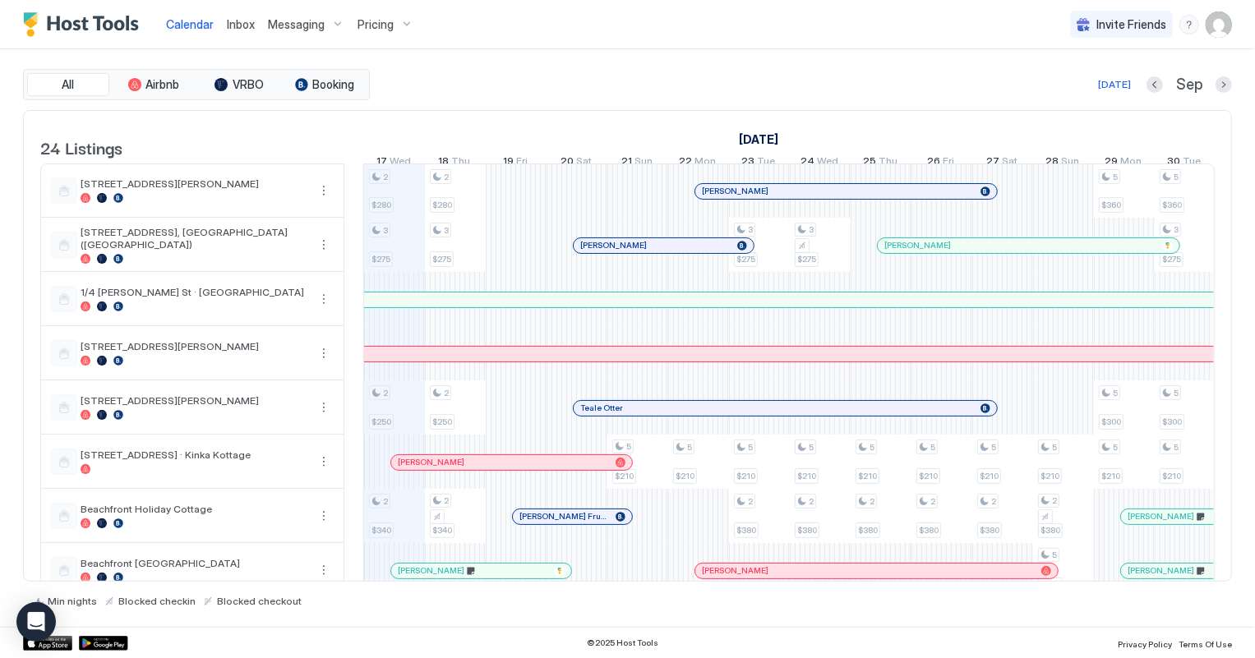
click at [235, 24] on span "Inbox" at bounding box center [241, 24] width 28 height 14
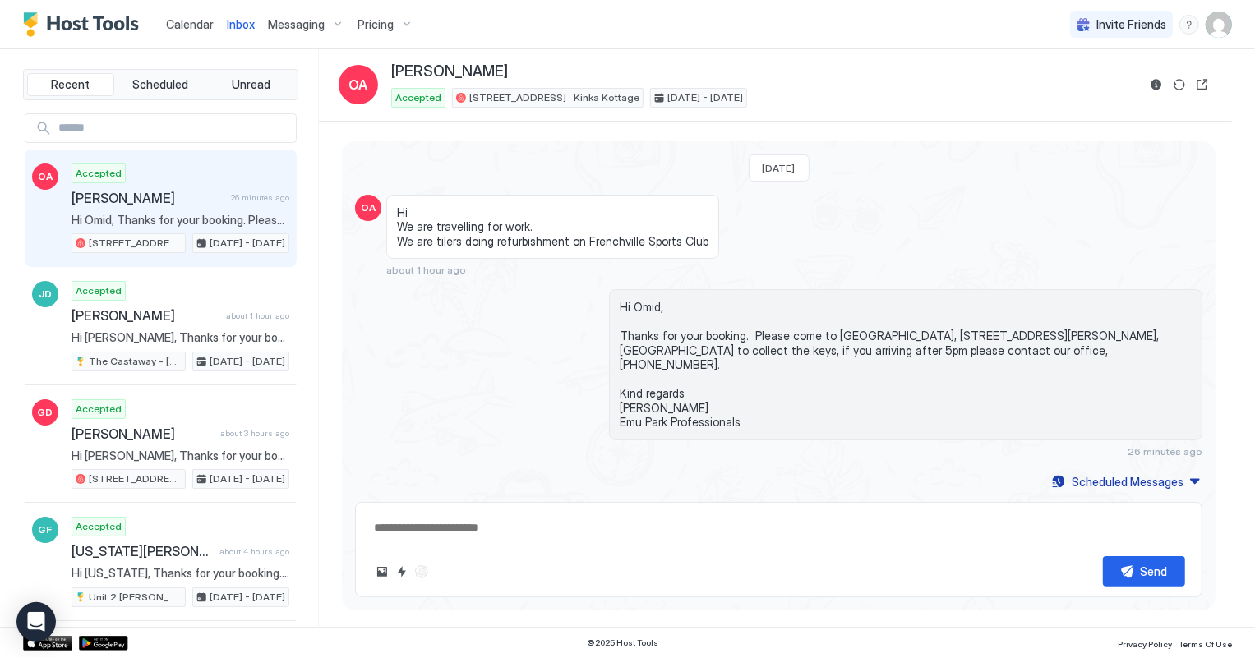
click at [409, 527] on textarea at bounding box center [778, 528] width 813 height 30
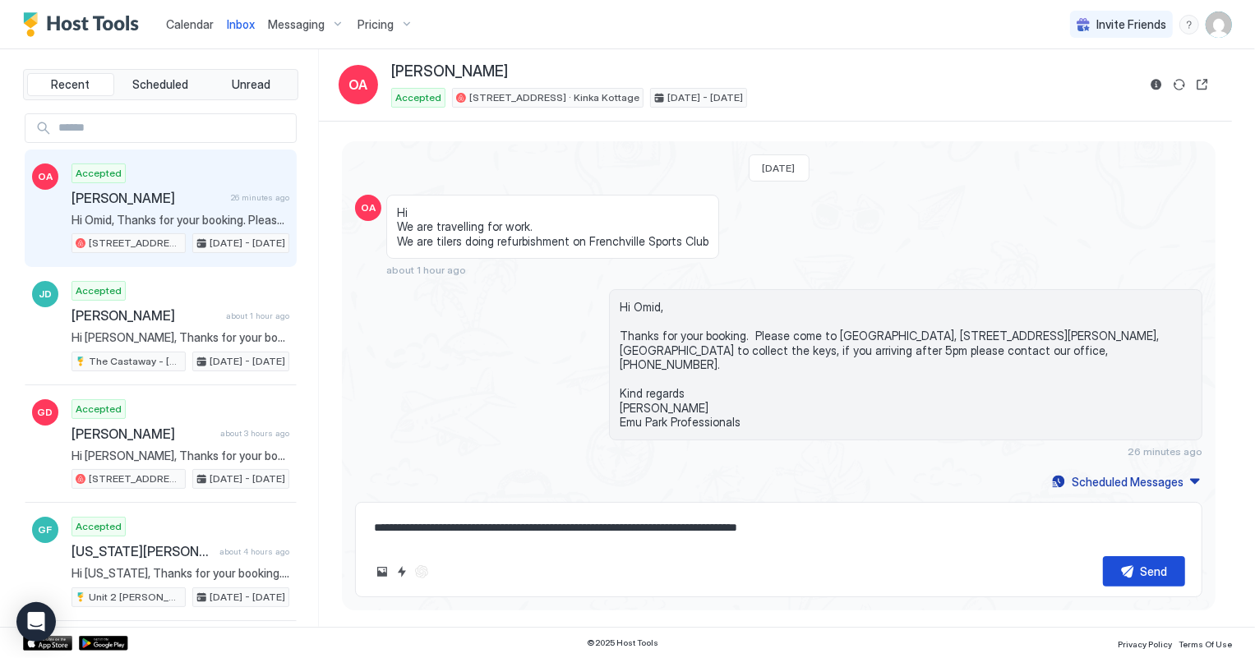
type textarea "**********"
click at [1162, 565] on div "Send" at bounding box center [1153, 571] width 27 height 17
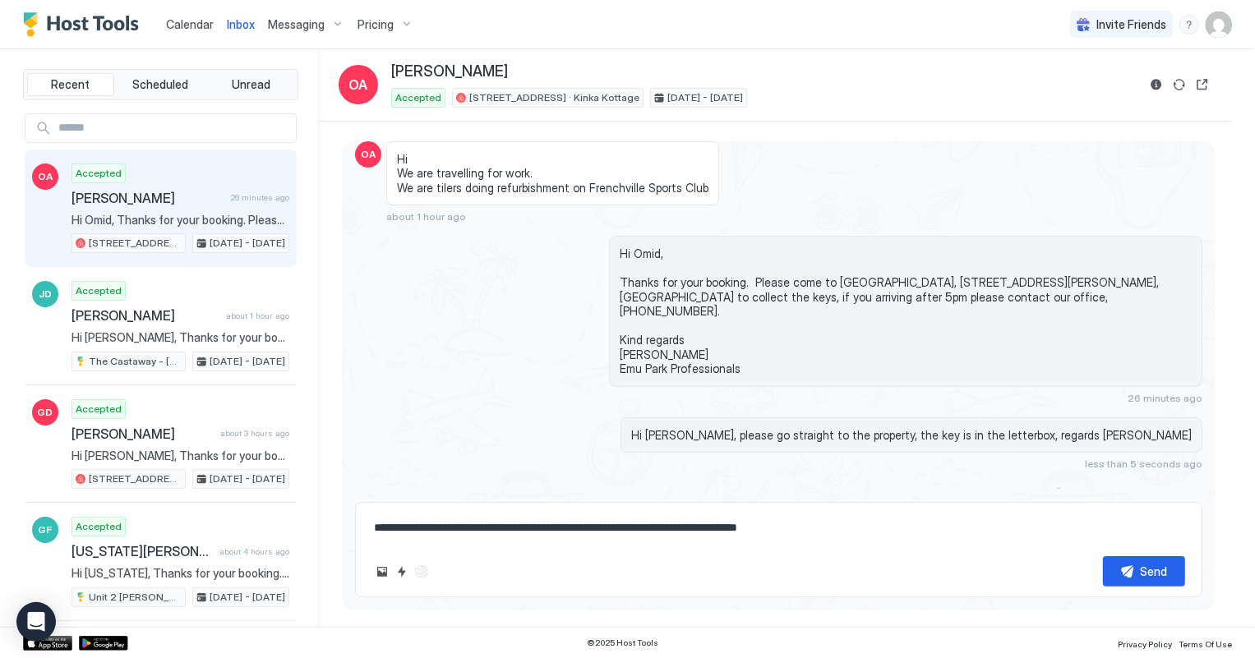
click at [196, 25] on span "Calendar" at bounding box center [190, 24] width 48 height 14
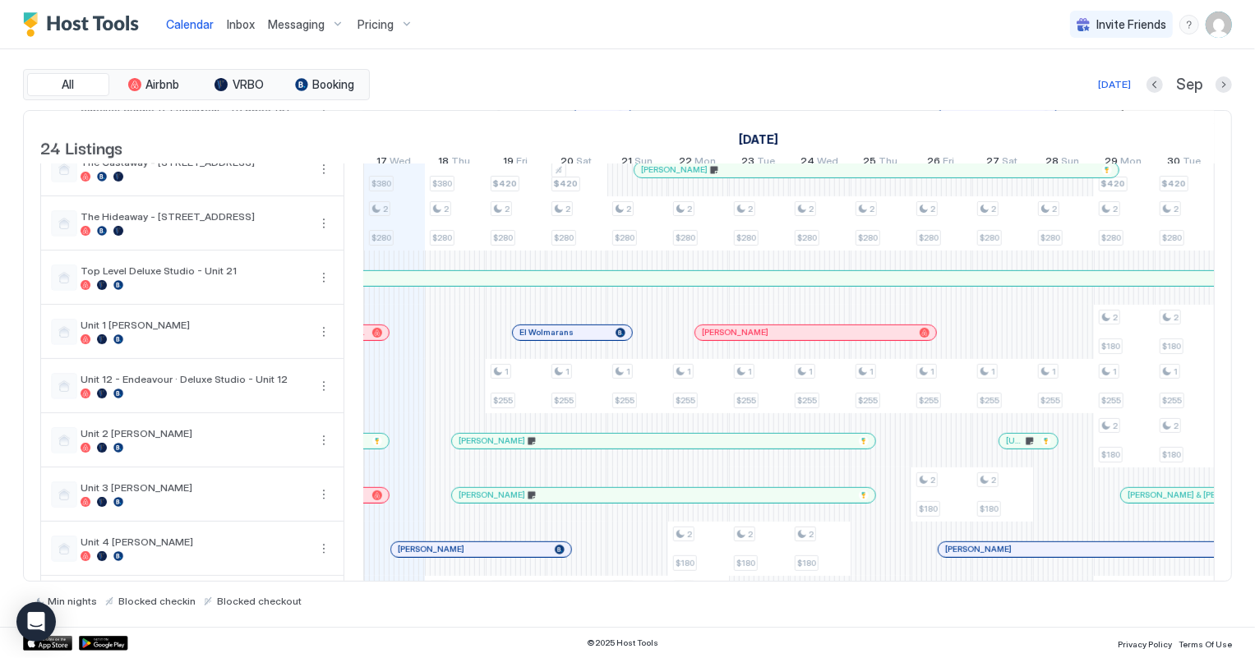
scroll to position [448, 0]
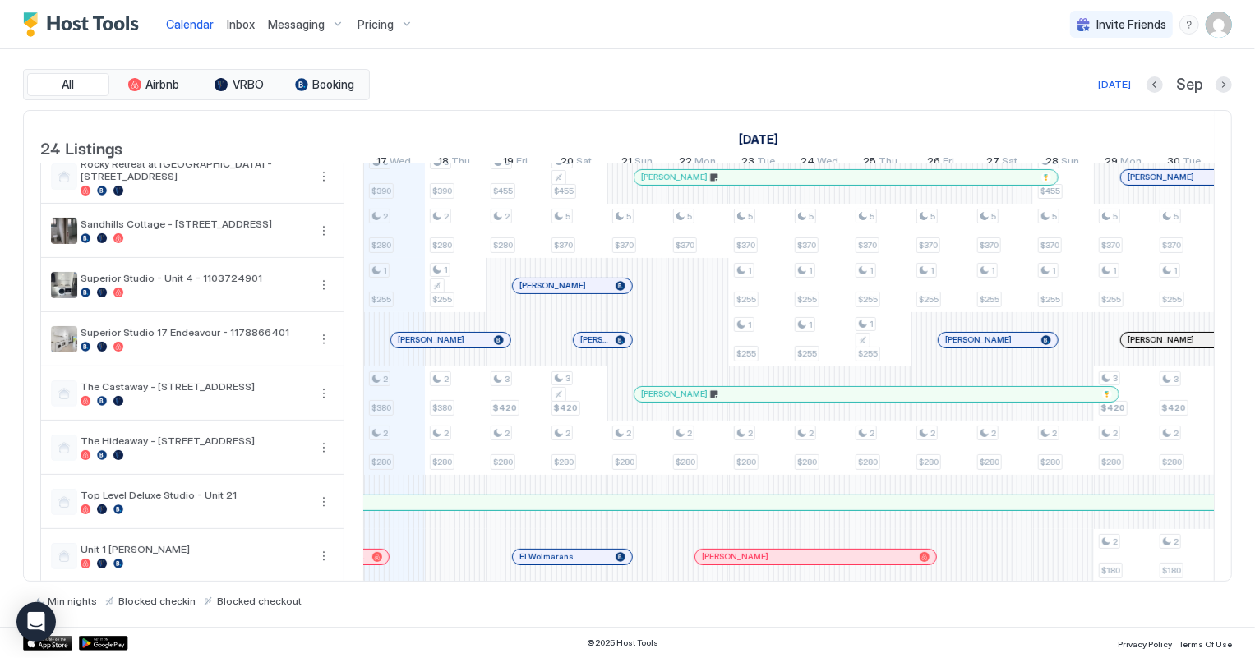
click at [802, 184] on div at bounding box center [802, 177] width 13 height 13
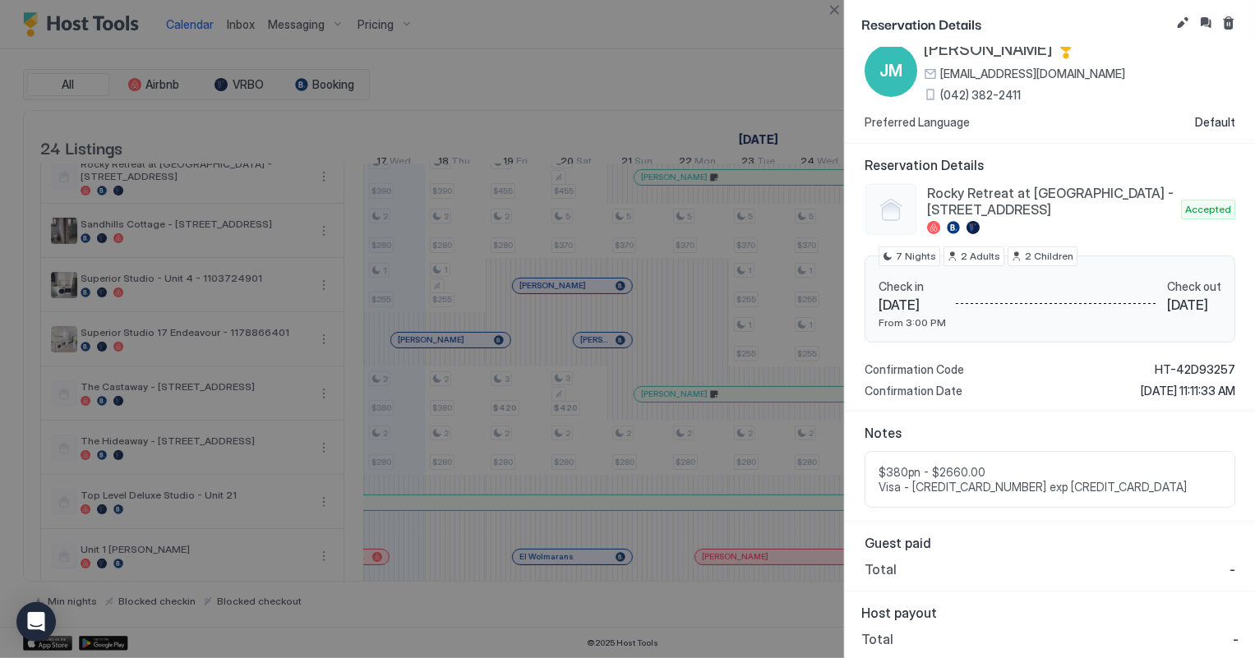
scroll to position [49, 0]
click at [836, 13] on button "Close" at bounding box center [834, 10] width 20 height 20
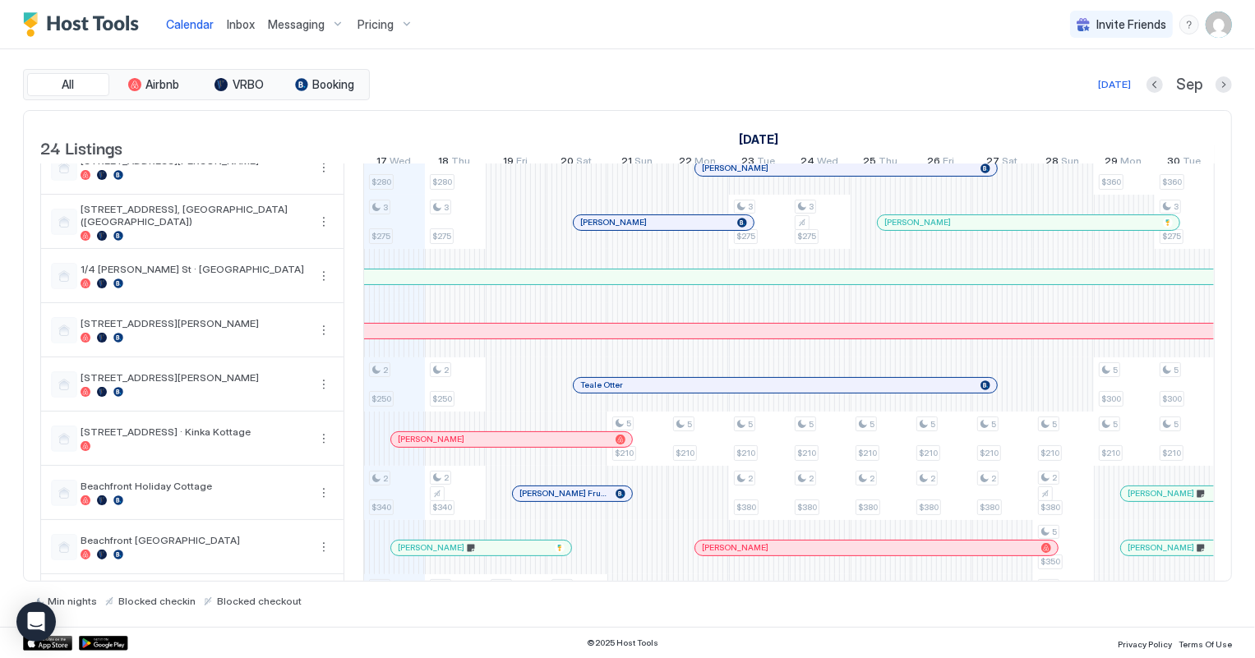
scroll to position [0, 0]
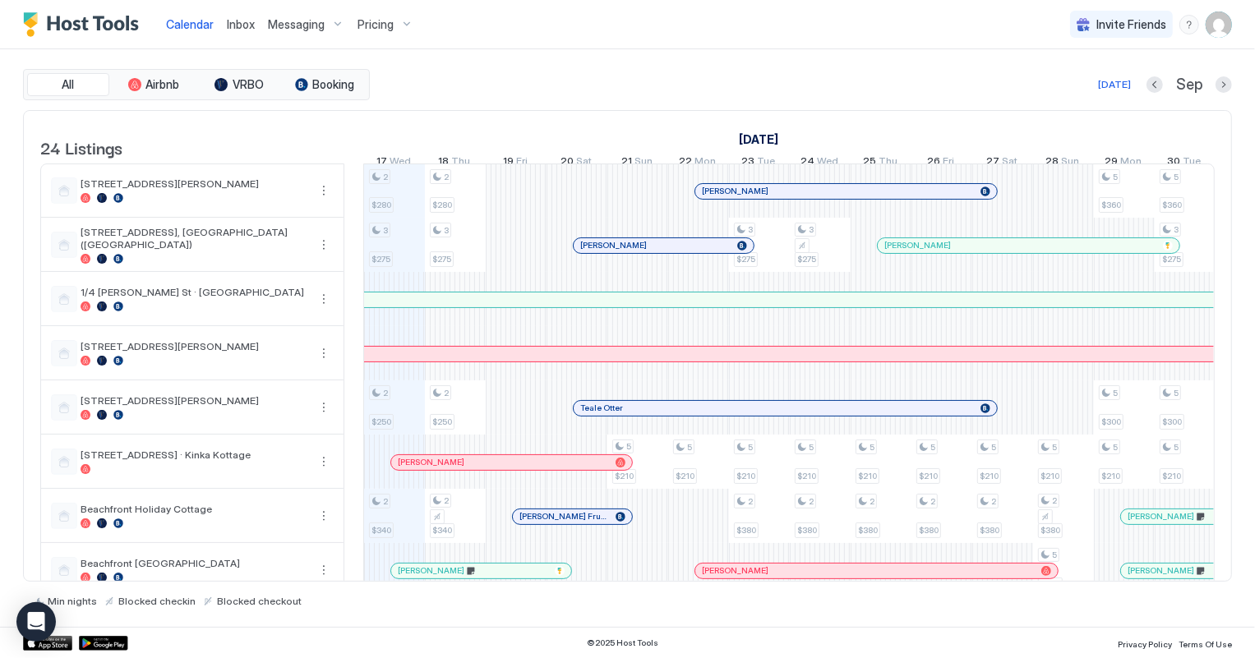
click at [249, 28] on span "Inbox" at bounding box center [241, 24] width 28 height 14
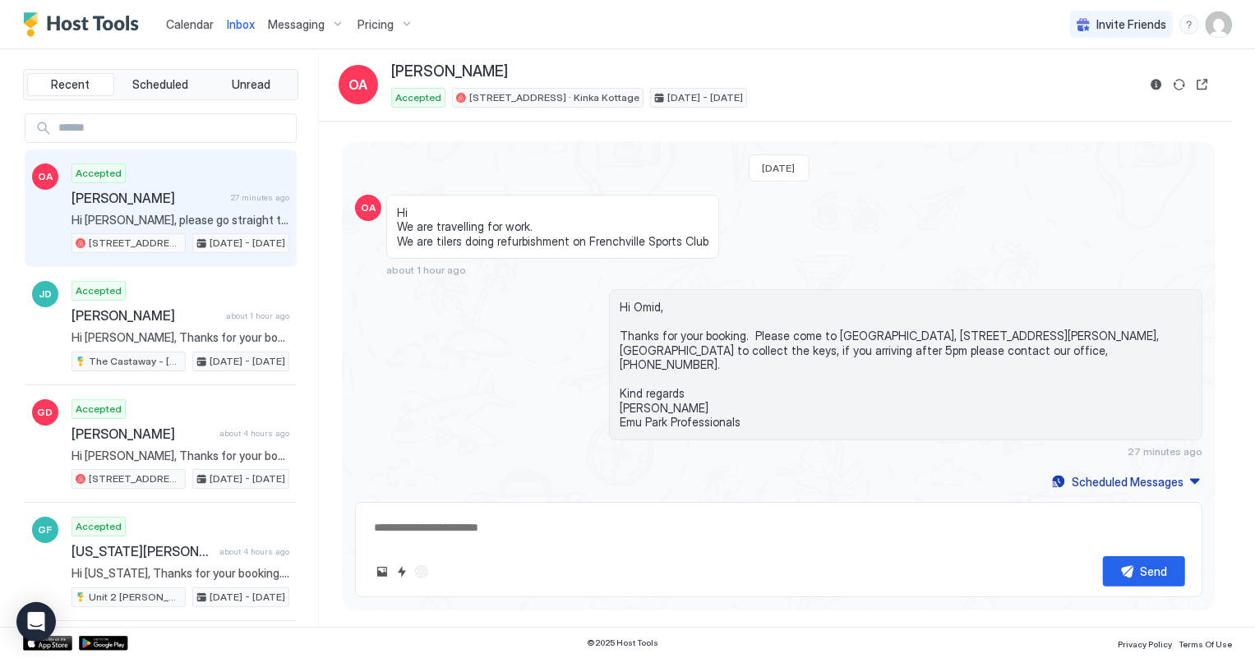
scroll to position [53, 0]
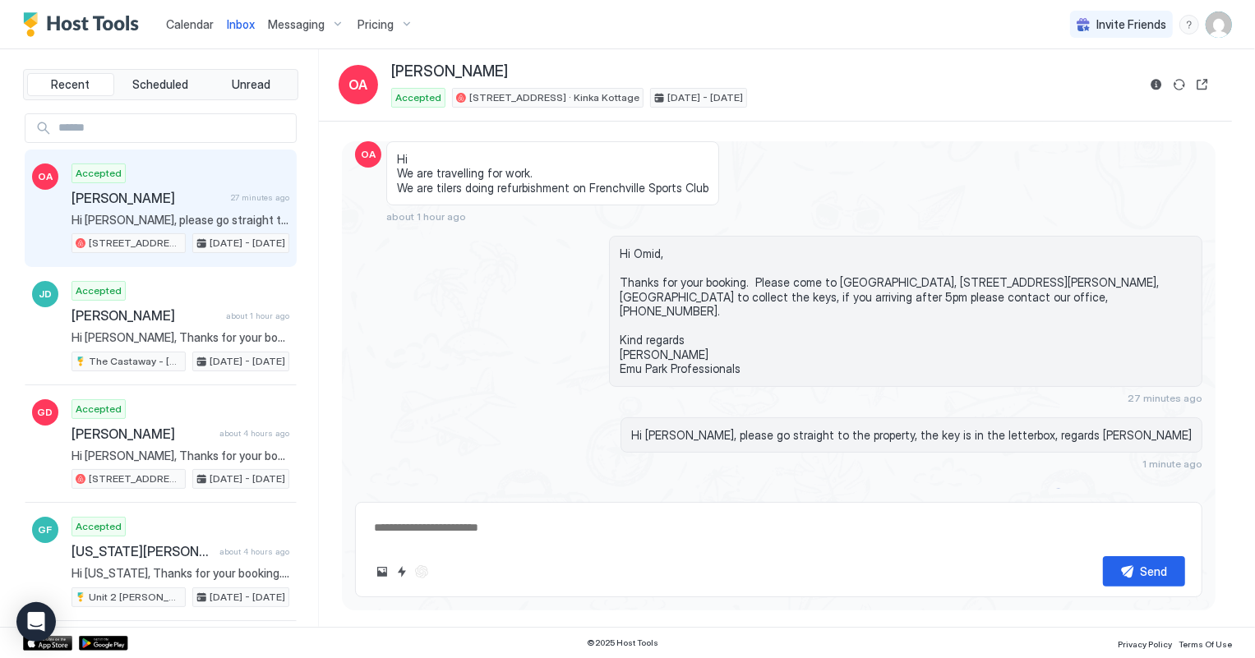
click at [183, 26] on span "Calendar" at bounding box center [190, 24] width 48 height 14
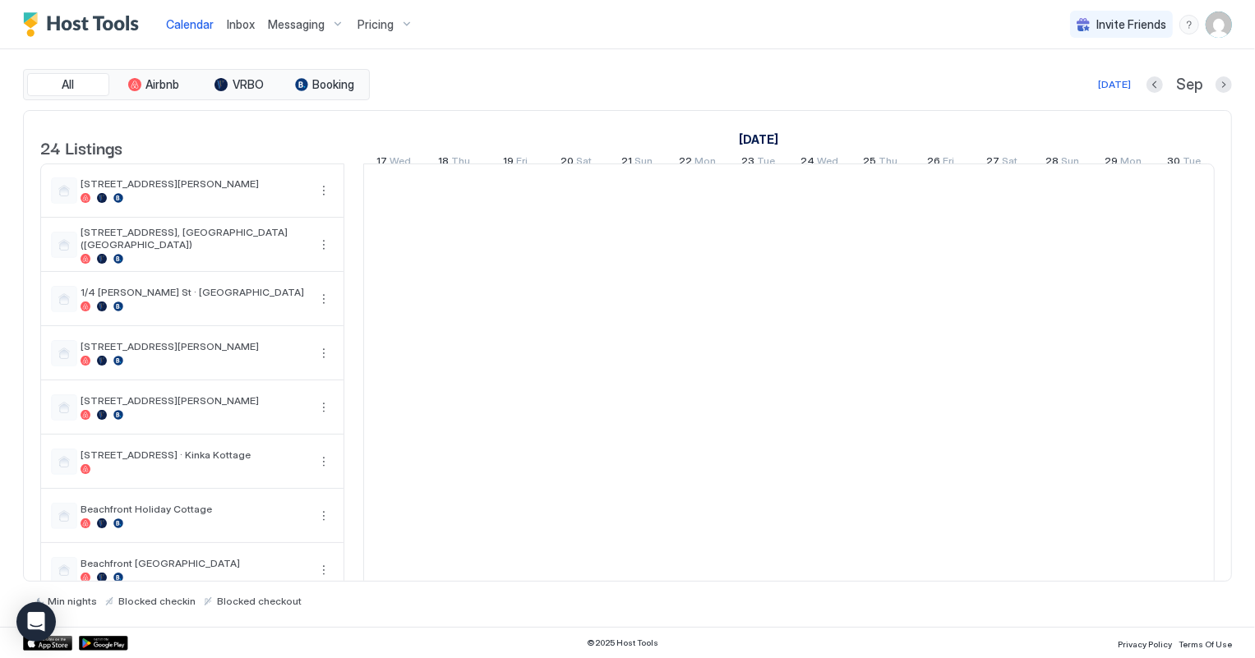
scroll to position [0, 912]
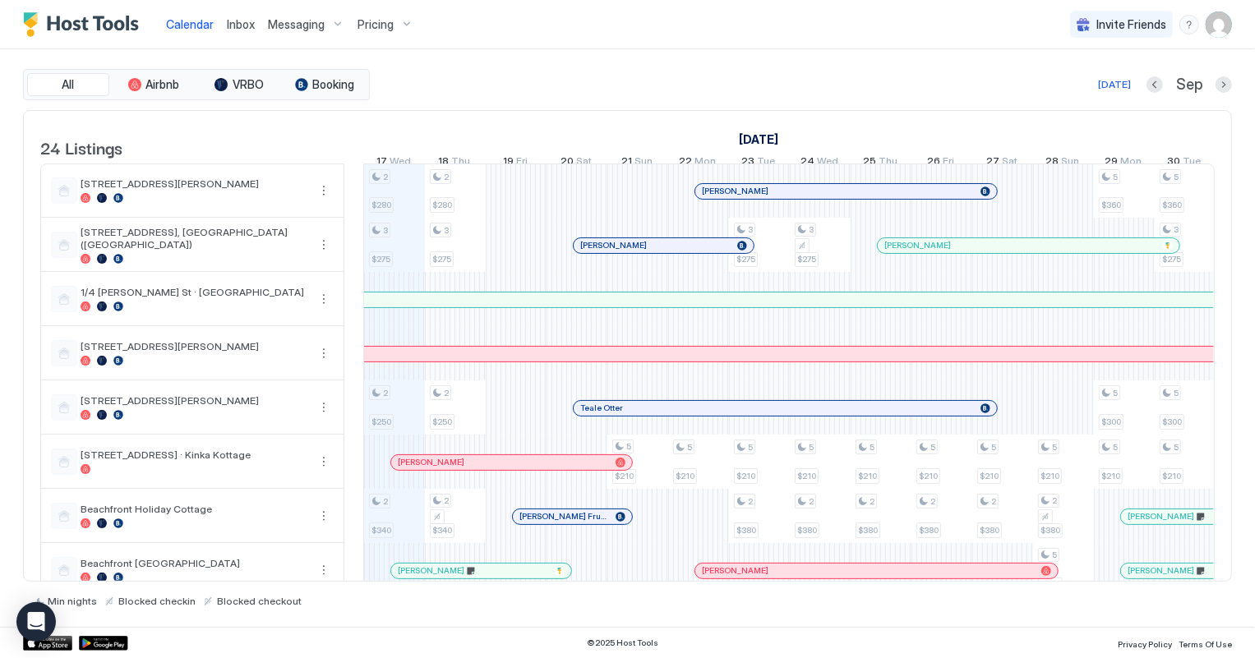
click at [241, 24] on span "Inbox" at bounding box center [241, 24] width 28 height 14
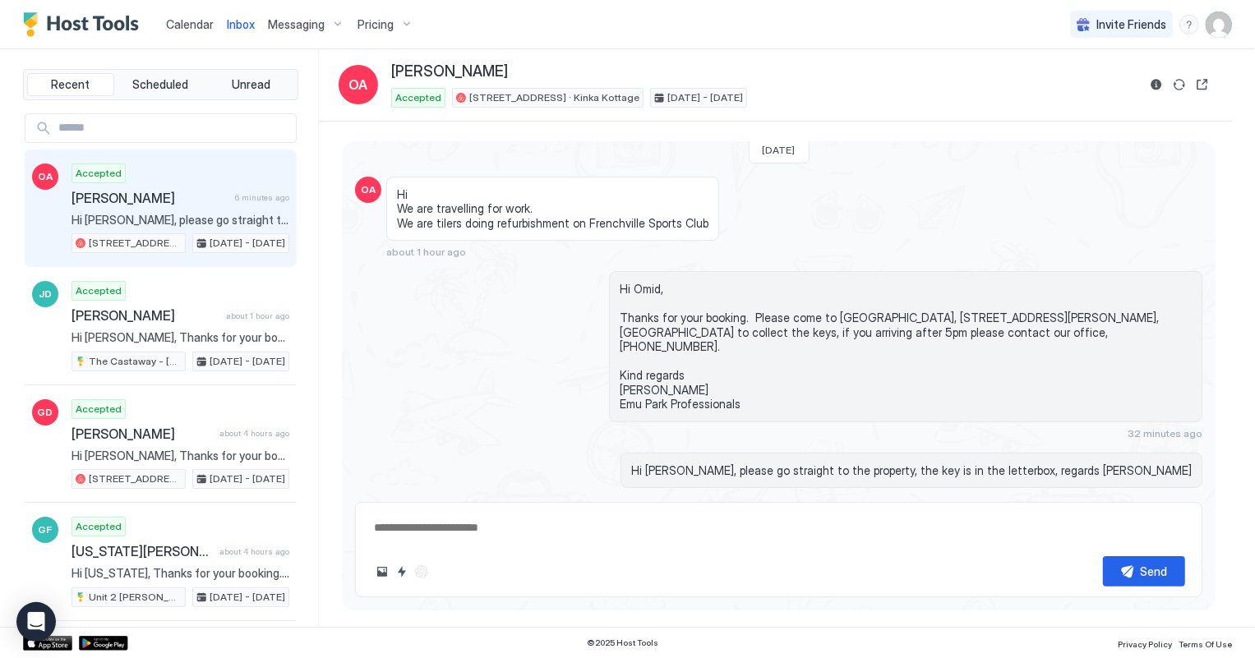
scroll to position [53, 0]
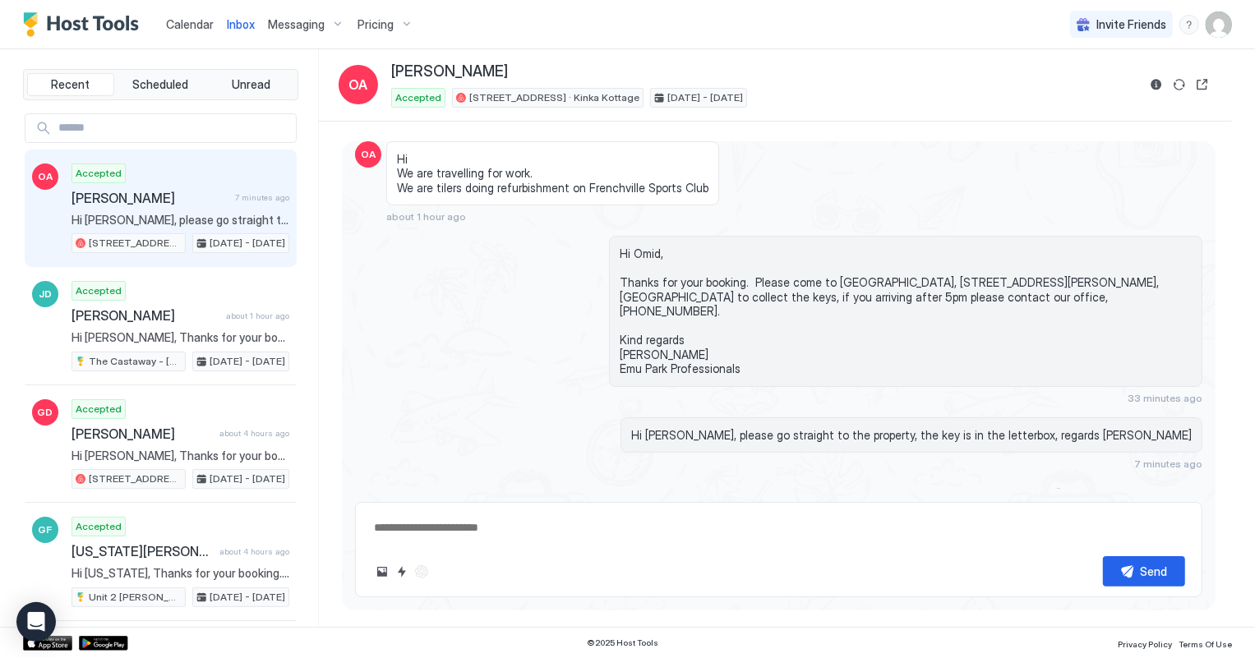
click at [243, 26] on span "Inbox" at bounding box center [241, 24] width 28 height 14
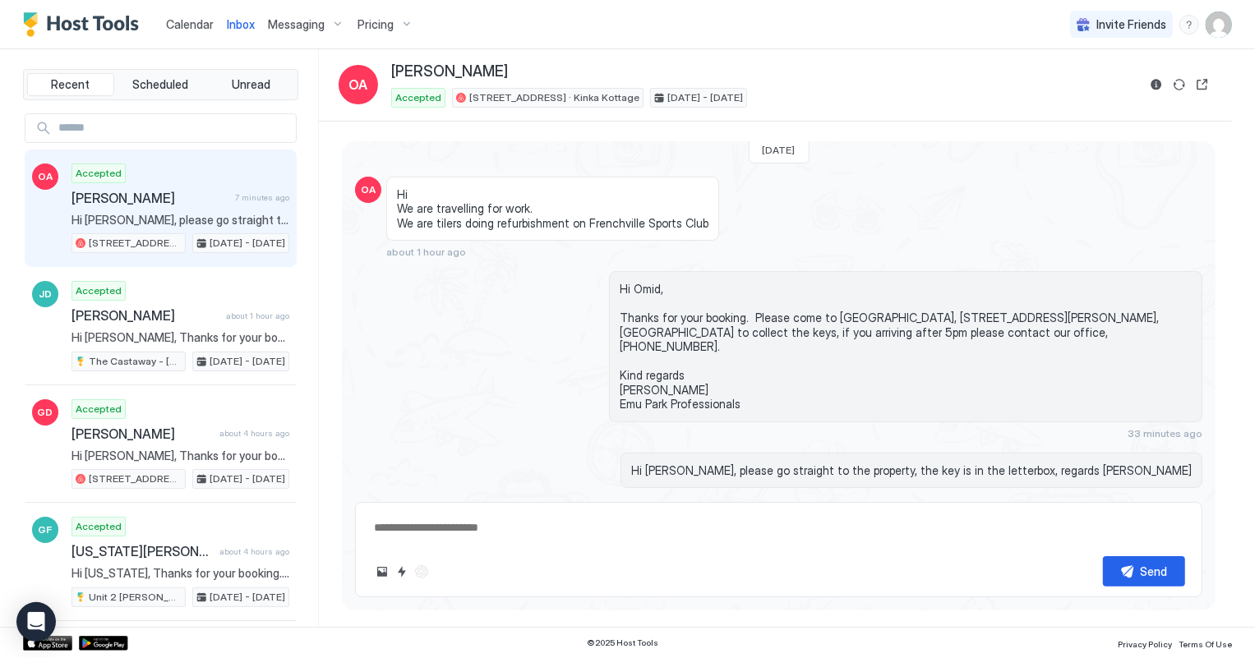
scroll to position [53, 0]
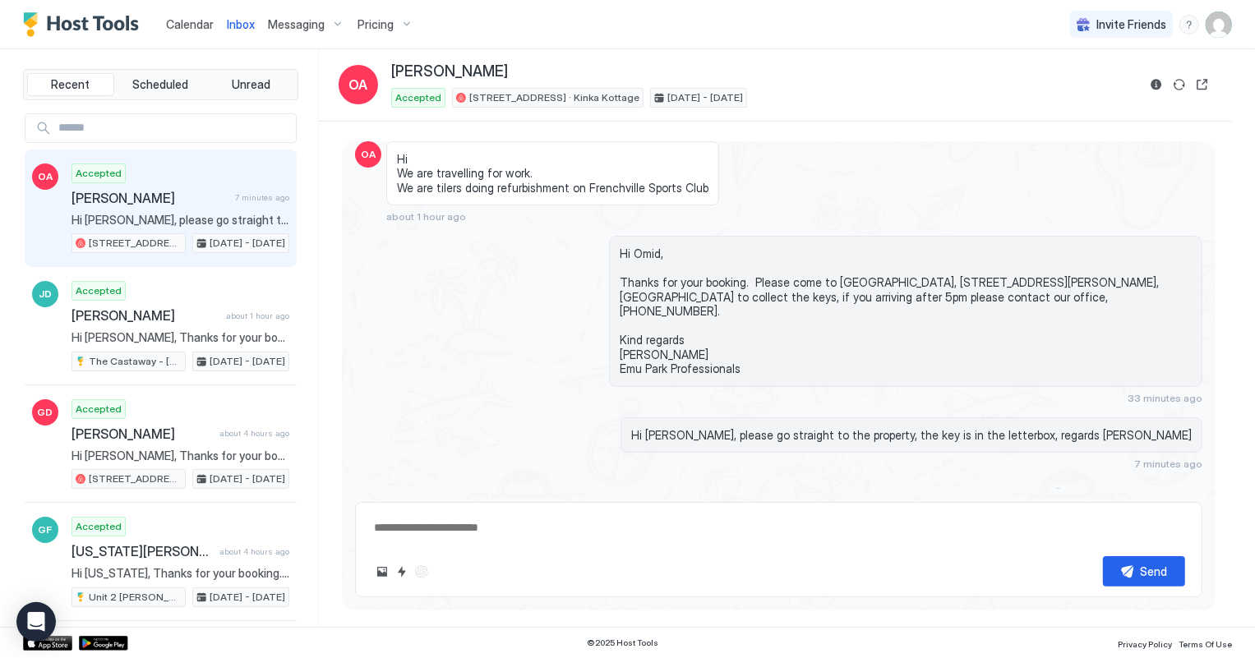
click at [187, 21] on span "Calendar" at bounding box center [190, 24] width 48 height 14
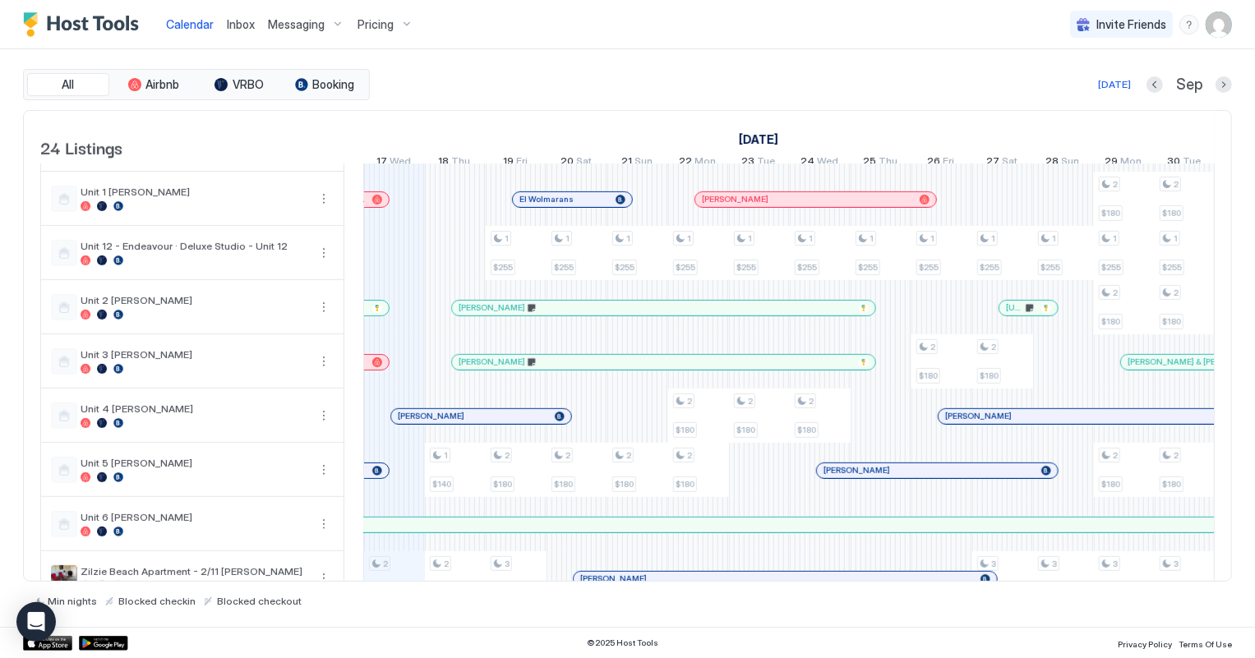
scroll to position [822, 0]
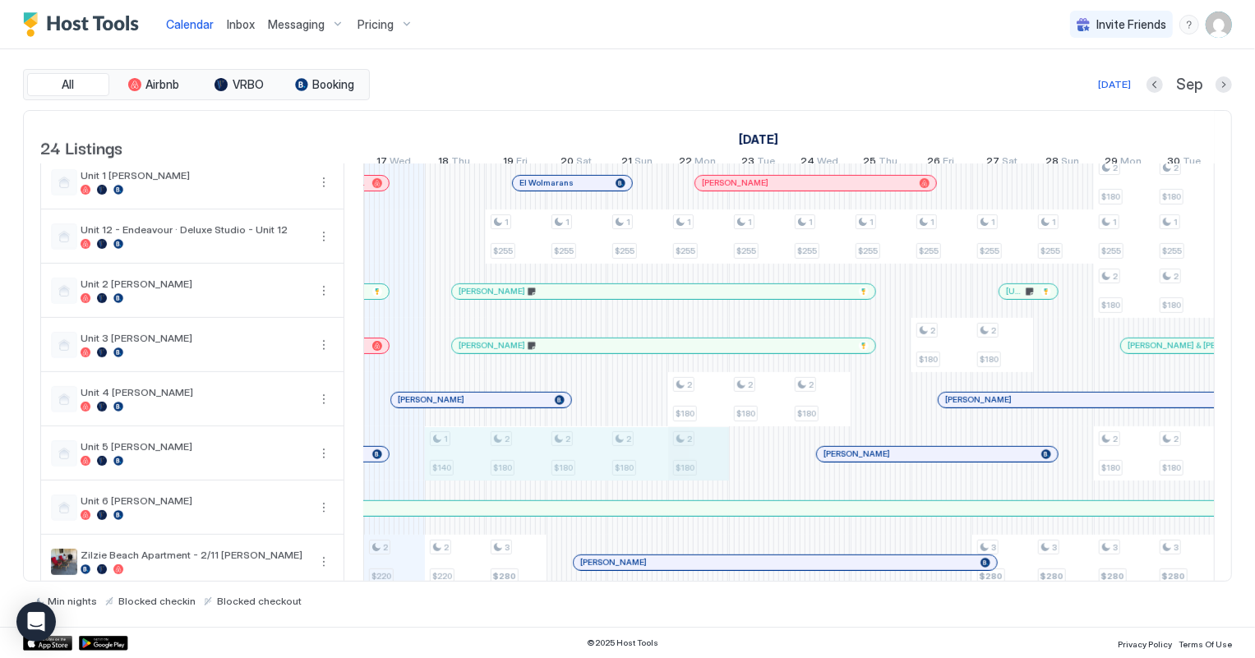
drag, startPoint x: 446, startPoint y: 467, endPoint x: 677, endPoint y: 459, distance: 231.0
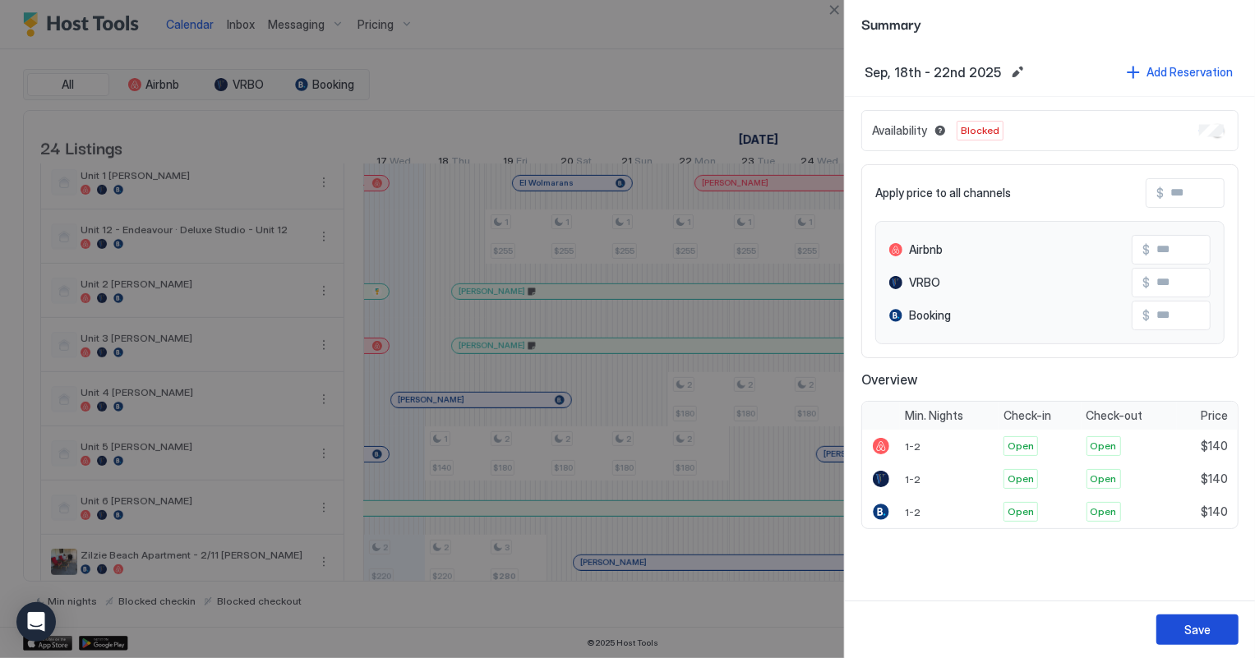
click at [1203, 629] on div "Save" at bounding box center [1197, 629] width 26 height 17
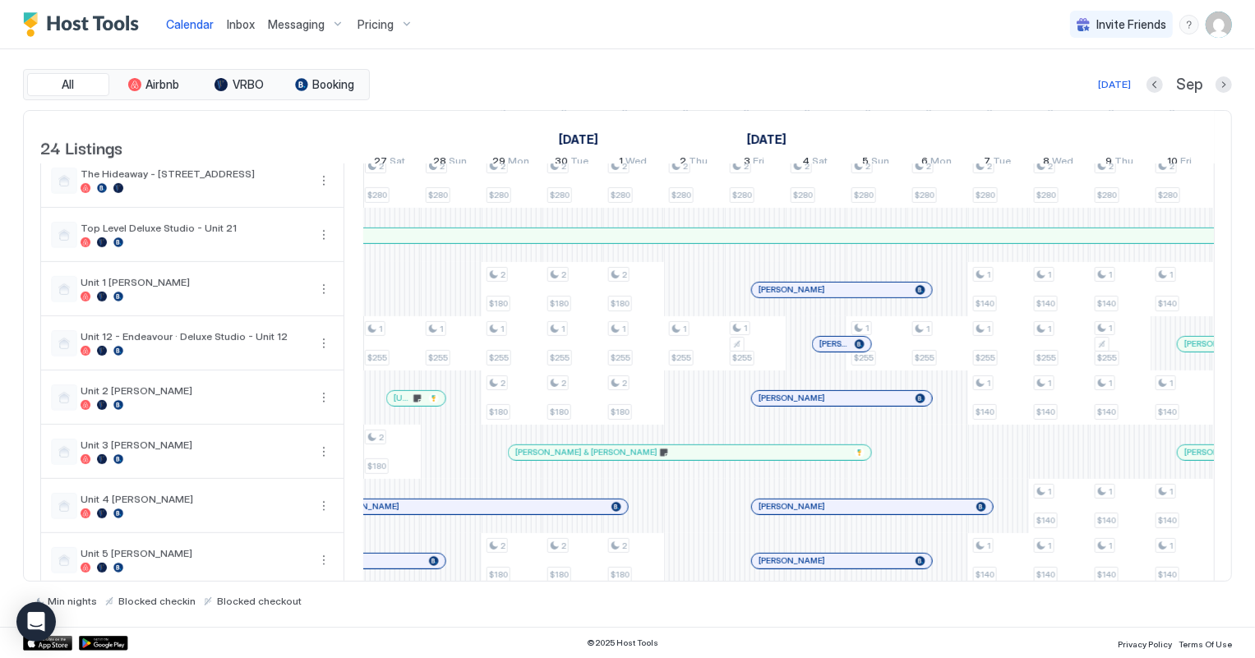
scroll to position [679, 0]
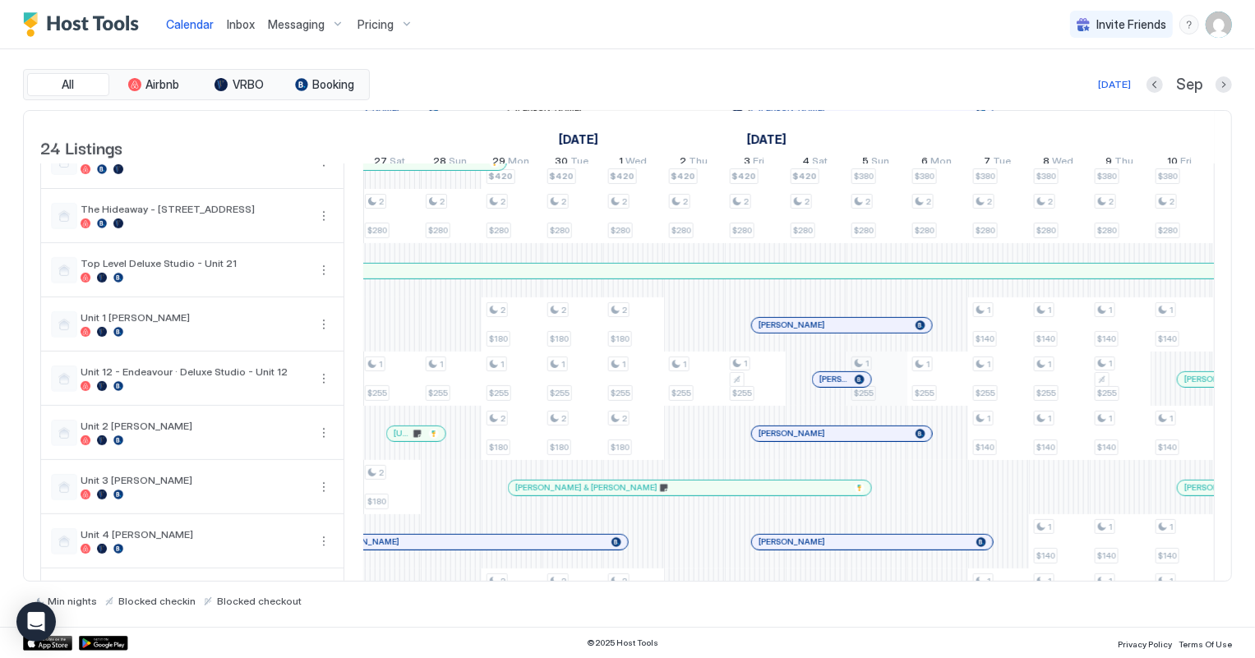
click at [884, 385] on div "2 $280 3 $275 2 $250 2 $340 3 $390 2 $280 1 $255 2 $380 2 $280 2 $220 2 $280 3 …" at bounding box center [481, 135] width 3283 height 1301
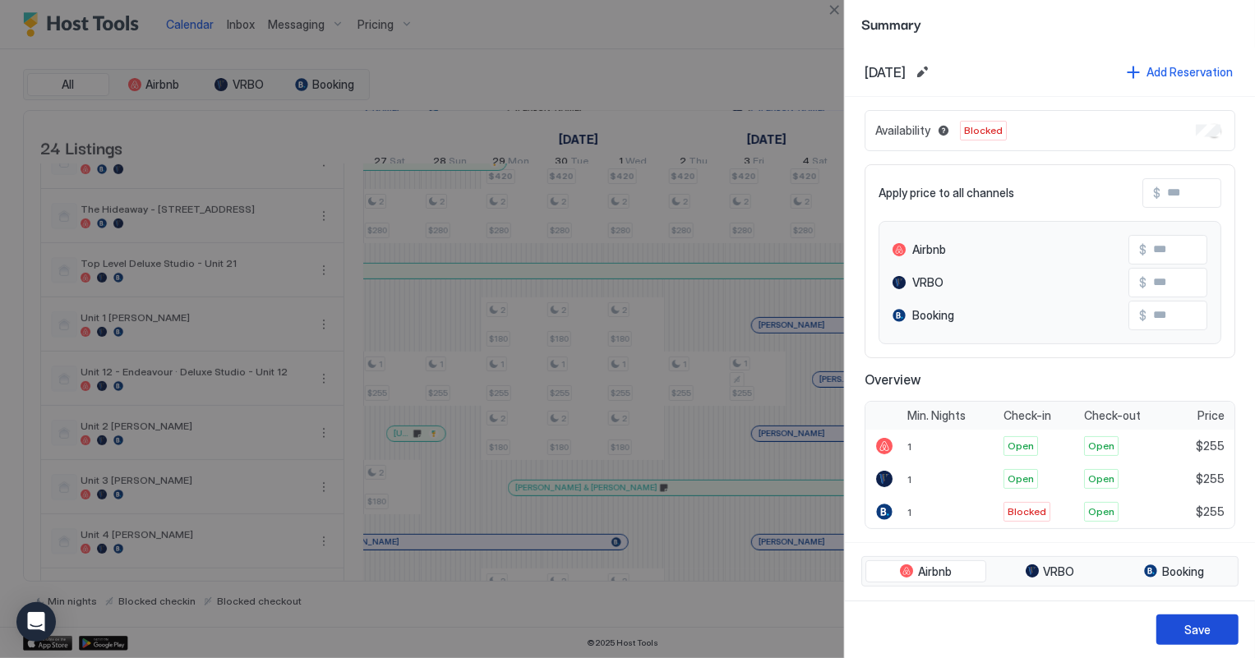
click at [1213, 627] on button "Save" at bounding box center [1197, 630] width 82 height 30
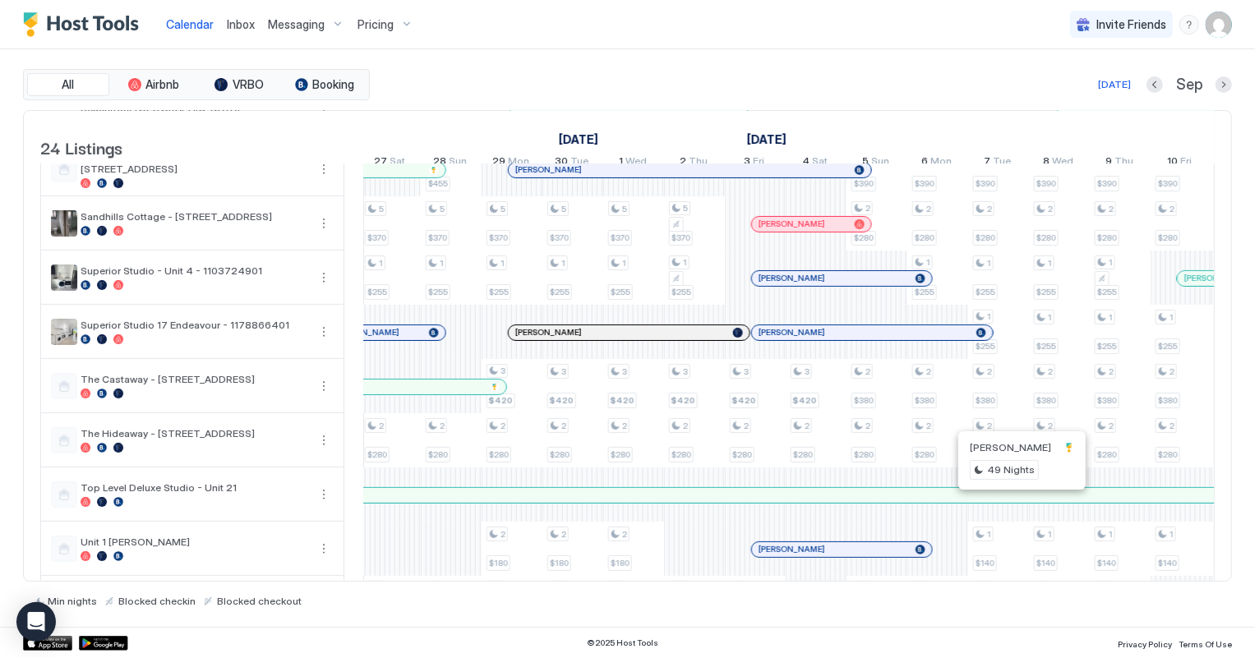
scroll to position [380, 0]
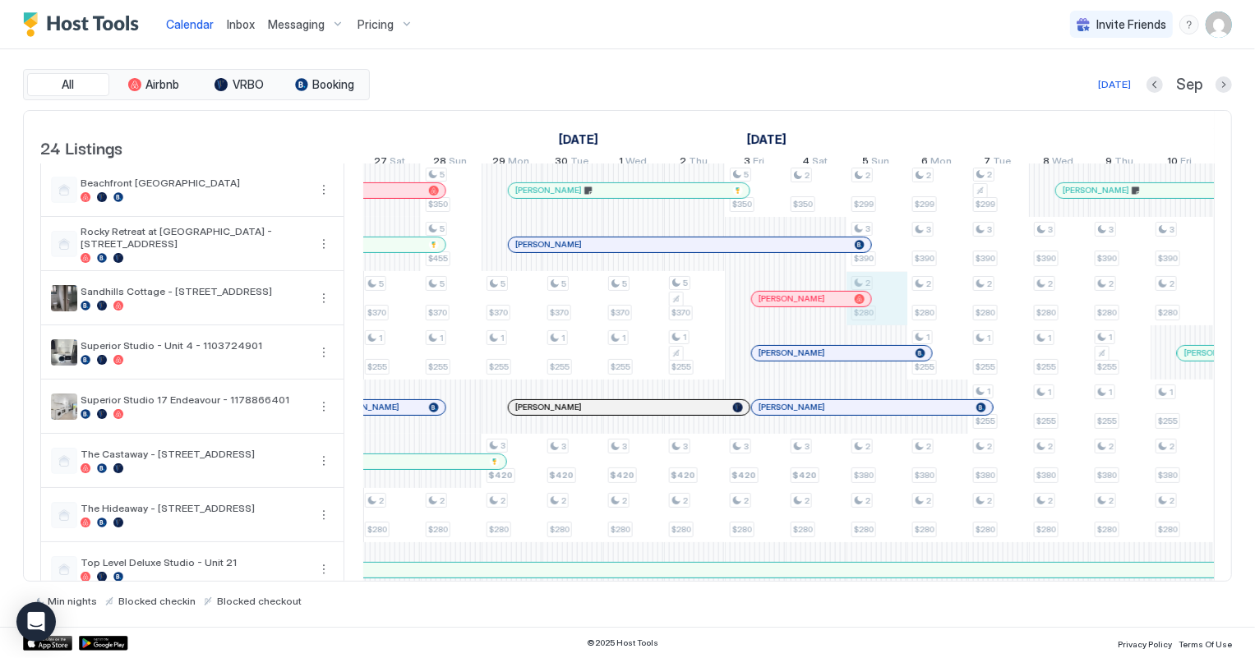
click at [889, 306] on div "2 $280 3 $275 2 $250 2 $340 3 $390 2 $280 1 $255 2 $380 2 $280 2 $220 2 $280 3 …" at bounding box center [481, 434] width 3283 height 1301
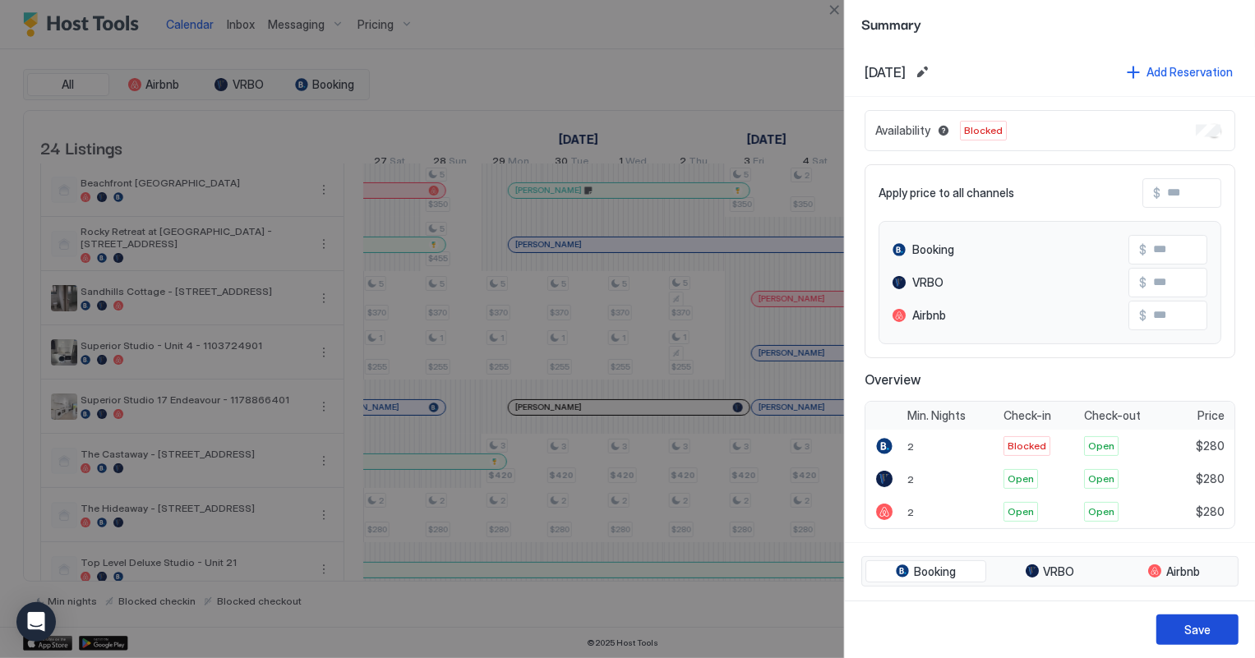
click at [1214, 629] on button "Save" at bounding box center [1197, 630] width 82 height 30
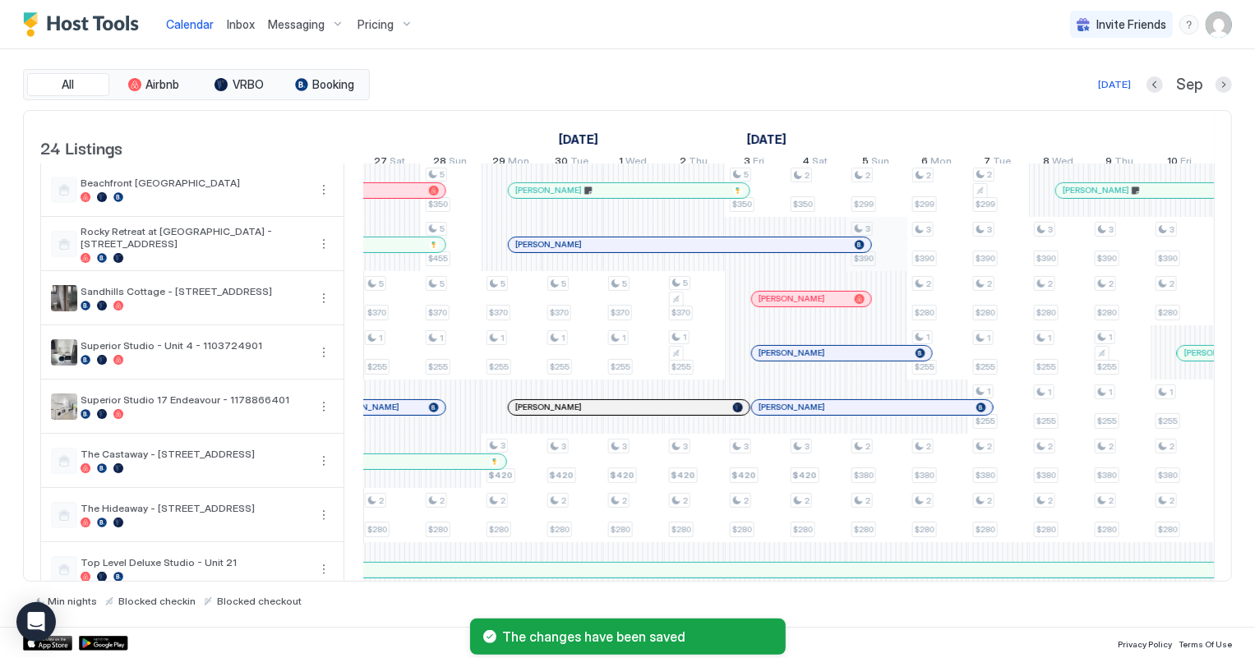
click at [894, 242] on div "2 $280 3 $275 2 $250 2 $340 3 $390 2 $280 1 $255 2 $380 2 $280 2 $220 2 $280 3 …" at bounding box center [481, 434] width 3283 height 1301
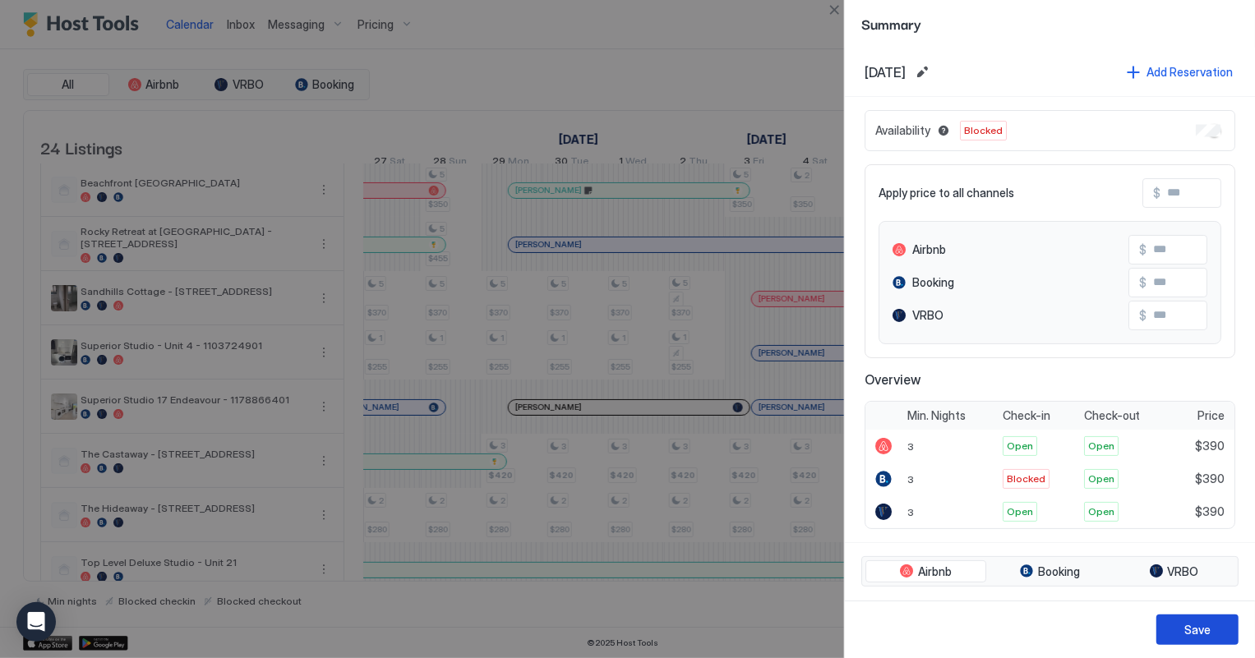
click at [1212, 618] on button "Save" at bounding box center [1197, 630] width 82 height 30
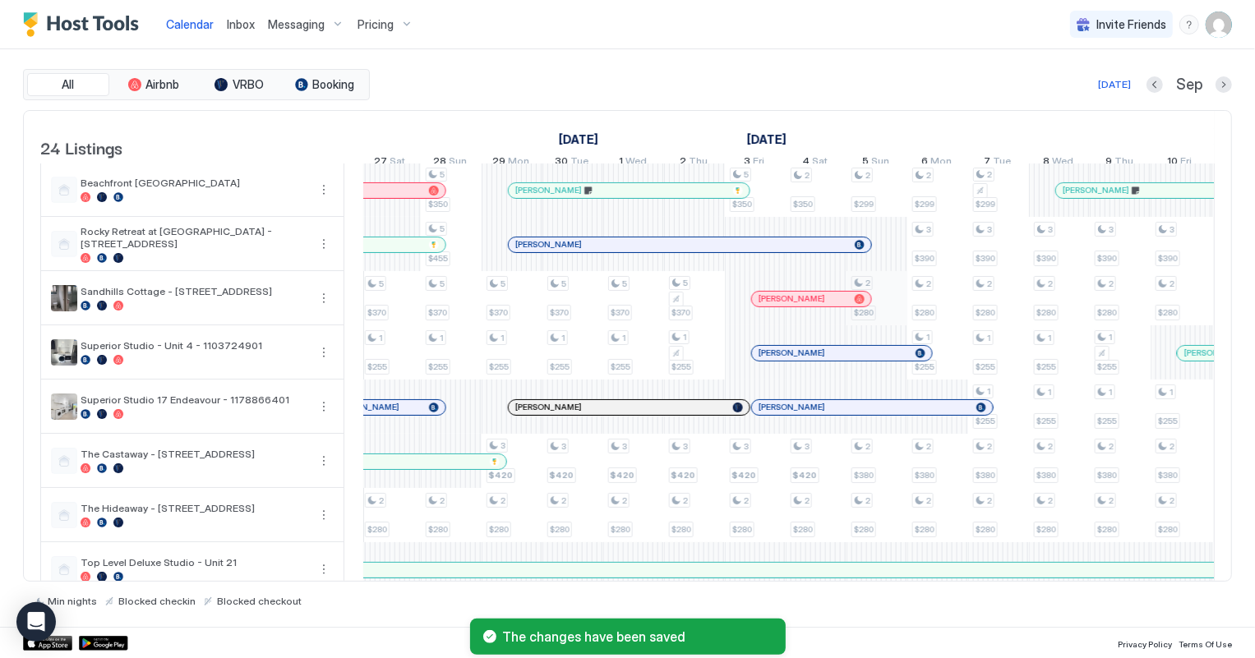
click at [896, 299] on div "2 $280 3 $275 2 $250 2 $340 3 $390 2 $280 1 $255 2 $380 2 $280 2 $220 2 $280 3 …" at bounding box center [481, 434] width 3283 height 1301
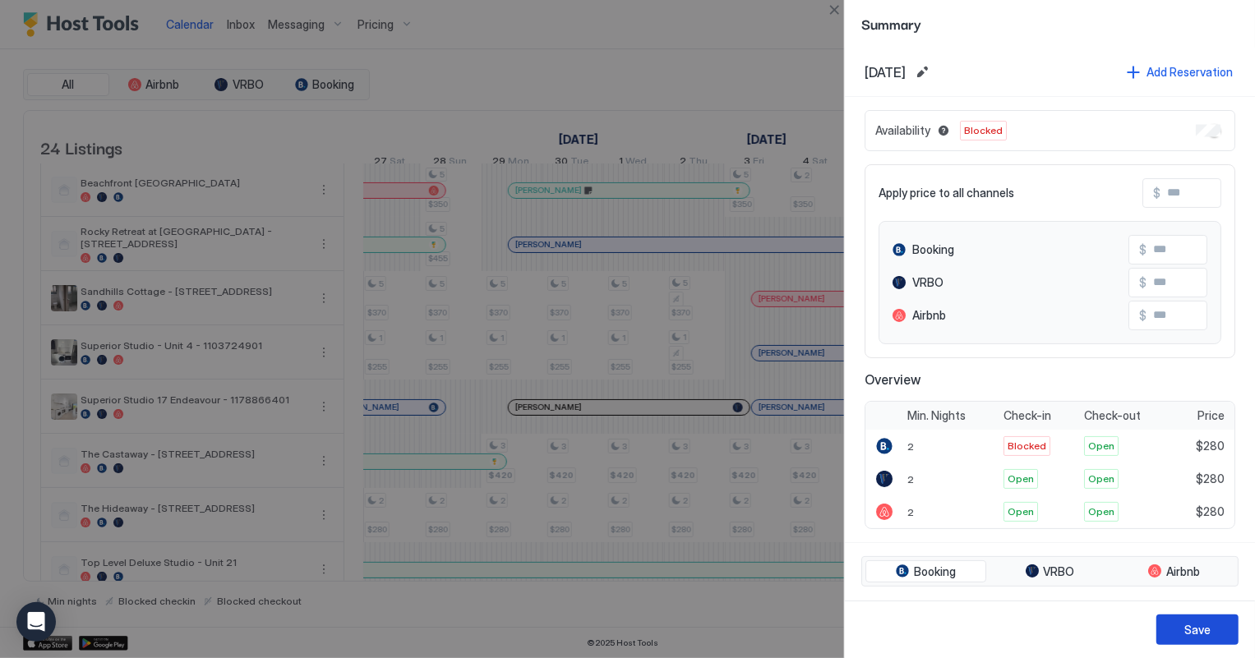
click at [1203, 616] on button "Save" at bounding box center [1197, 630] width 82 height 30
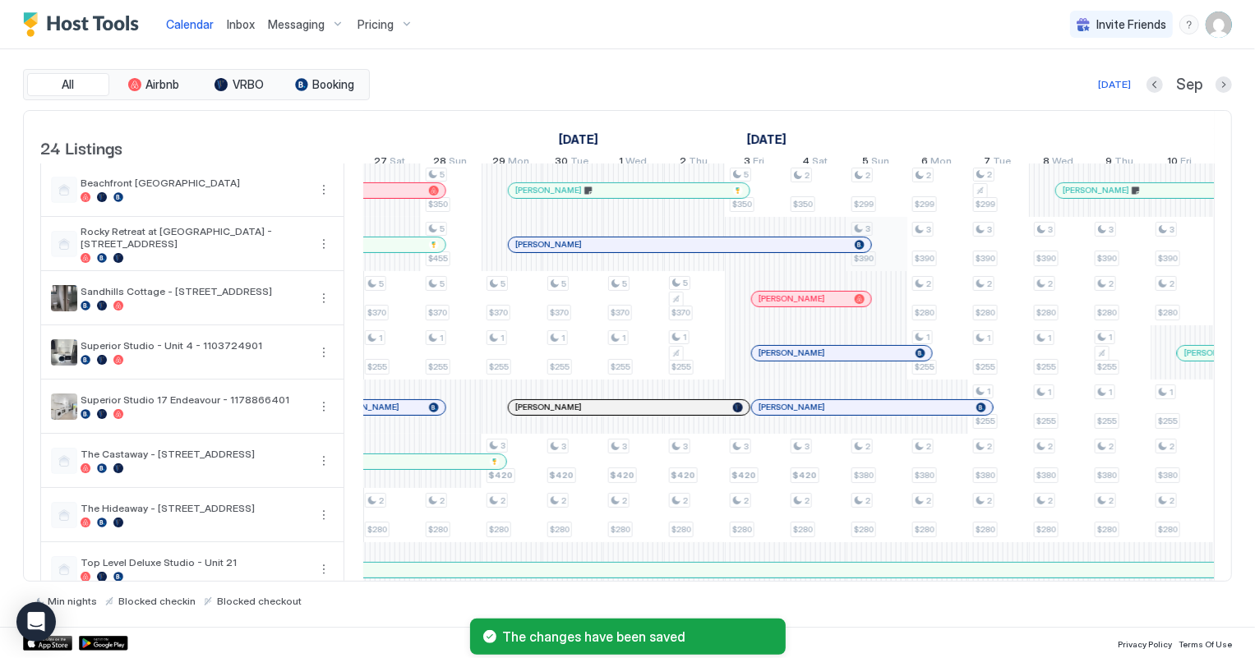
click at [896, 244] on div "2 $280 3 $275 2 $250 2 $340 3 $390 2 $280 1 $255 2 $380 2 $280 2 $220 2 $280 3 …" at bounding box center [481, 434] width 3283 height 1301
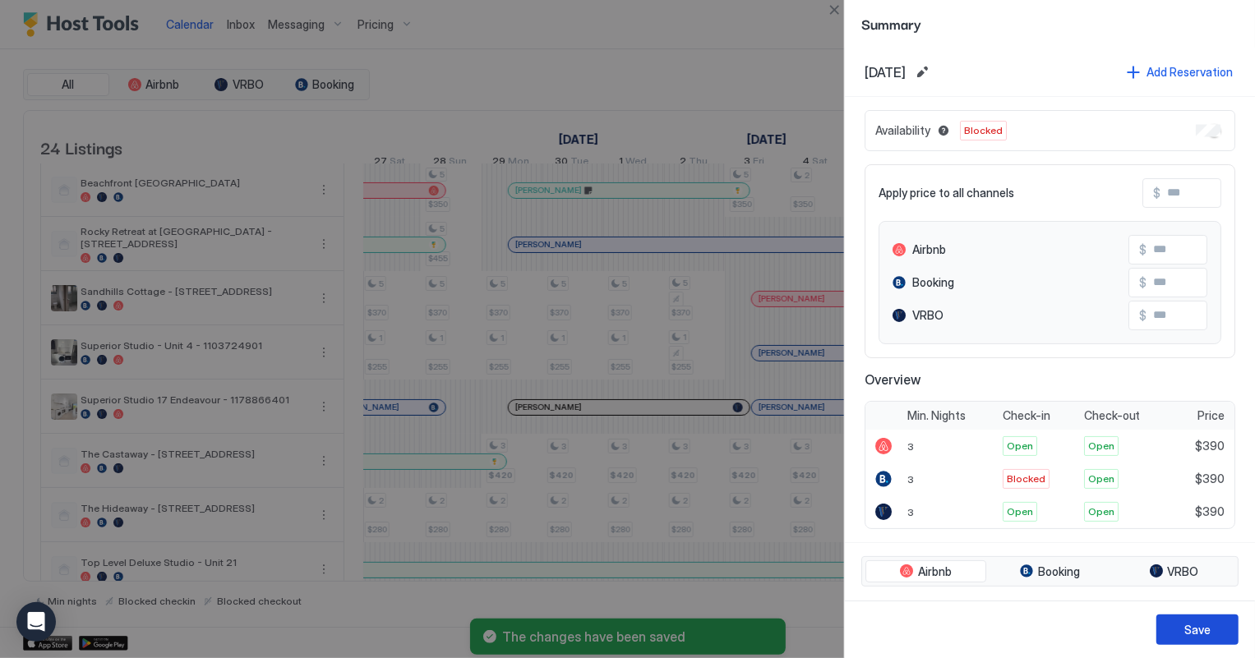
click at [1202, 630] on div "Save" at bounding box center [1197, 629] width 26 height 17
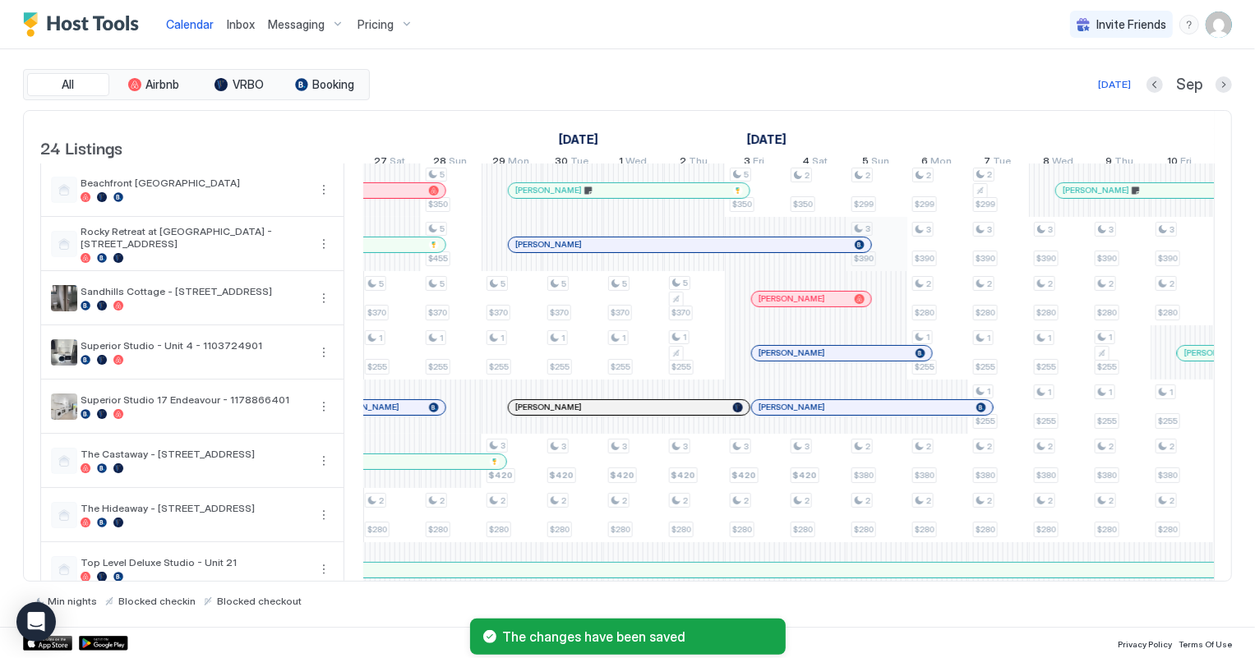
click at [896, 246] on div "2 $280 3 $275 2 $250 2 $340 3 $390 2 $280 1 $255 2 $380 2 $280 2 $220 2 $280 3 …" at bounding box center [481, 434] width 3283 height 1301
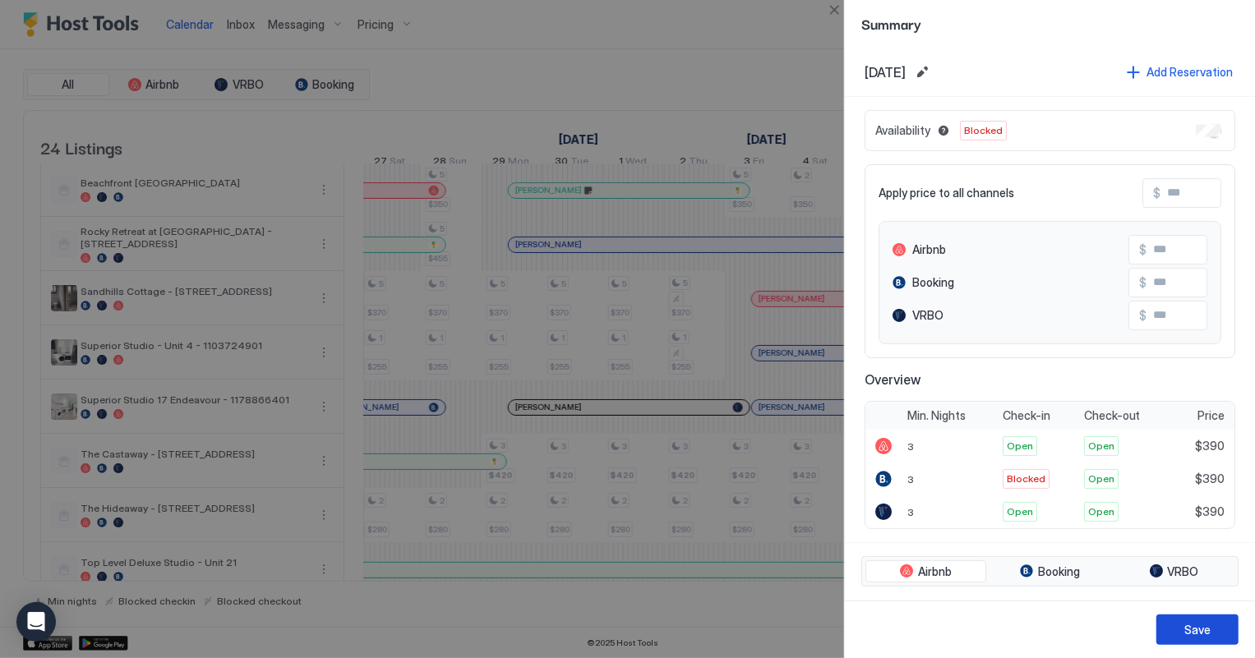
click at [1191, 622] on div "Save" at bounding box center [1197, 629] width 26 height 17
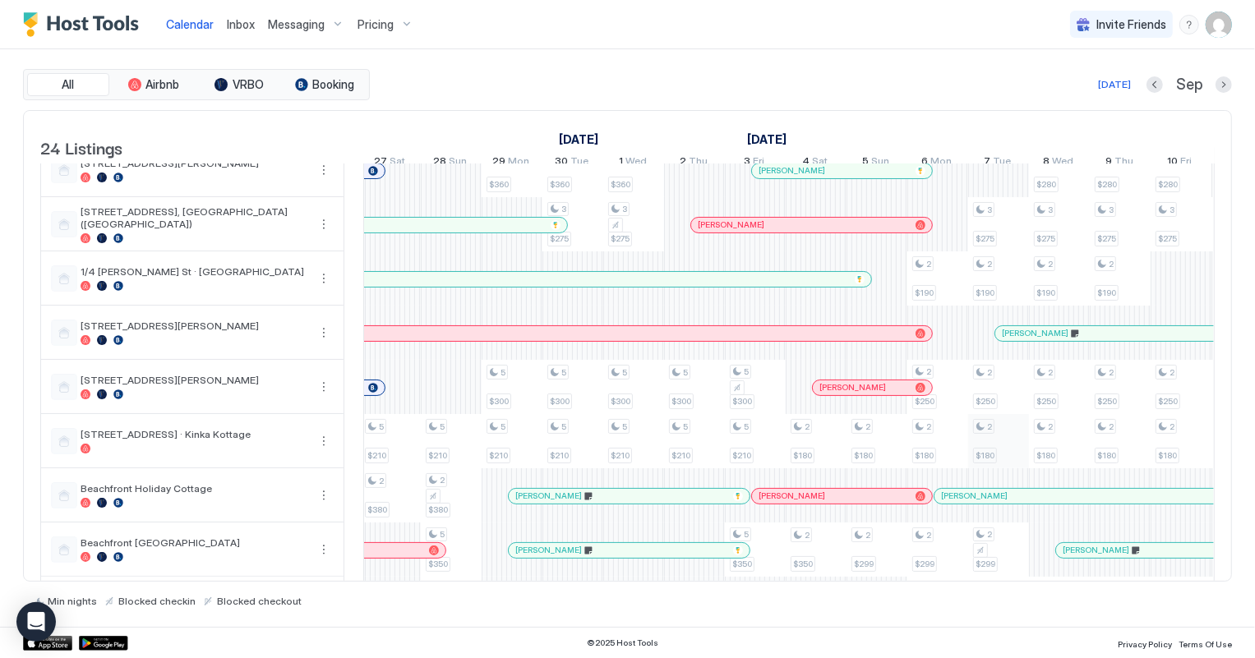
scroll to position [0, 0]
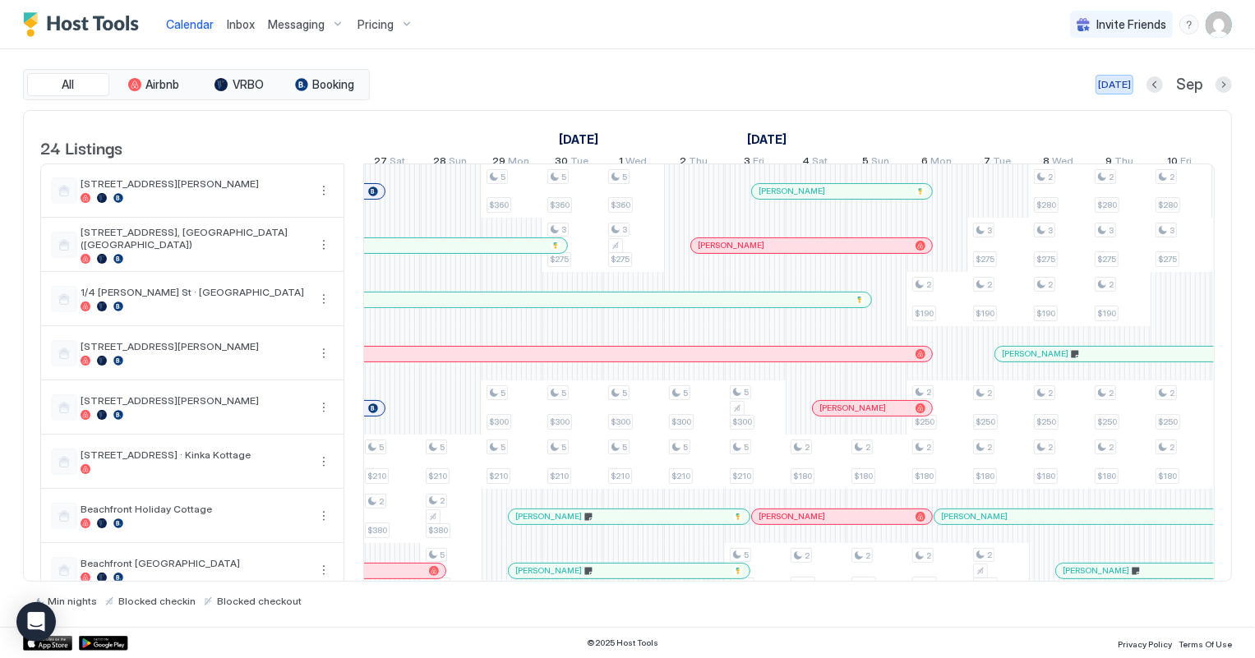
click at [1118, 78] on div "[DATE]" at bounding box center [1114, 84] width 33 height 15
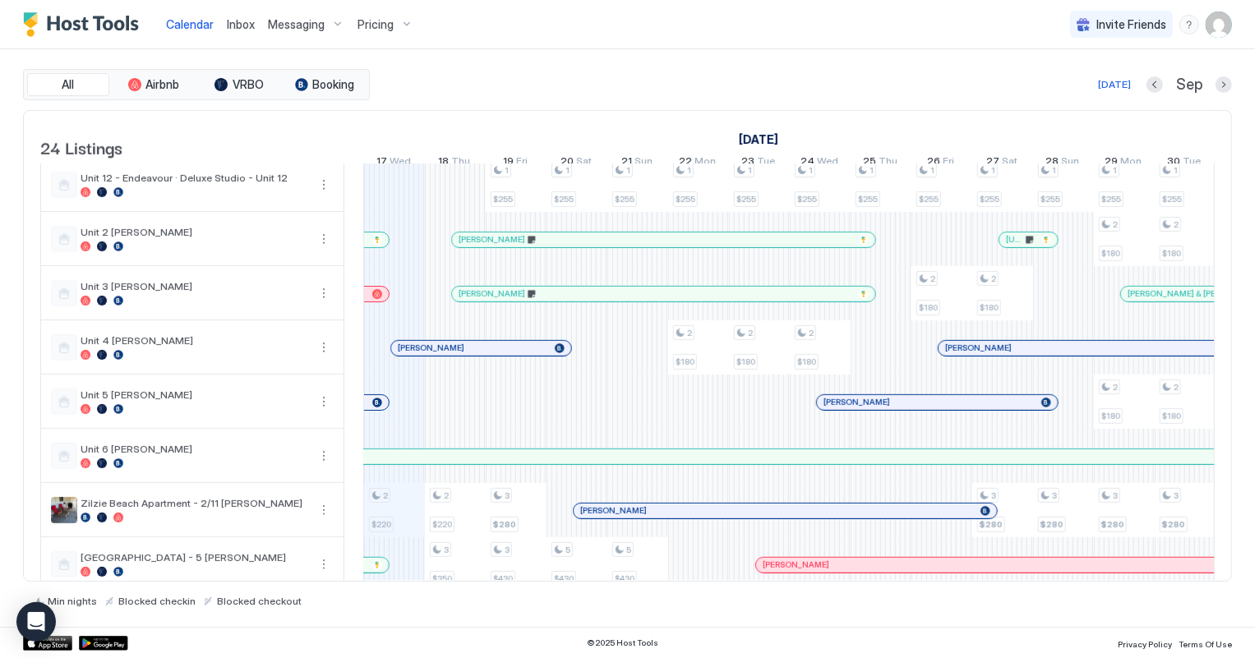
scroll to position [904, 0]
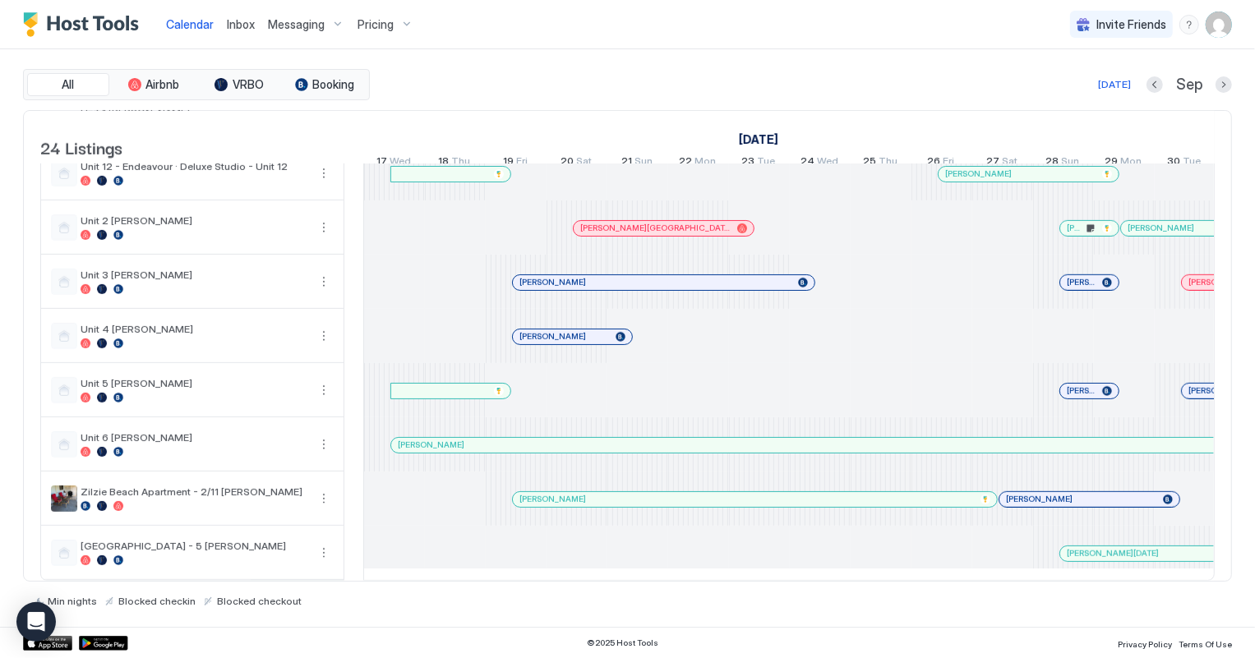
scroll to position [0, 912]
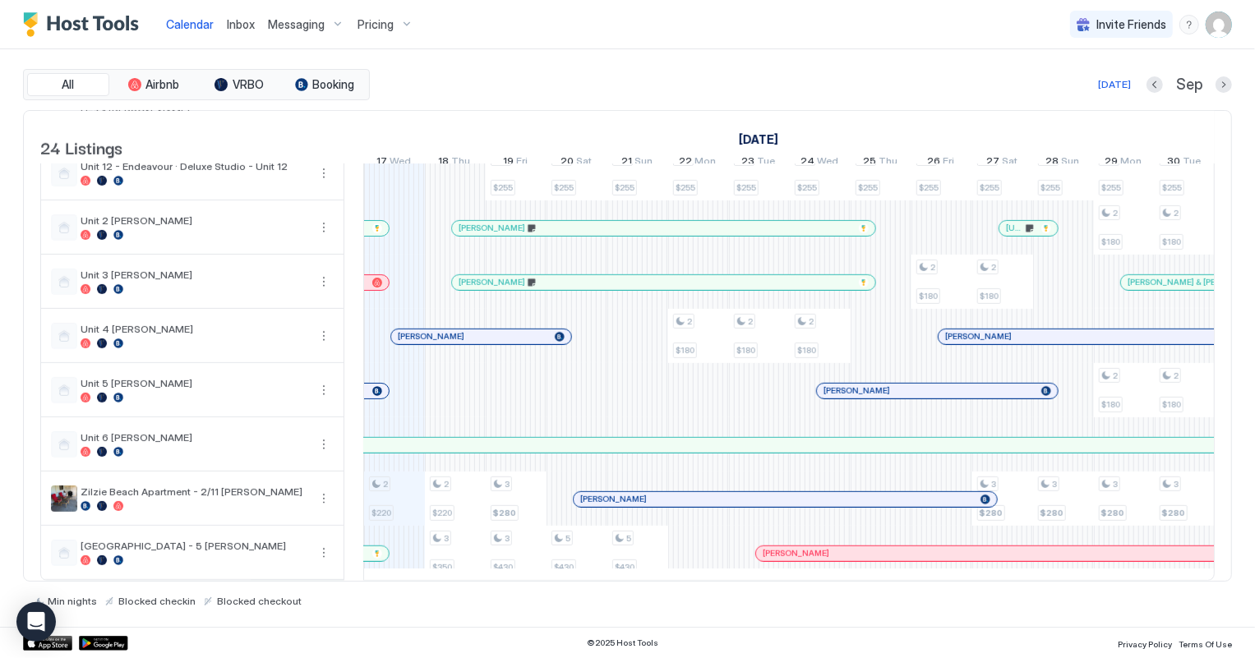
click at [1218, 76] on div at bounding box center [1223, 84] width 16 height 16
click at [1223, 89] on button "Next month" at bounding box center [1223, 84] width 16 height 16
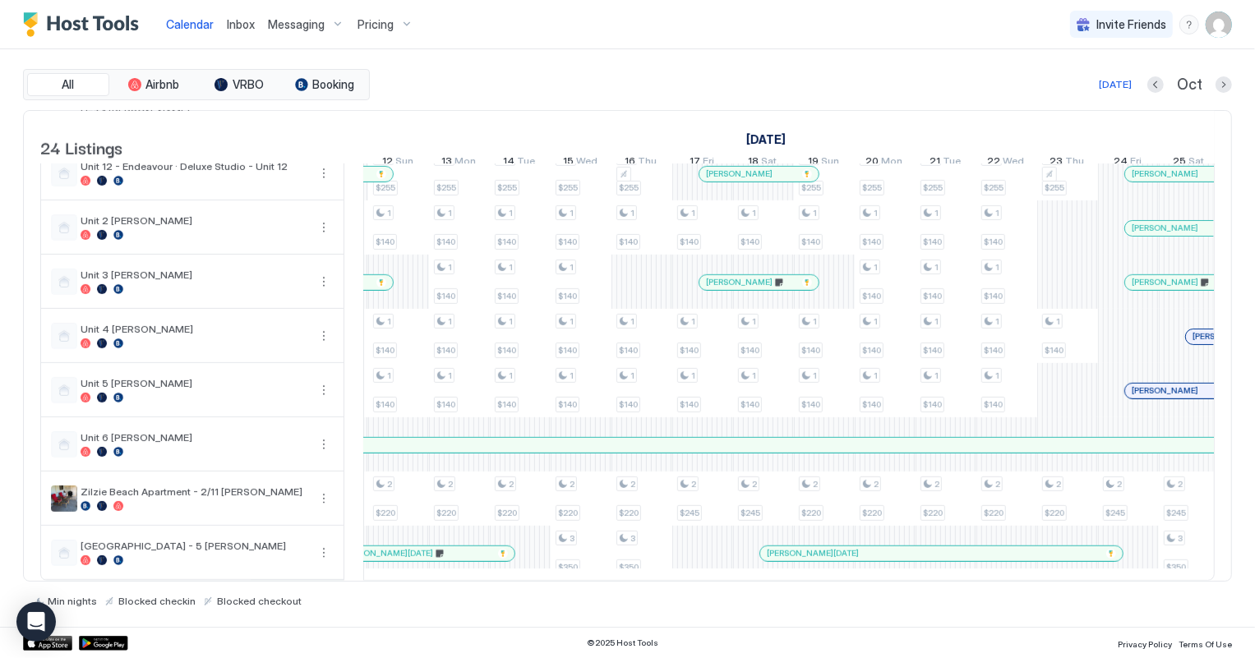
scroll to position [0, 0]
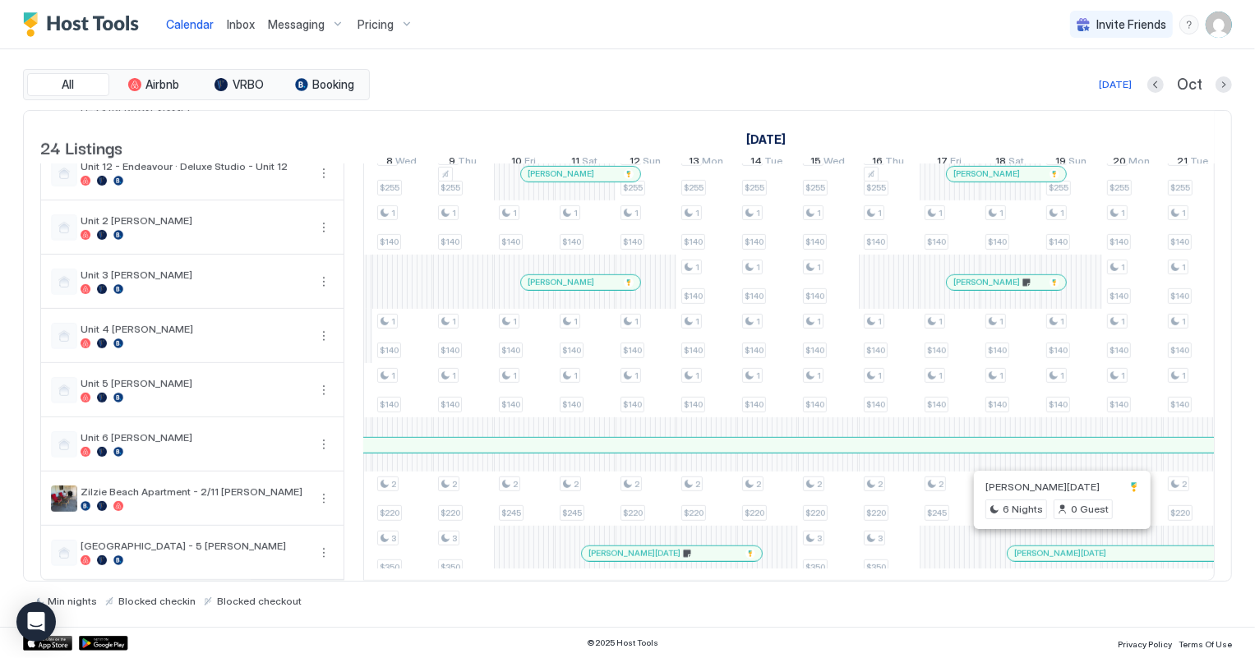
click at [1058, 547] on div at bounding box center [1058, 553] width 13 height 13
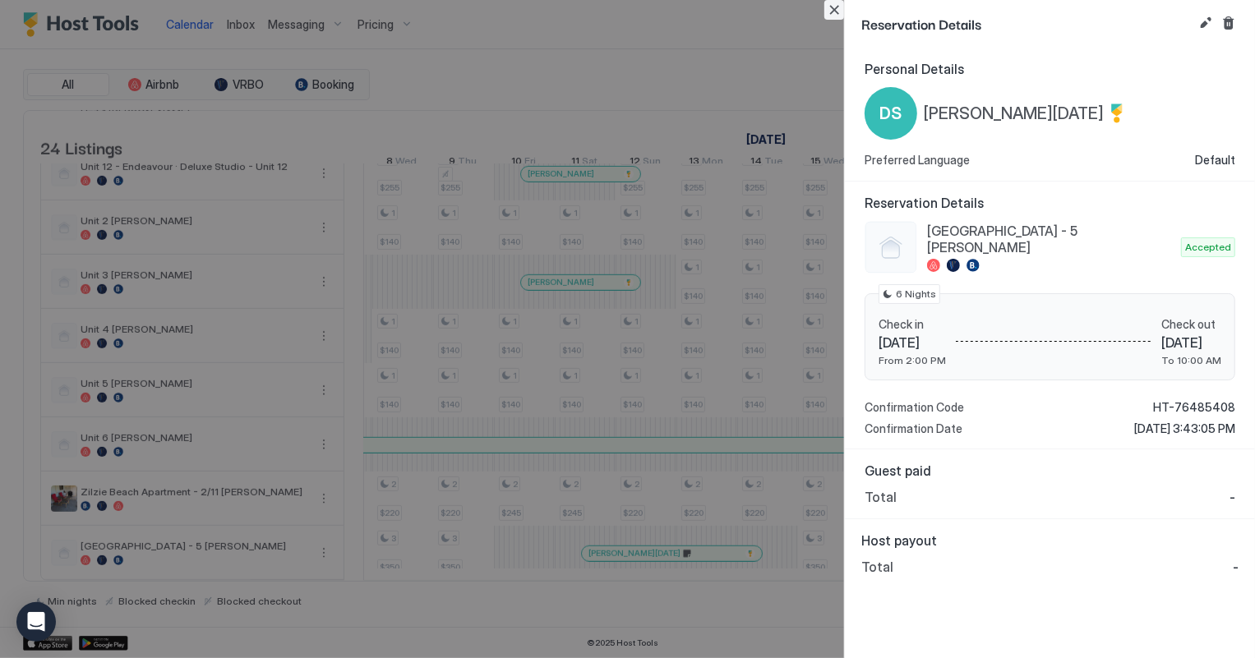
click at [834, 8] on button "Close" at bounding box center [834, 10] width 20 height 20
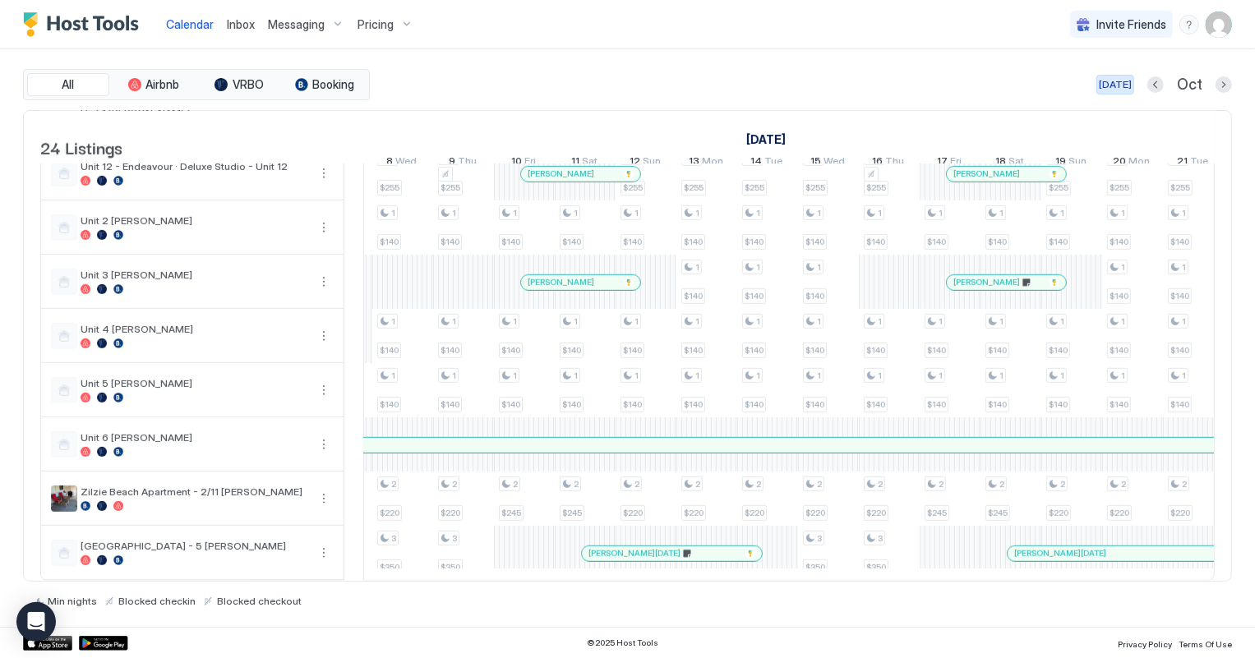
click at [1113, 82] on div "[DATE]" at bounding box center [1114, 84] width 33 height 15
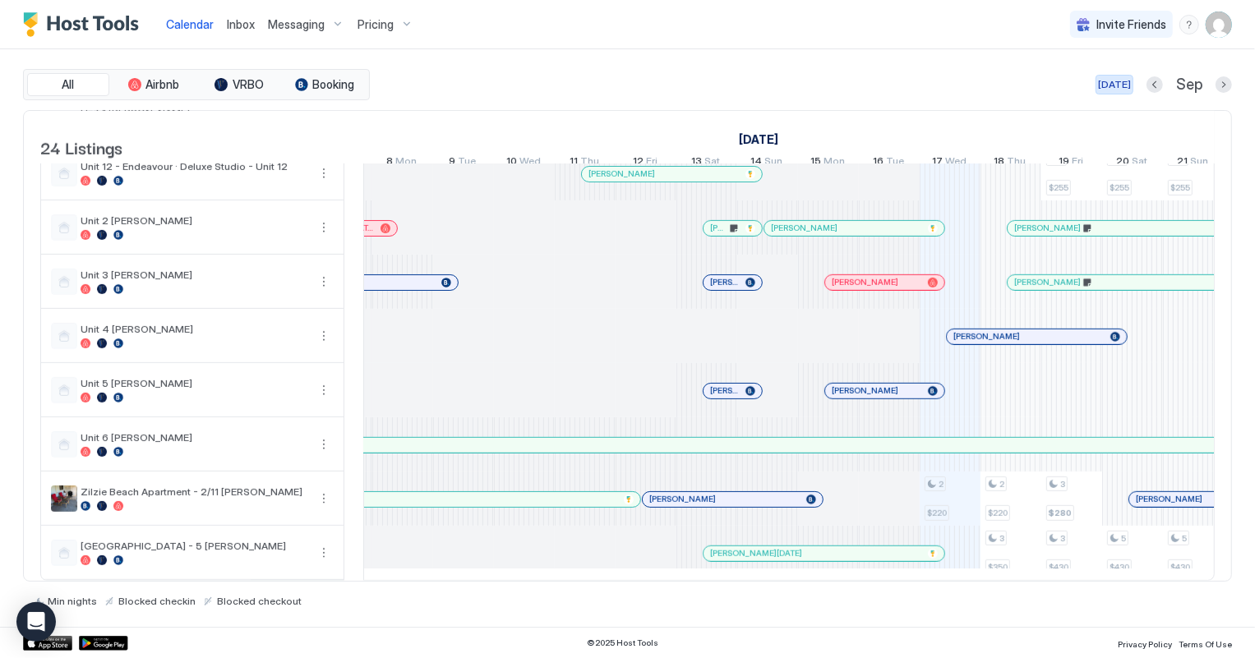
scroll to position [0, 912]
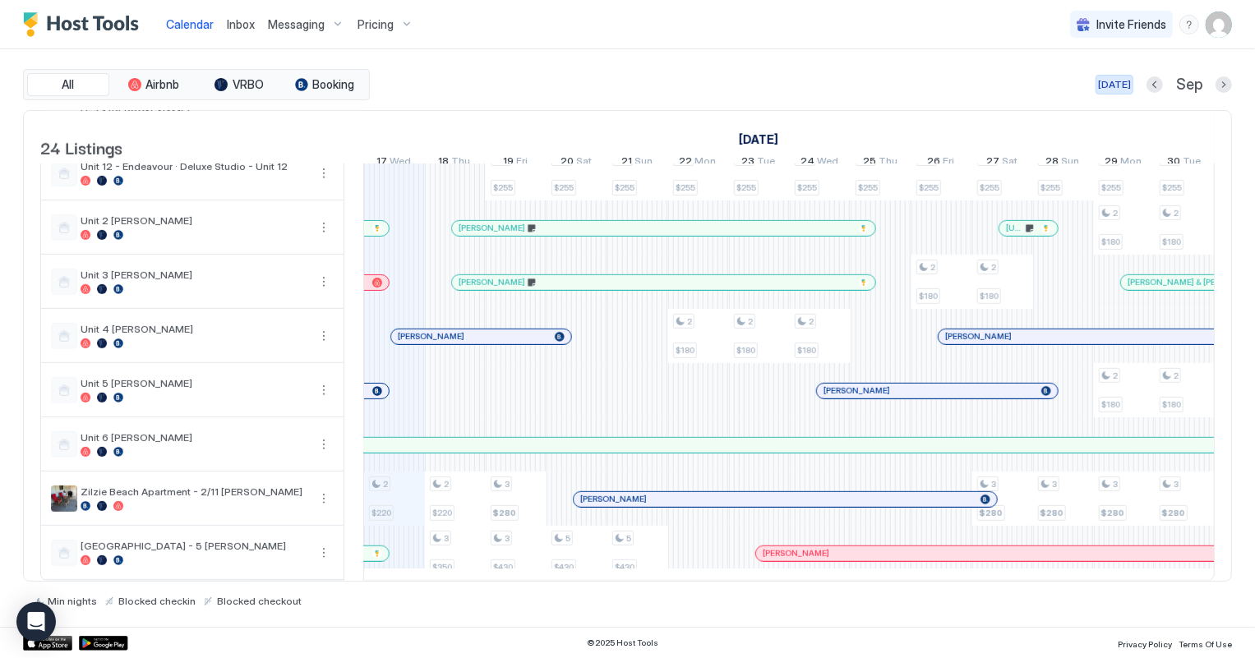
click at [1126, 85] on div "[DATE]" at bounding box center [1114, 84] width 33 height 15
click at [245, 21] on span "Inbox" at bounding box center [241, 24] width 28 height 14
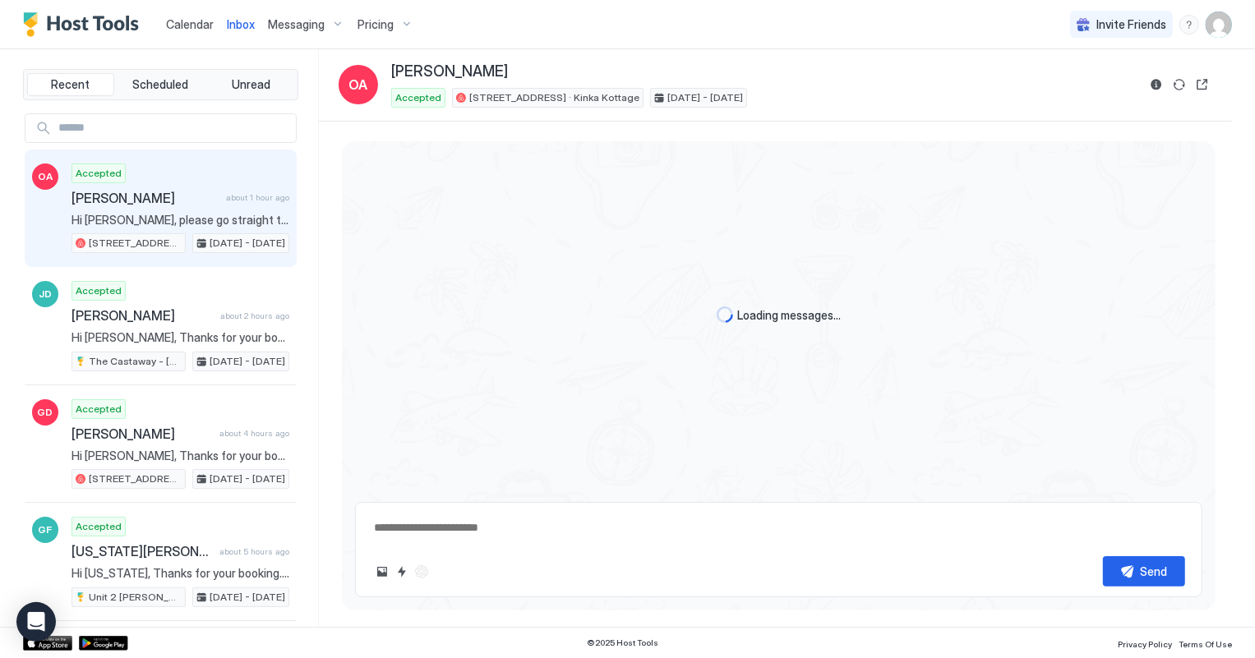
scroll to position [92, 0]
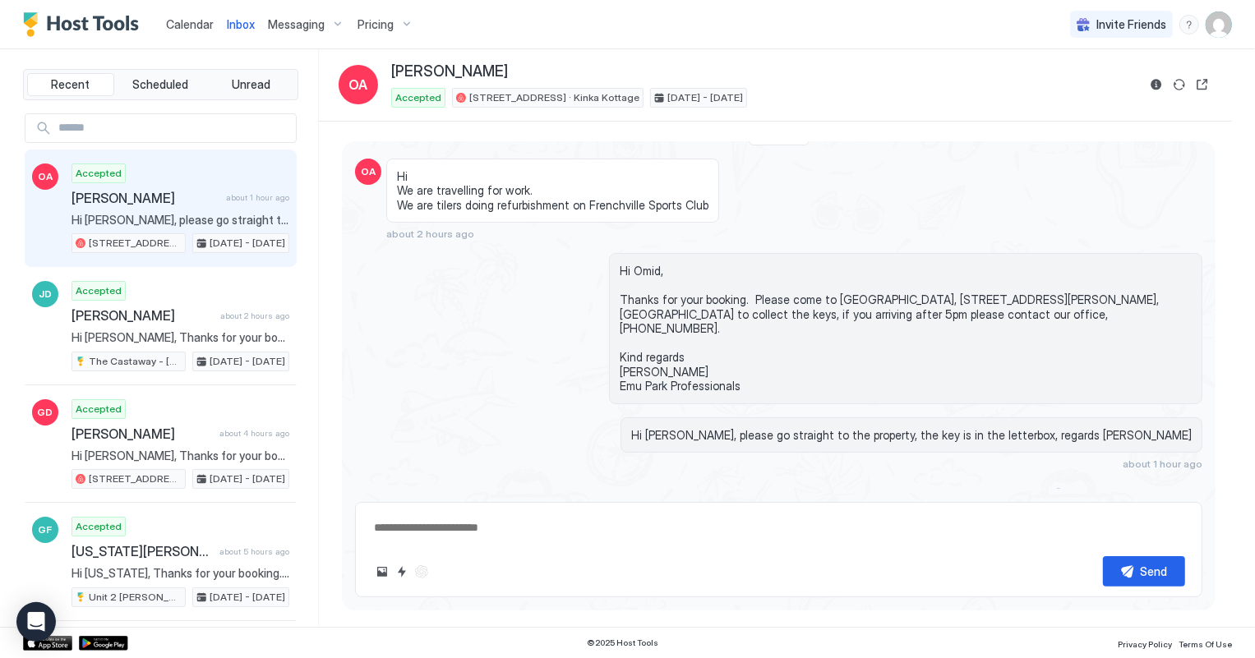
click at [173, 25] on span "Calendar" at bounding box center [190, 24] width 48 height 14
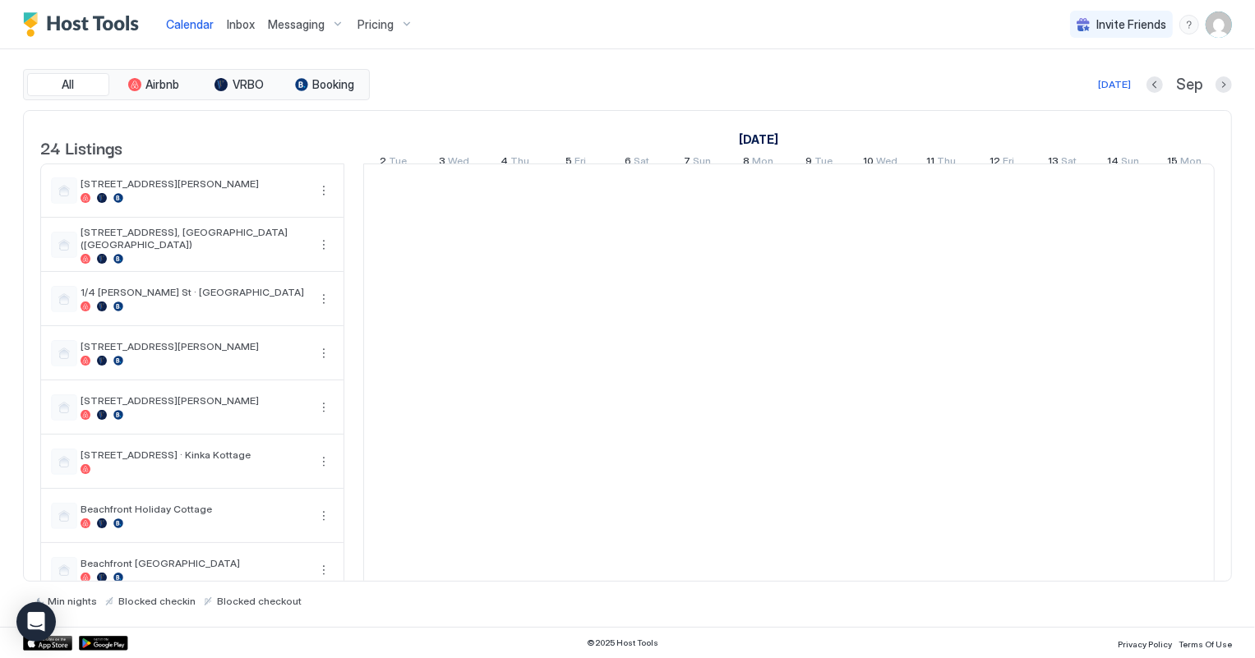
scroll to position [0, 912]
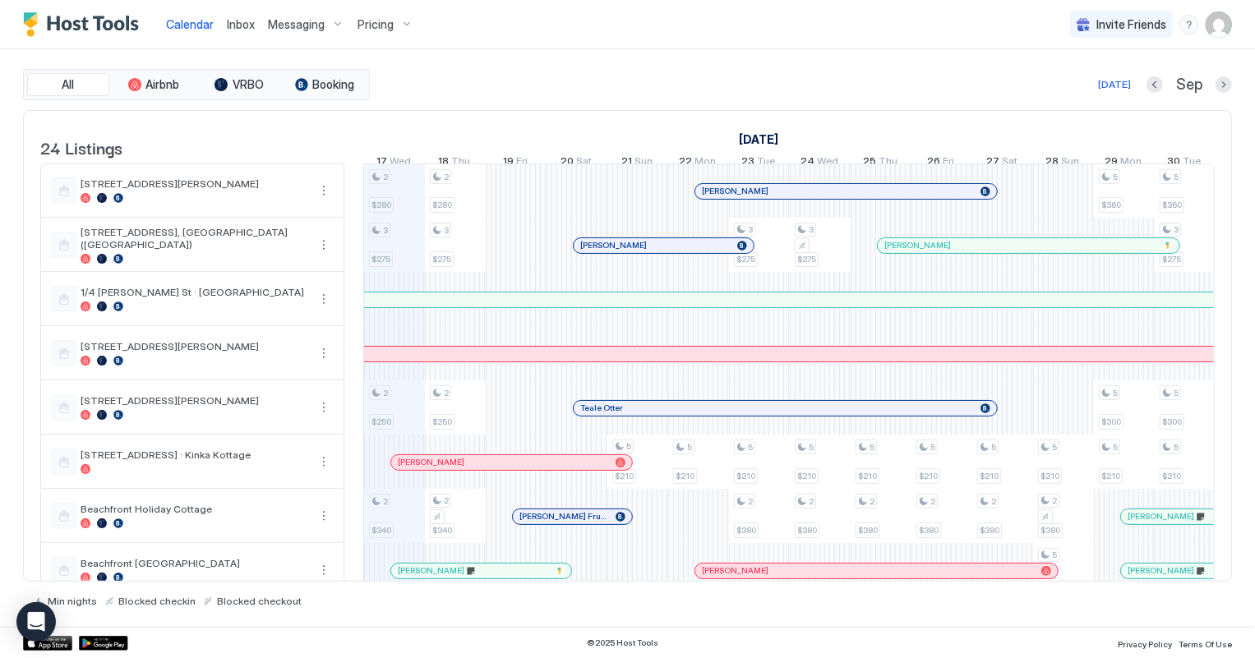
click at [241, 19] on span "Inbox" at bounding box center [241, 24] width 28 height 14
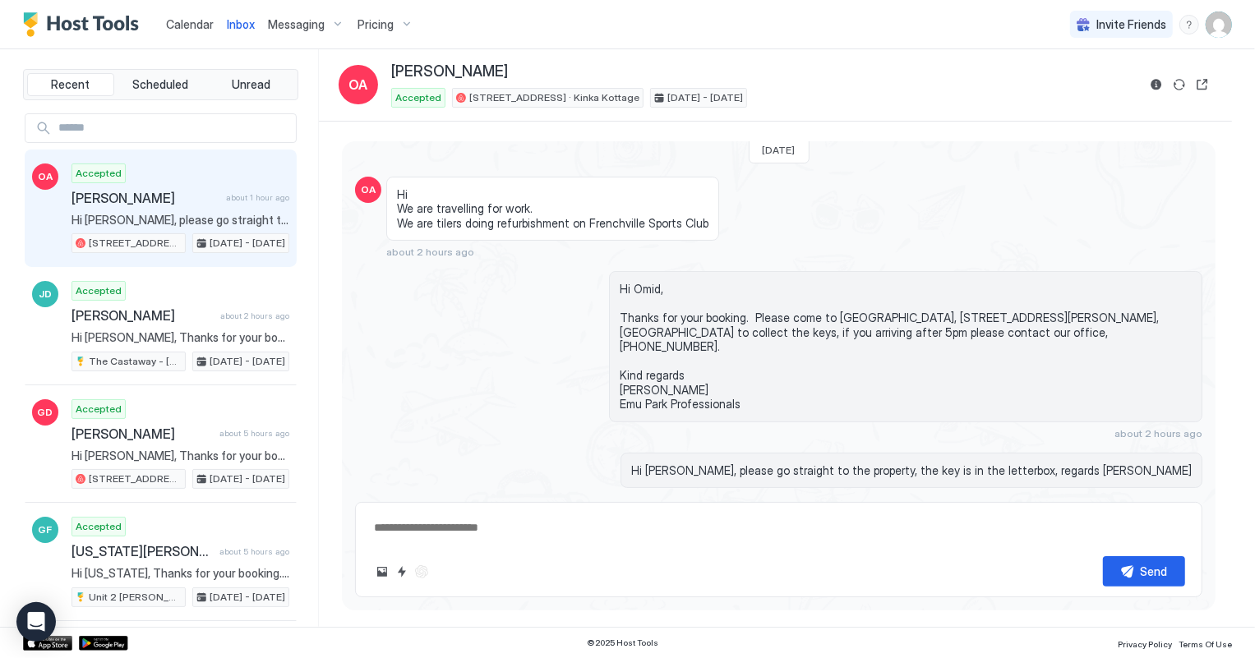
scroll to position [109, 0]
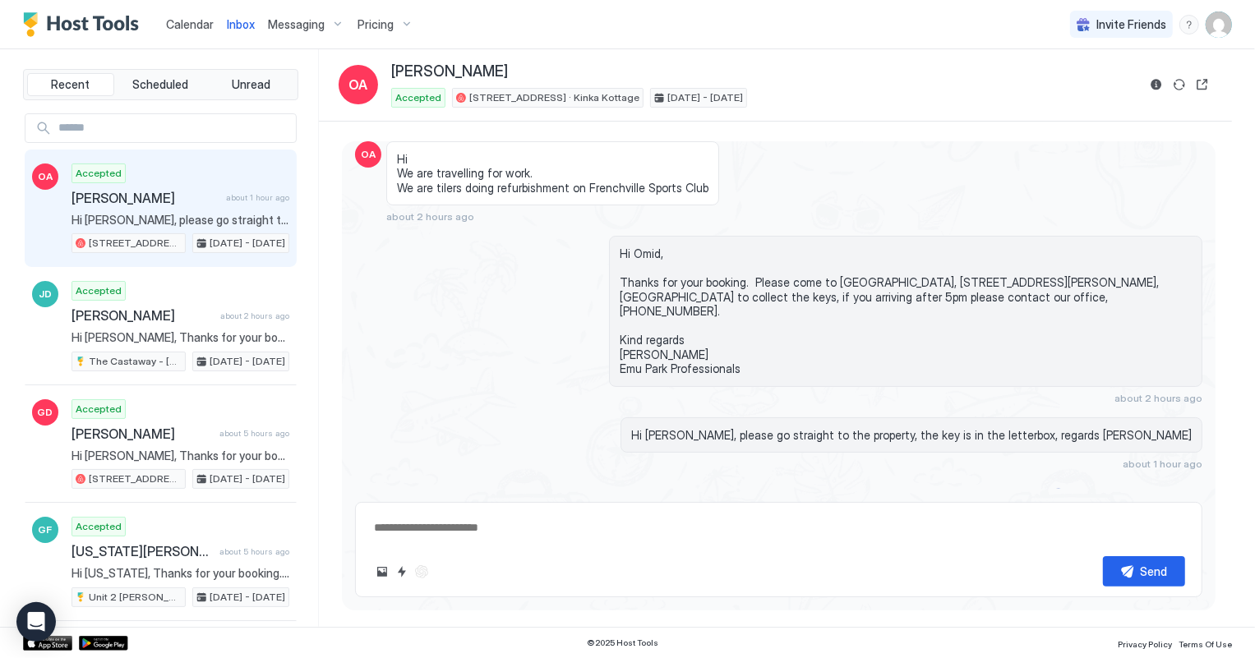
click at [190, 22] on span "Calendar" at bounding box center [190, 24] width 48 height 14
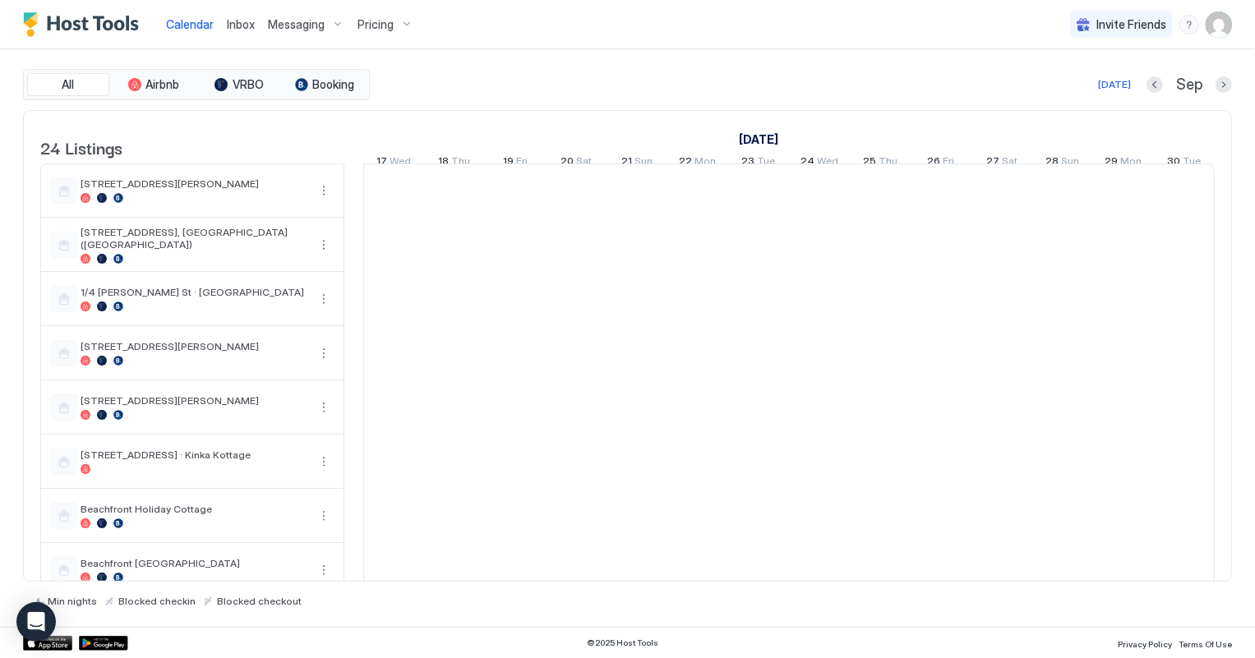
scroll to position [0, 912]
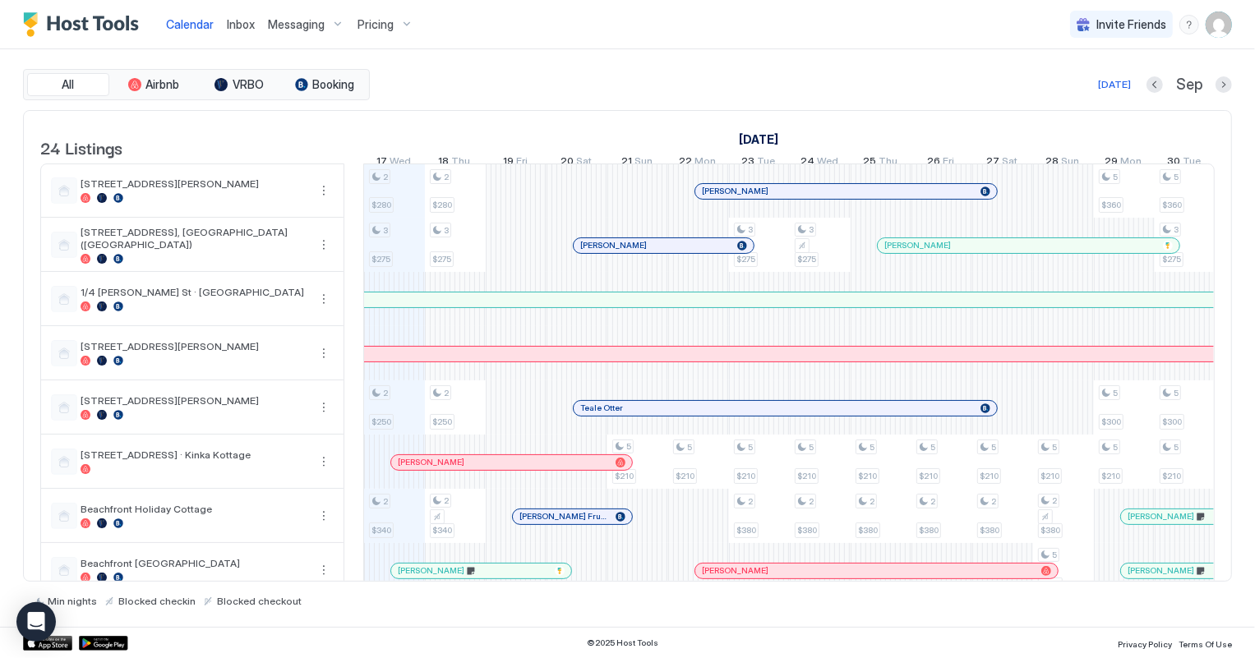
click at [244, 28] on span "Inbox" at bounding box center [241, 24] width 28 height 14
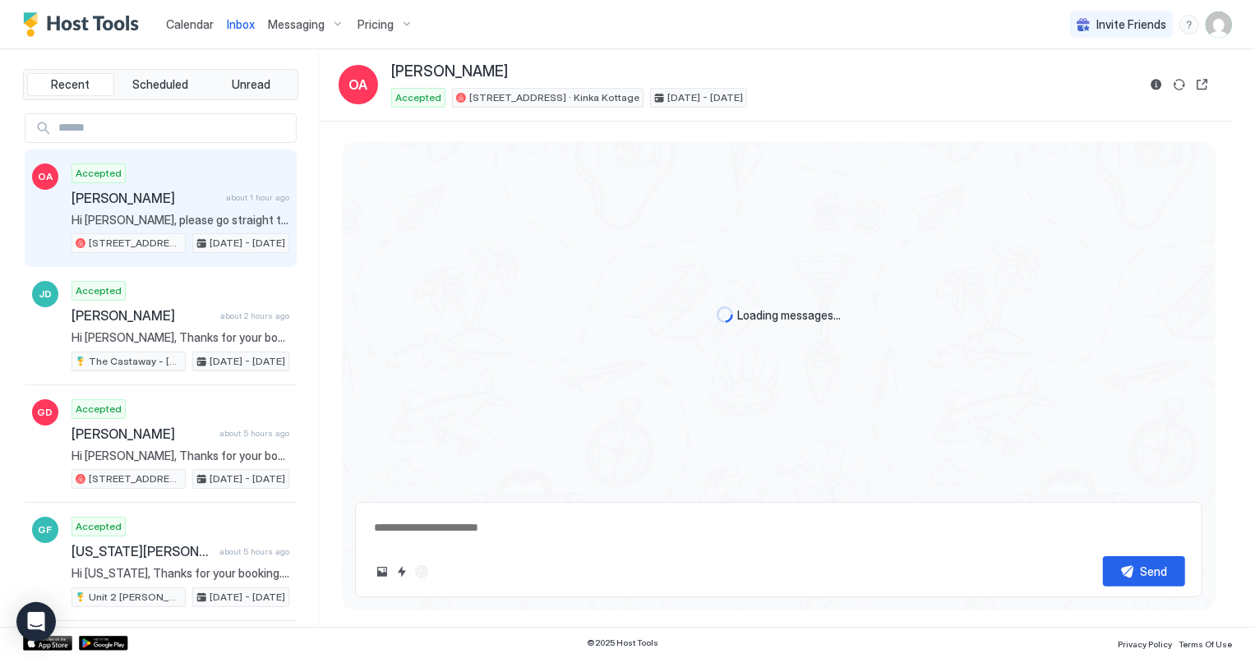
click at [196, 24] on span "Calendar" at bounding box center [190, 24] width 48 height 14
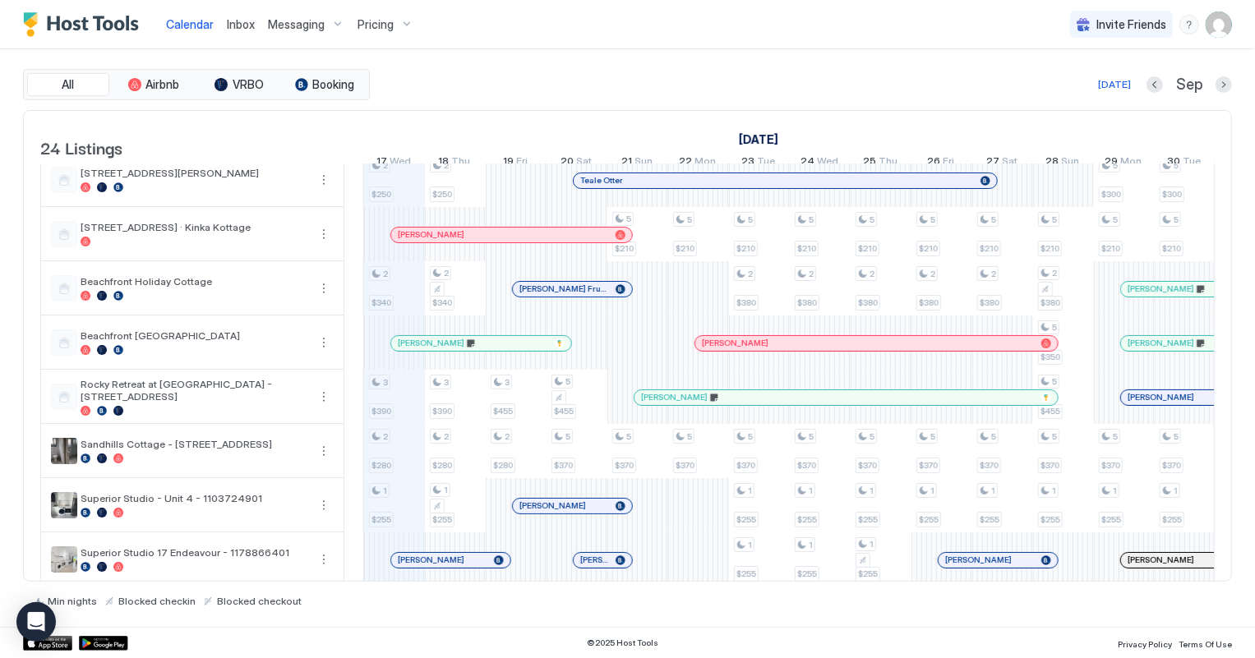
scroll to position [298, 0]
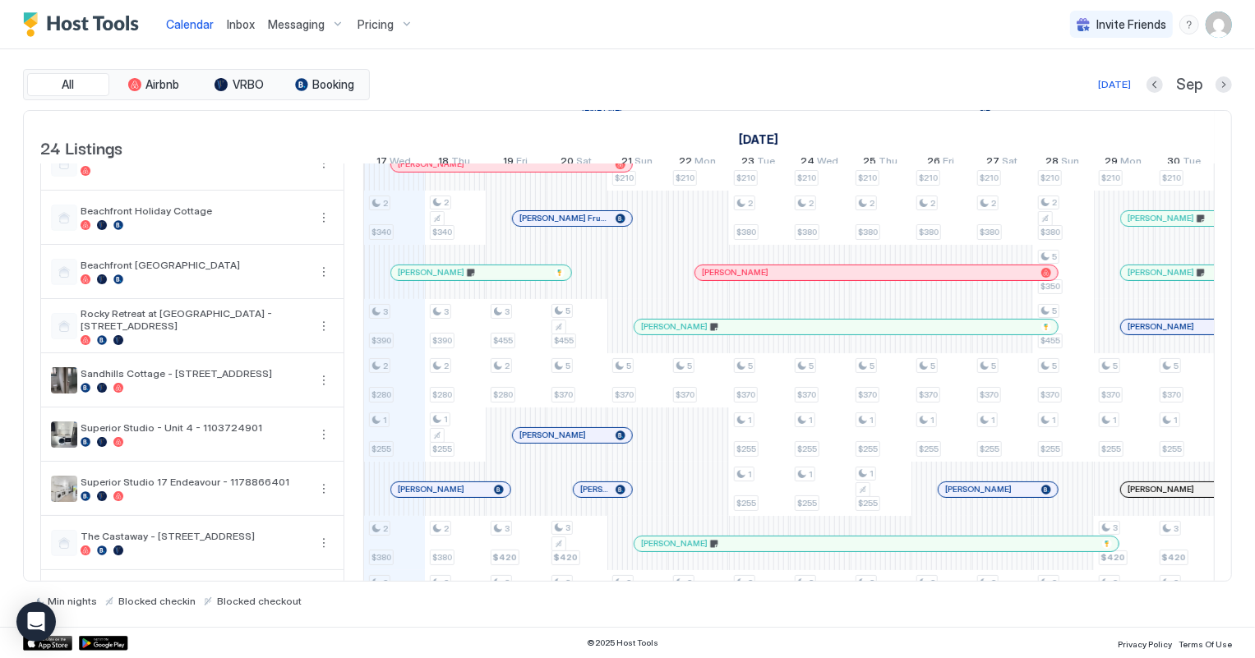
click at [230, 24] on span "Inbox" at bounding box center [241, 24] width 28 height 14
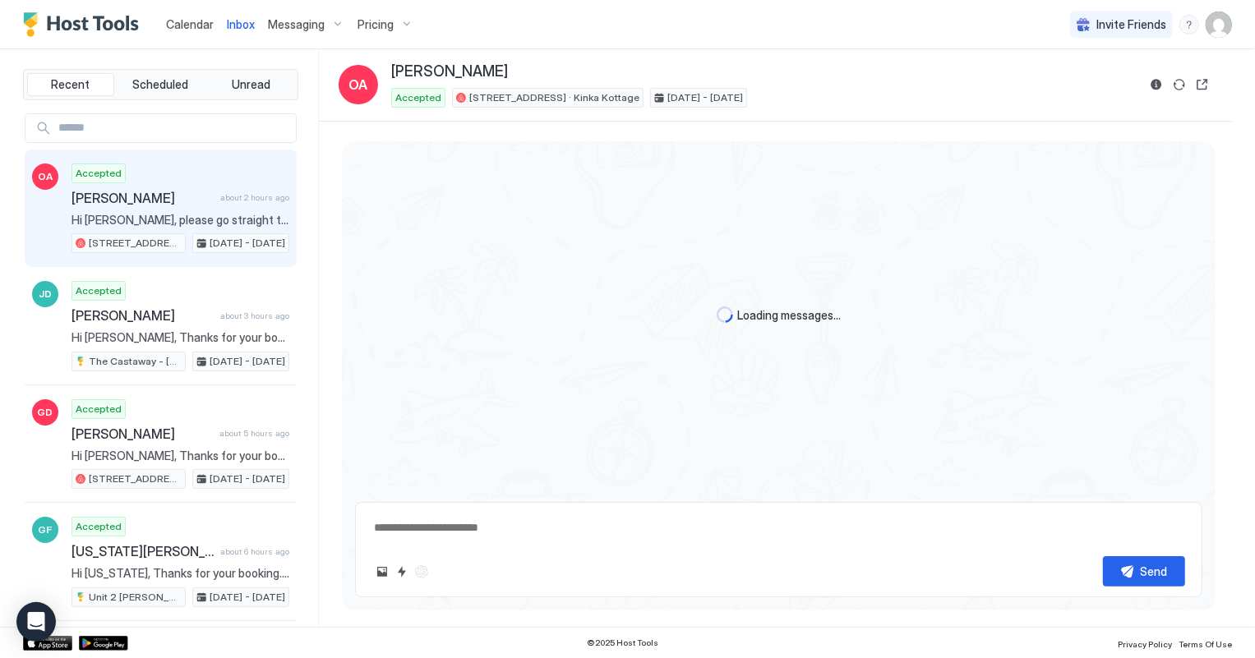
click at [202, 28] on span "Calendar" at bounding box center [190, 24] width 48 height 14
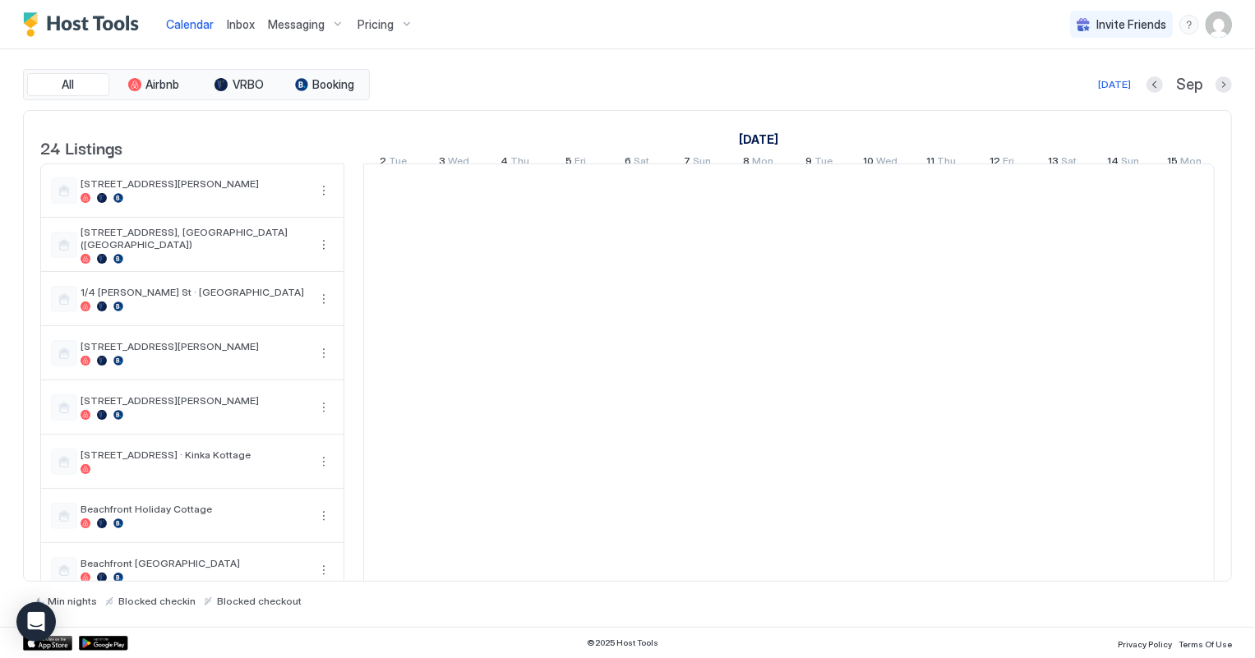
scroll to position [0, 912]
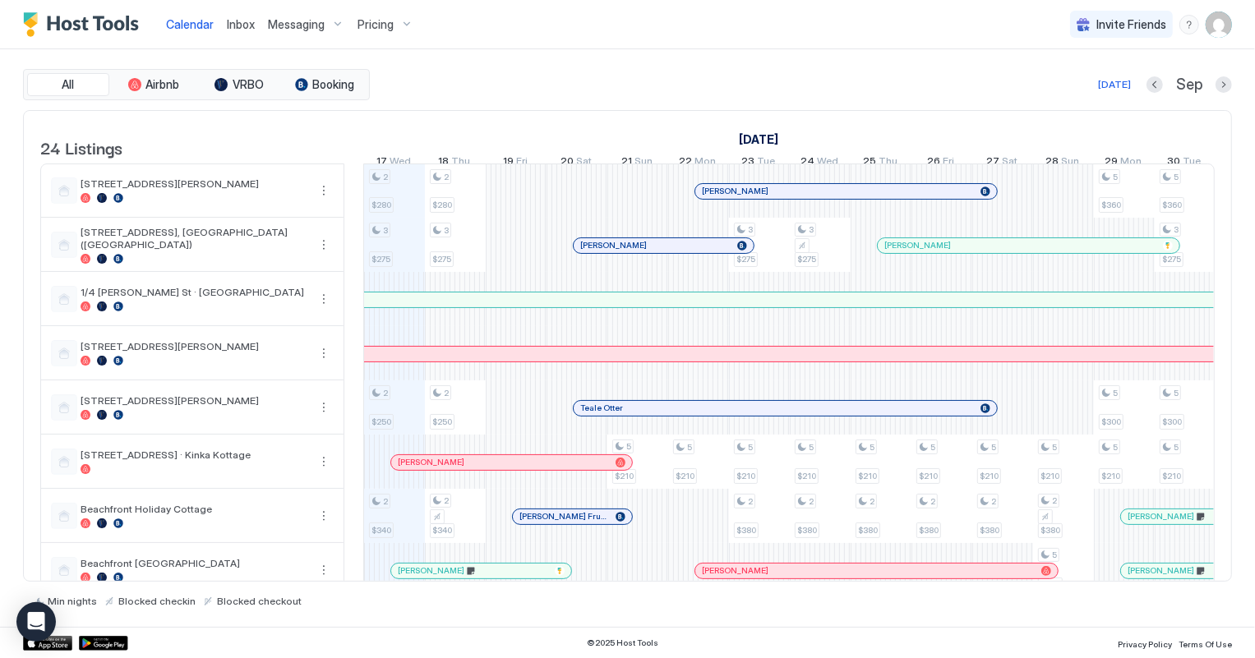
click at [246, 20] on span "Inbox" at bounding box center [241, 24] width 28 height 14
